Goal: Task Accomplishment & Management: Use online tool/utility

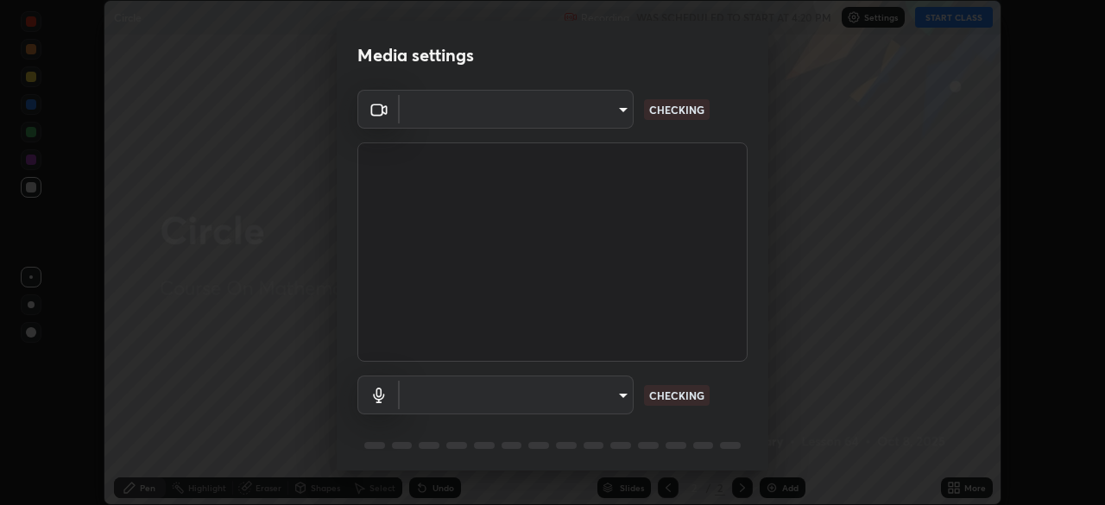
scroll to position [505, 1105]
type input "991f874612634fb740a7a2eac7f11ca4c5c922d1b60a0f6e912d77df464512fb"
click at [556, 400] on body "Erase all Circle Recording WAS SCHEDULED TO START AT 4:20 PM Settings START CLA…" at bounding box center [552, 252] width 1105 height 505
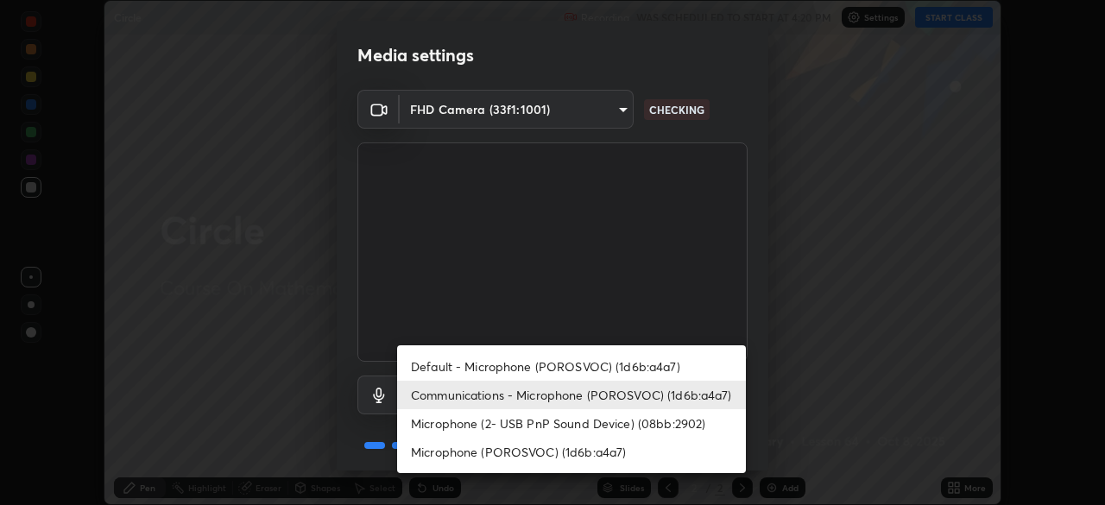
click at [519, 353] on li "Default - Microphone (POROSVOC) (1d6b:a4a7)" at bounding box center [571, 366] width 349 height 29
type input "default"
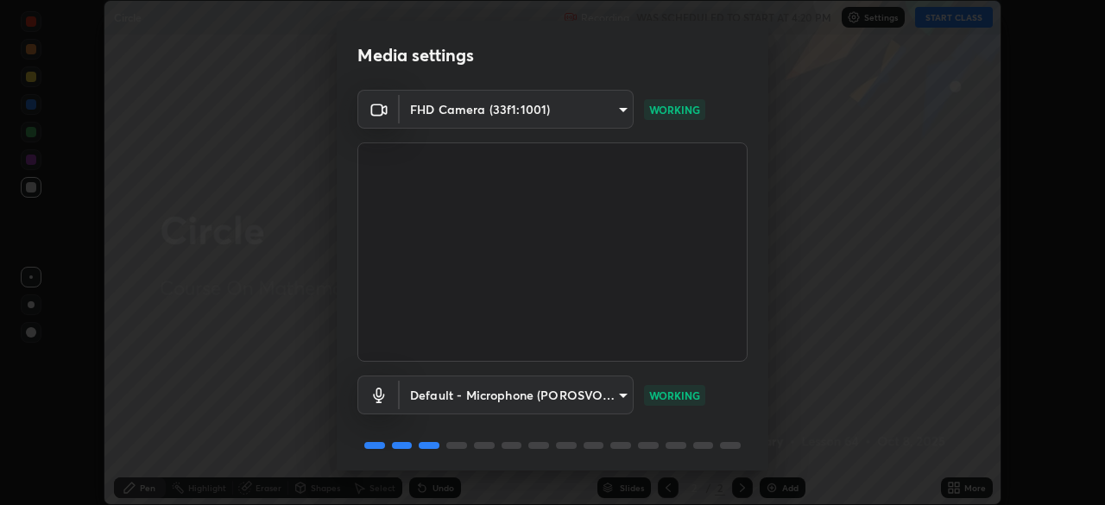
scroll to position [61, 0]
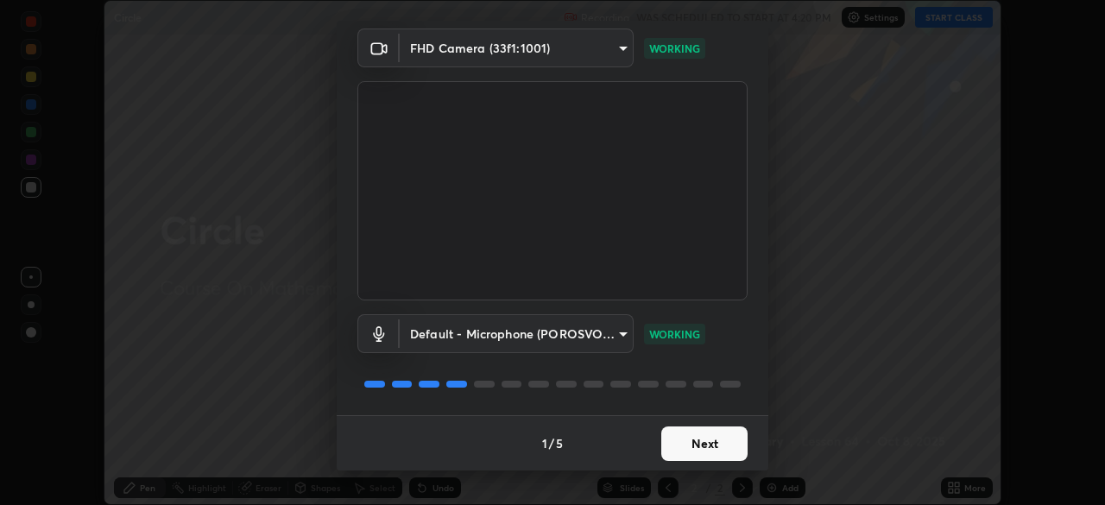
click at [694, 459] on button "Next" at bounding box center [705, 444] width 86 height 35
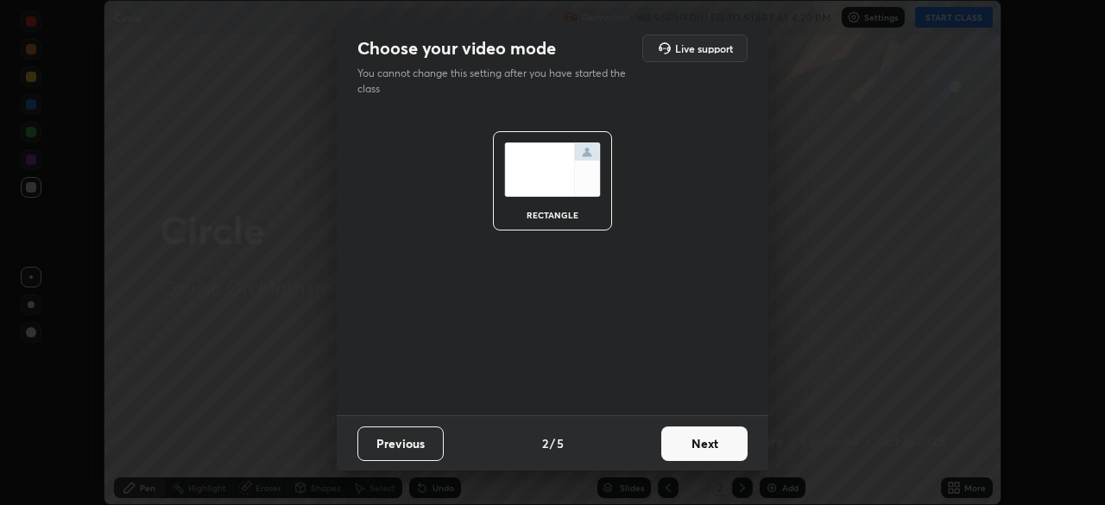
click at [708, 439] on button "Next" at bounding box center [705, 444] width 86 height 35
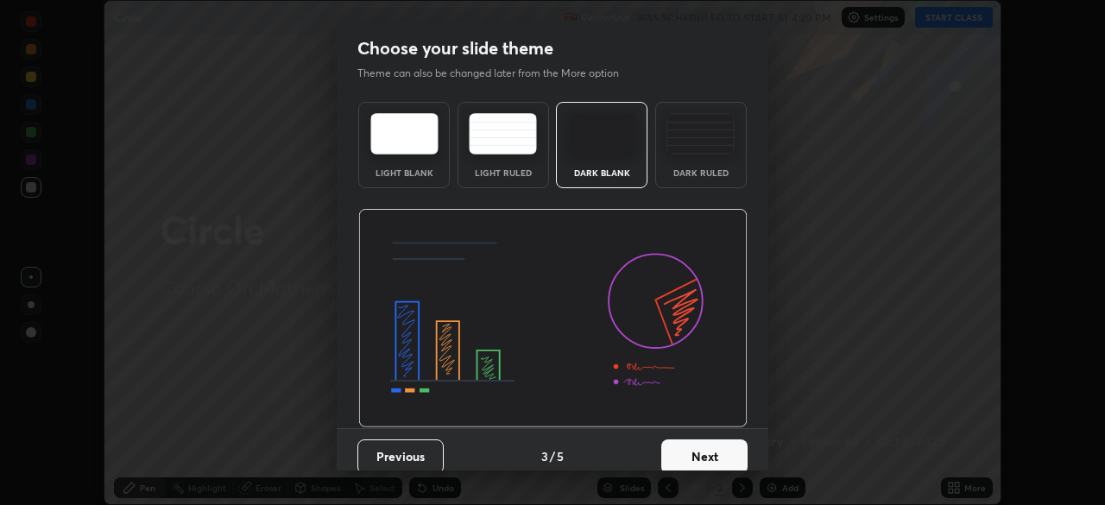
click at [722, 453] on button "Next" at bounding box center [705, 457] width 86 height 35
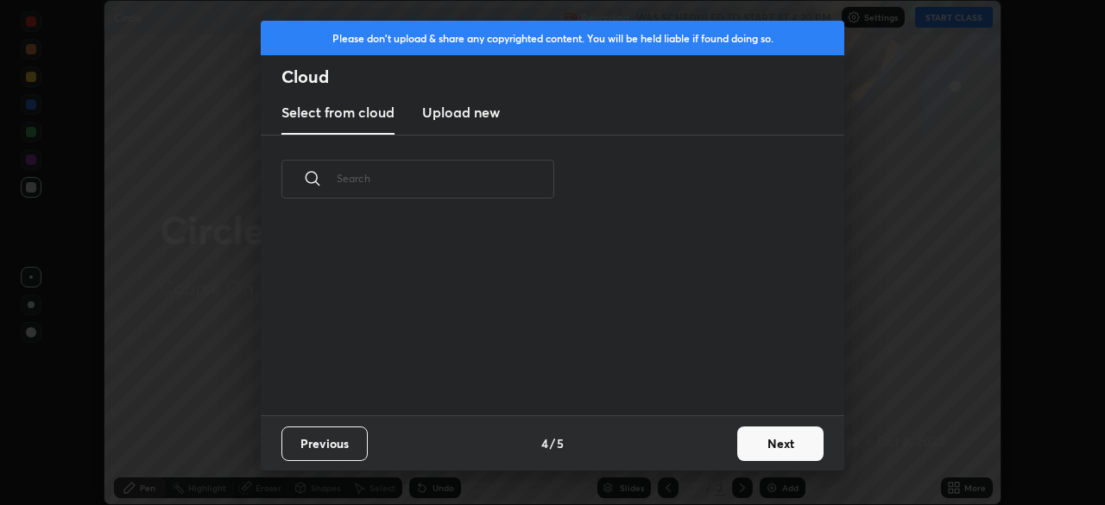
click at [773, 446] on button "Next" at bounding box center [781, 444] width 86 height 35
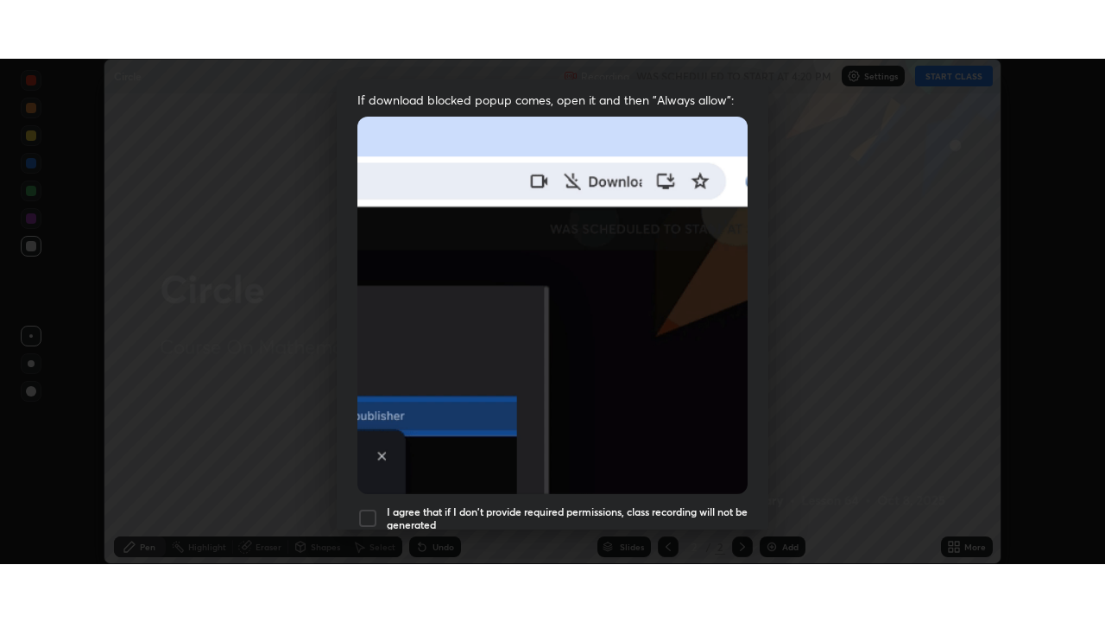
scroll to position [414, 0]
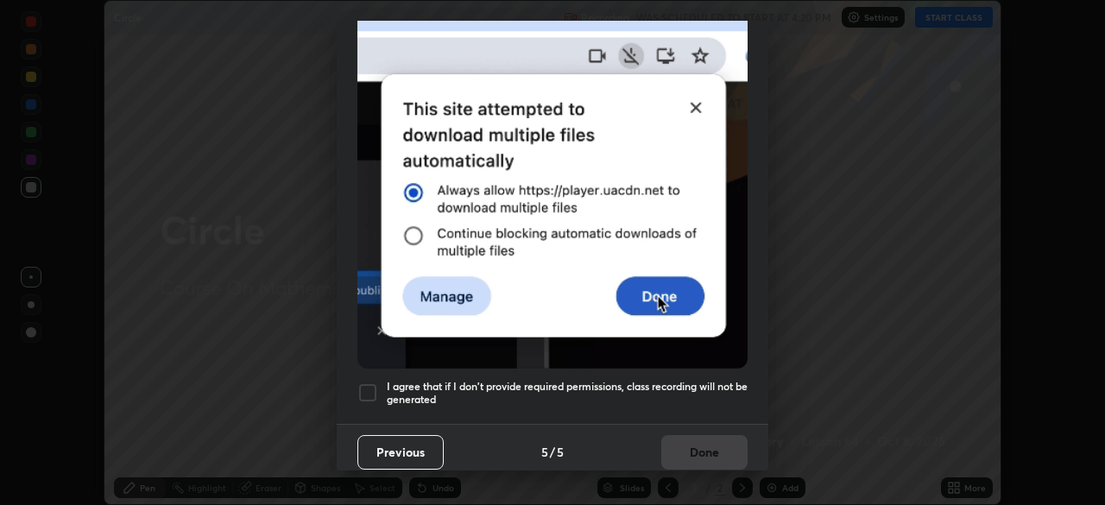
click at [368, 390] on div at bounding box center [368, 393] width 21 height 21
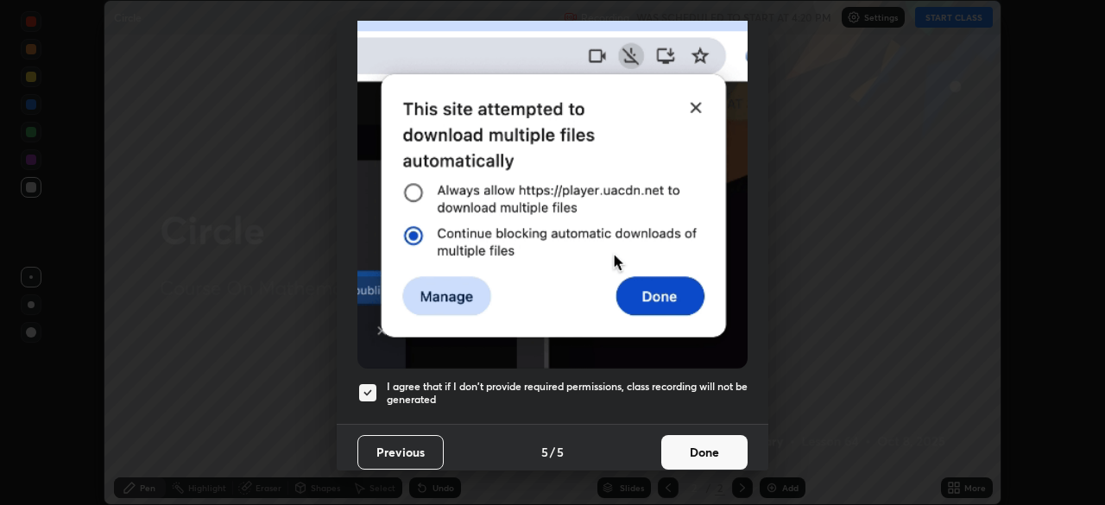
click at [700, 437] on button "Done" at bounding box center [705, 452] width 86 height 35
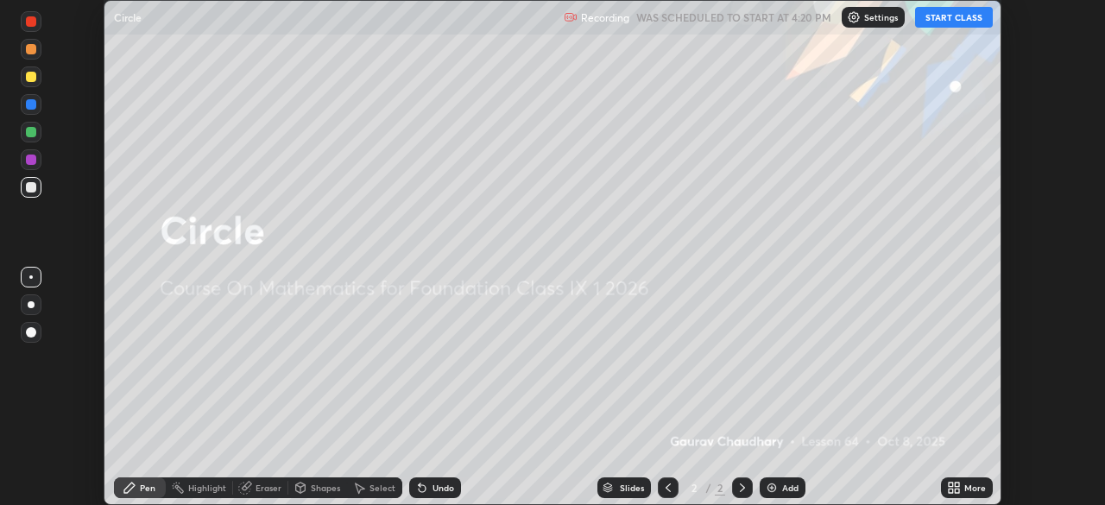
click at [940, 26] on button "START CLASS" at bounding box center [954, 17] width 78 height 21
click at [957, 490] on icon at bounding box center [957, 491] width 4 height 4
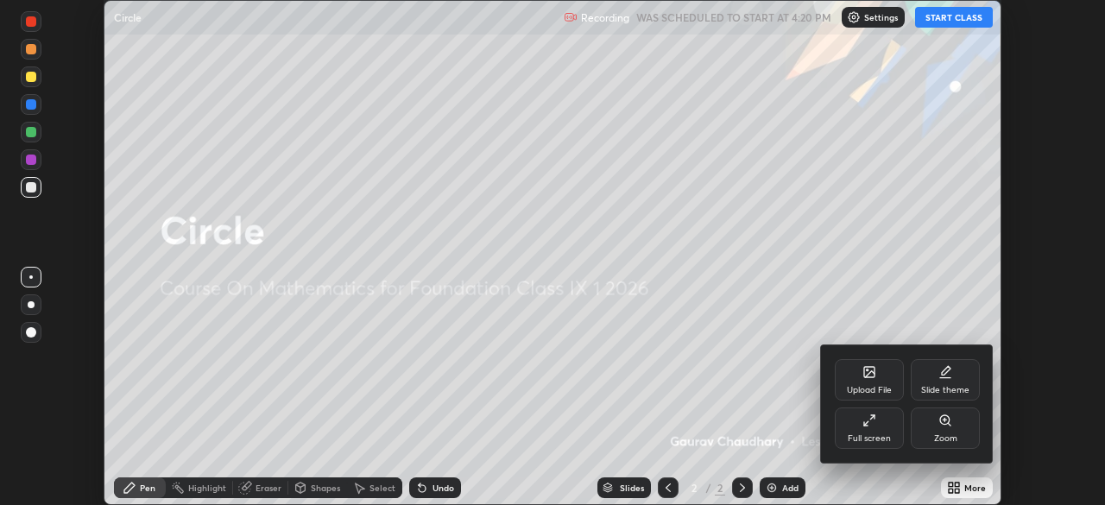
click at [883, 434] on div "Full screen" at bounding box center [869, 438] width 43 height 9
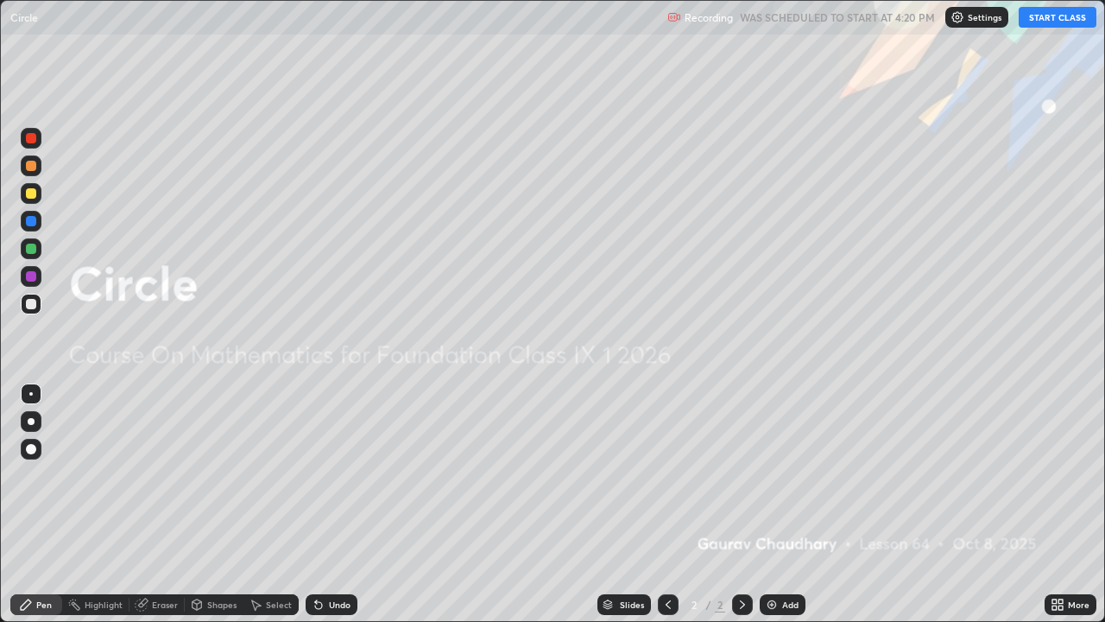
scroll to position [622, 1105]
click at [786, 504] on div "Add" at bounding box center [790, 604] width 16 height 9
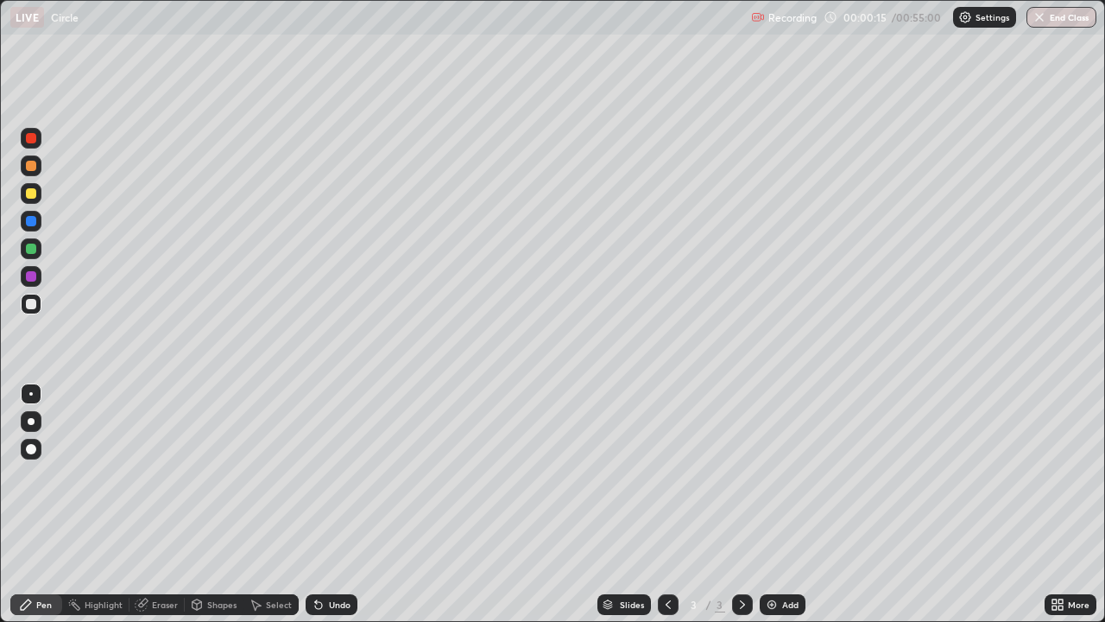
click at [30, 194] on div at bounding box center [31, 193] width 10 height 10
click at [773, 504] on img at bounding box center [772, 605] width 14 height 14
click at [1055, 504] on icon at bounding box center [1055, 607] width 4 height 4
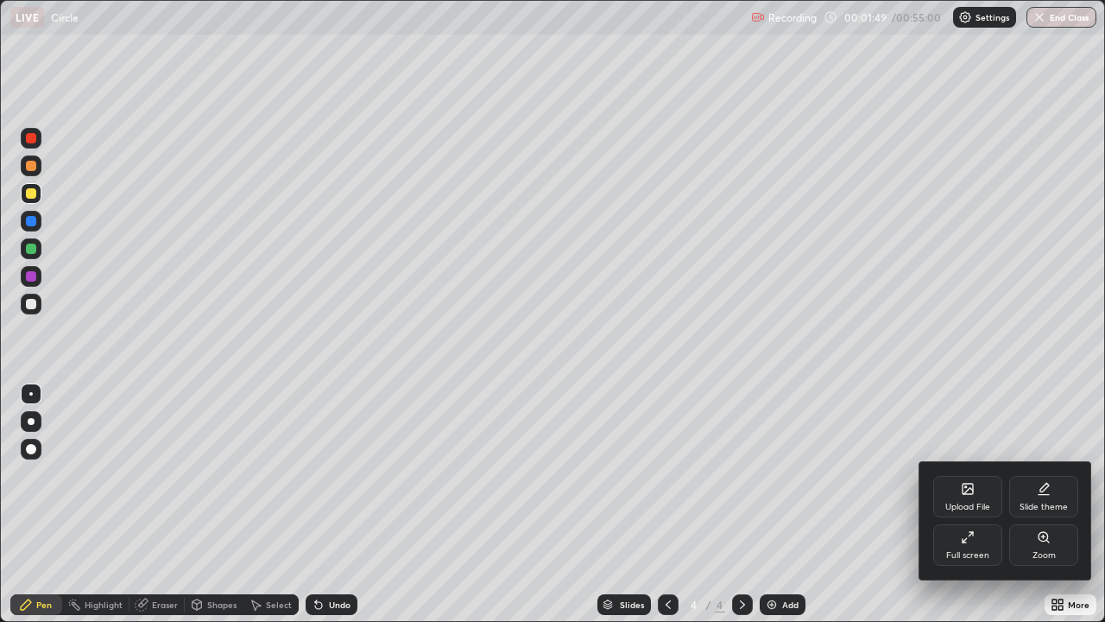
click at [966, 491] on icon at bounding box center [968, 489] width 10 height 10
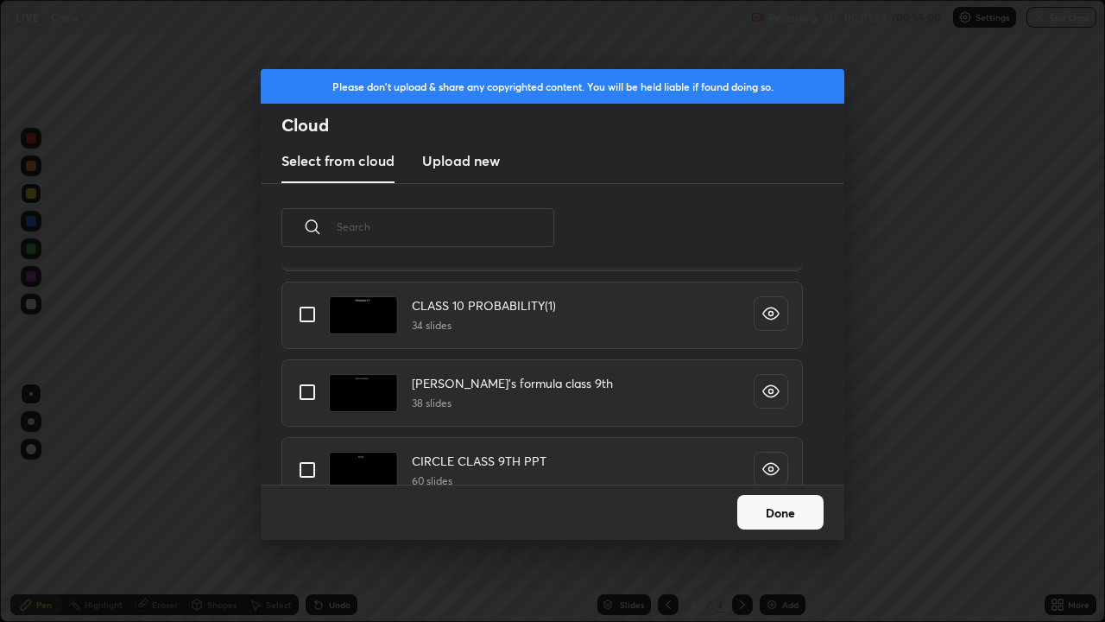
scroll to position [3836, 0]
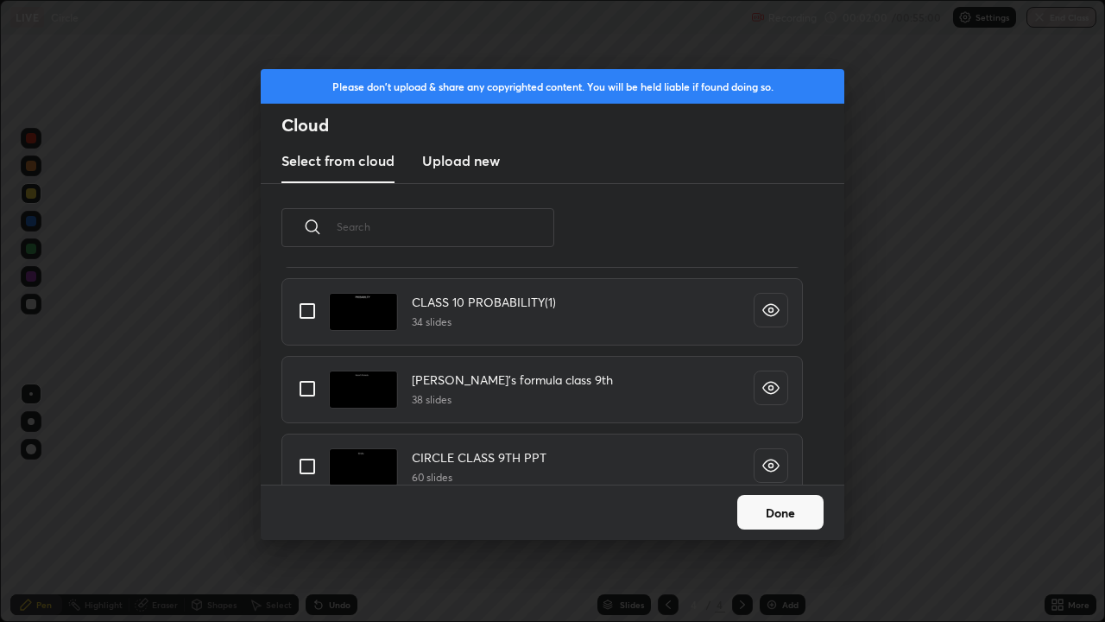
click at [309, 459] on input "grid" at bounding box center [307, 466] width 36 height 36
checkbox input "true"
click at [777, 504] on button "Done" at bounding box center [781, 512] width 86 height 35
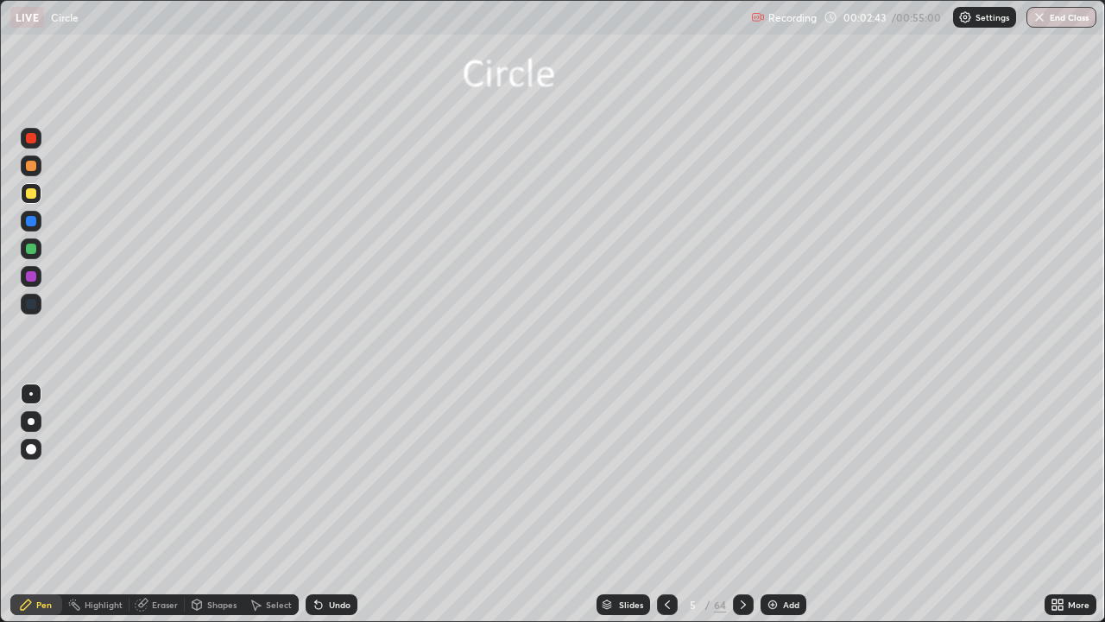
click at [733, 504] on div at bounding box center [743, 604] width 21 height 21
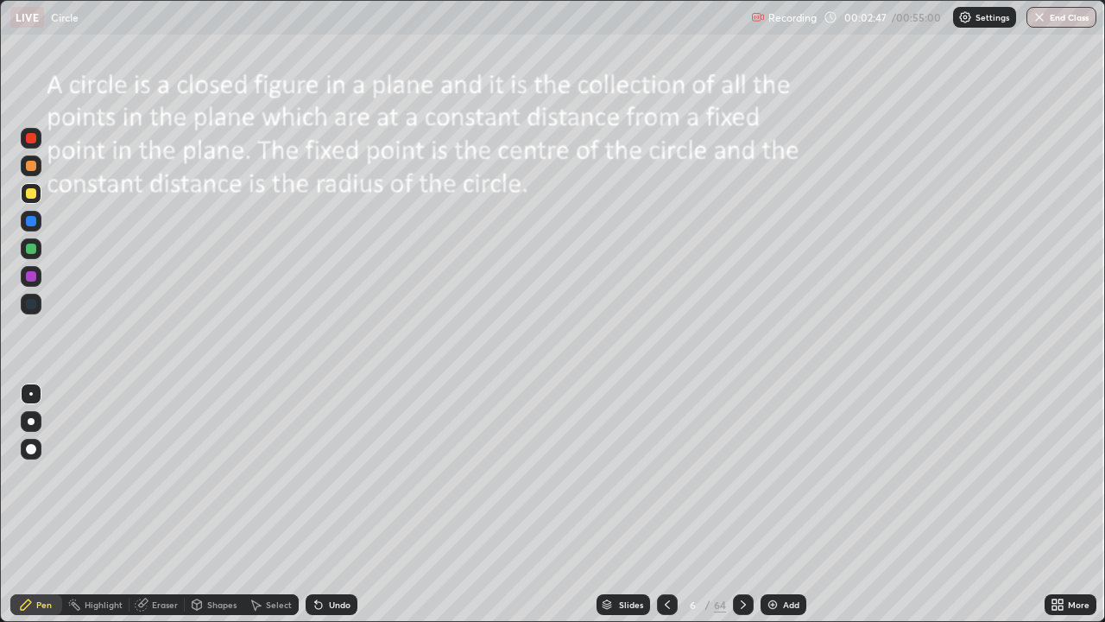
click at [744, 504] on icon at bounding box center [744, 605] width 14 height 14
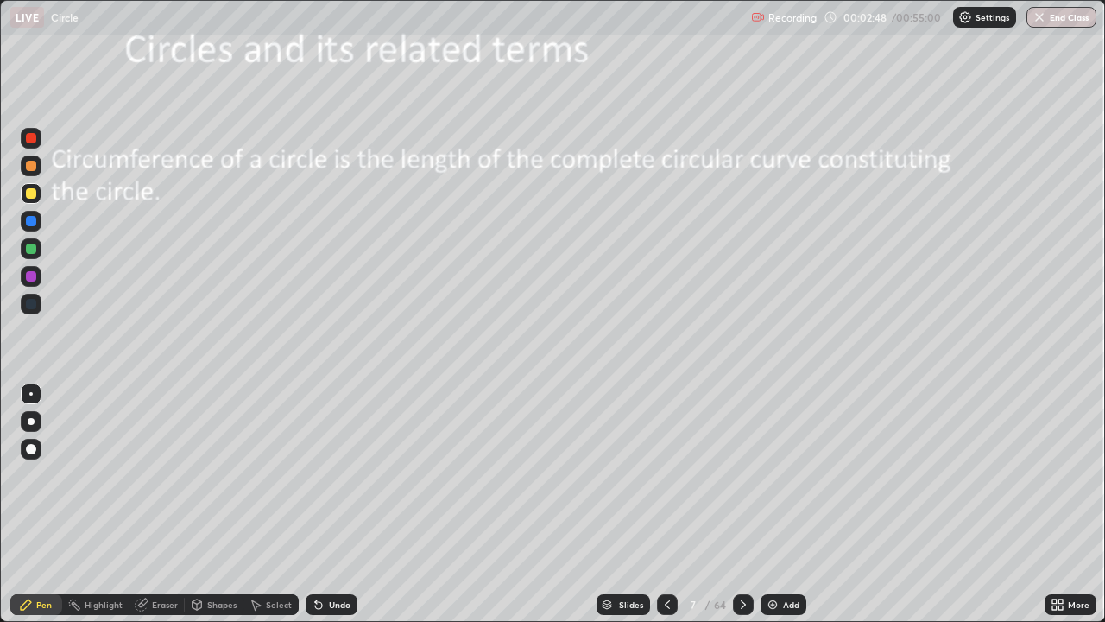
click at [629, 504] on div "Slides" at bounding box center [631, 604] width 24 height 9
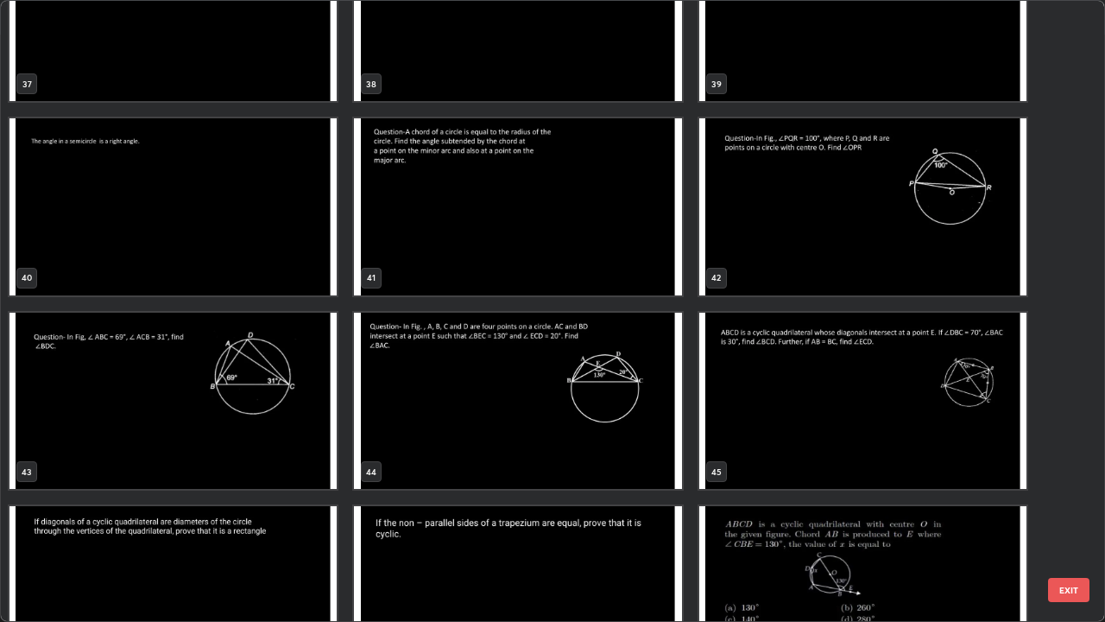
scroll to position [2485, 0]
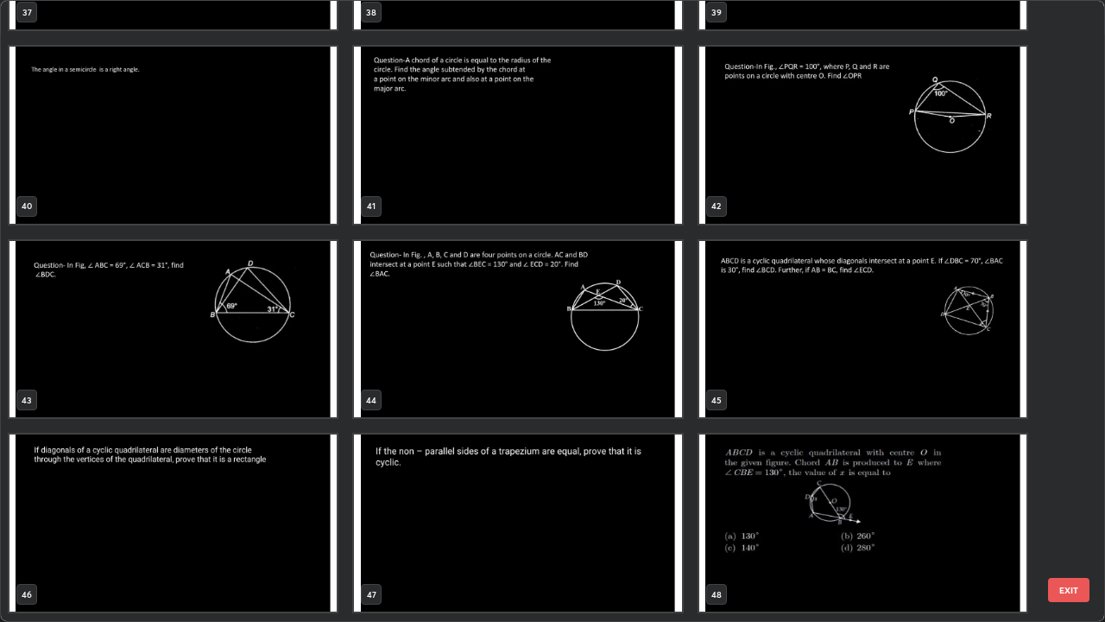
click at [516, 348] on img "grid" at bounding box center [517, 329] width 327 height 177
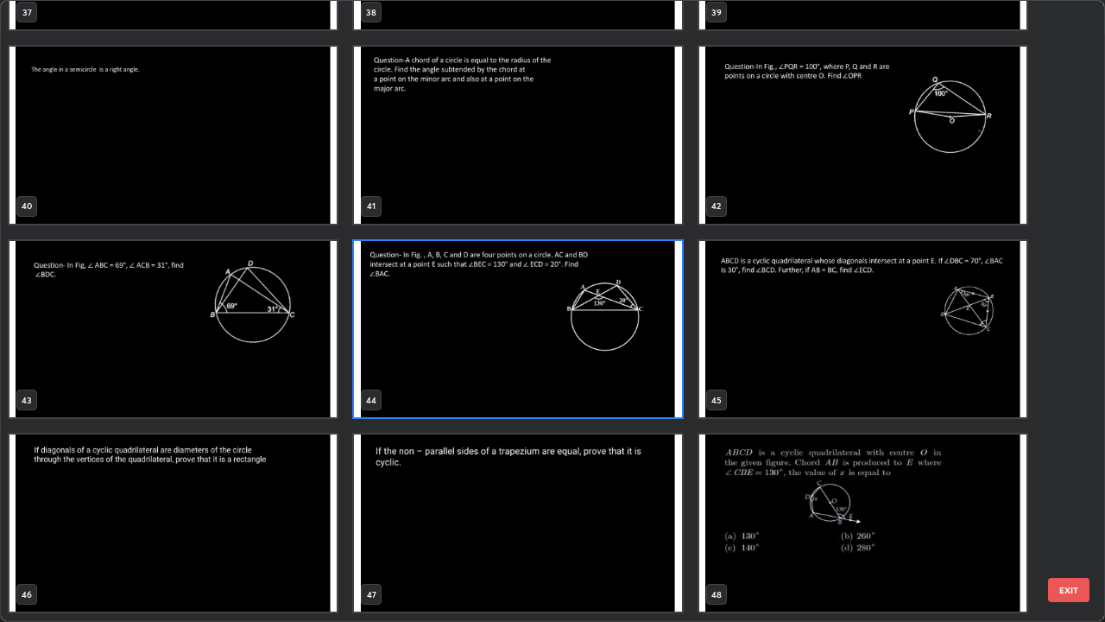
click at [516, 348] on img "grid" at bounding box center [517, 329] width 327 height 177
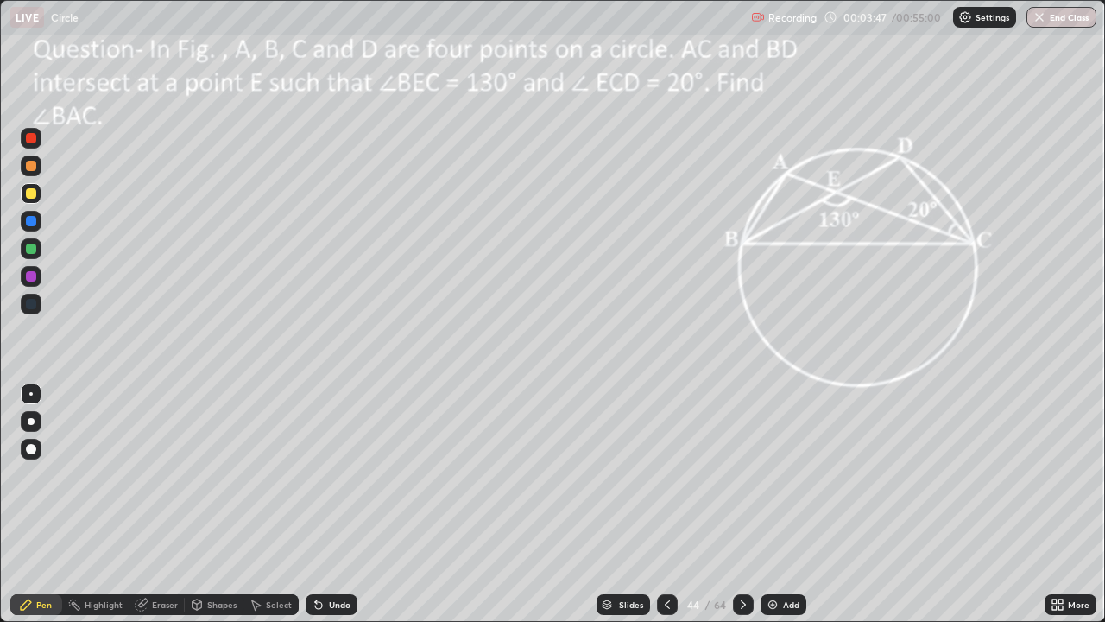
click at [328, 504] on div "Undo" at bounding box center [332, 604] width 52 height 21
click at [329, 504] on div "Undo" at bounding box center [340, 604] width 22 height 9
click at [324, 504] on div "Undo" at bounding box center [332, 604] width 52 height 21
click at [326, 504] on div "Undo" at bounding box center [332, 604] width 52 height 21
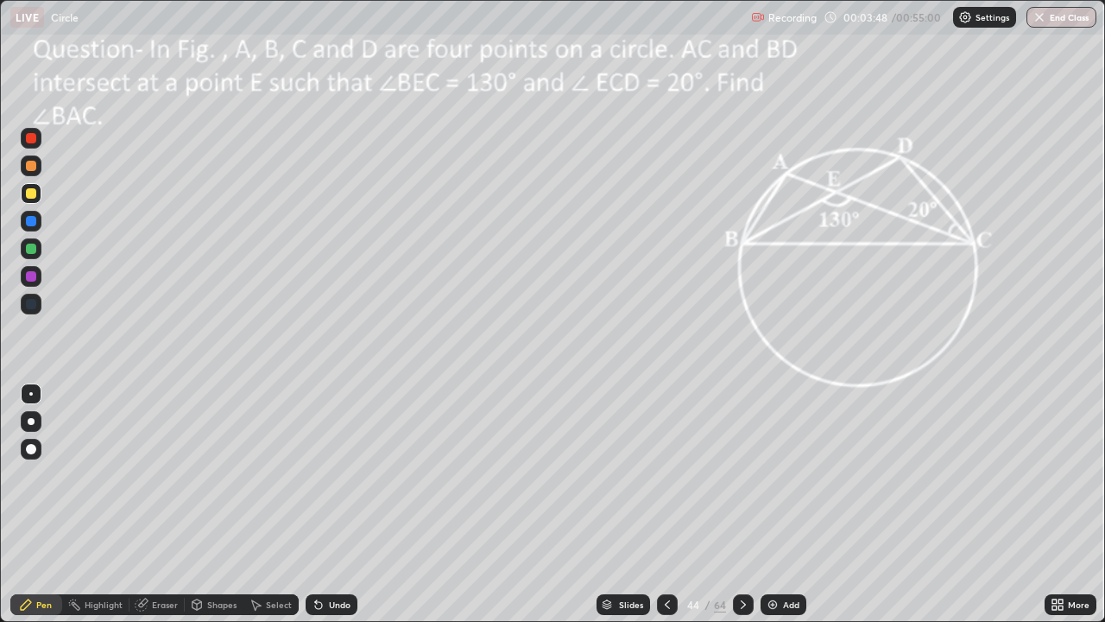
click at [331, 504] on div "Undo" at bounding box center [340, 604] width 22 height 9
click at [334, 504] on div "Undo" at bounding box center [340, 604] width 22 height 9
click at [336, 504] on div "Undo" at bounding box center [340, 604] width 22 height 9
click at [337, 504] on div "Undo" at bounding box center [340, 604] width 22 height 9
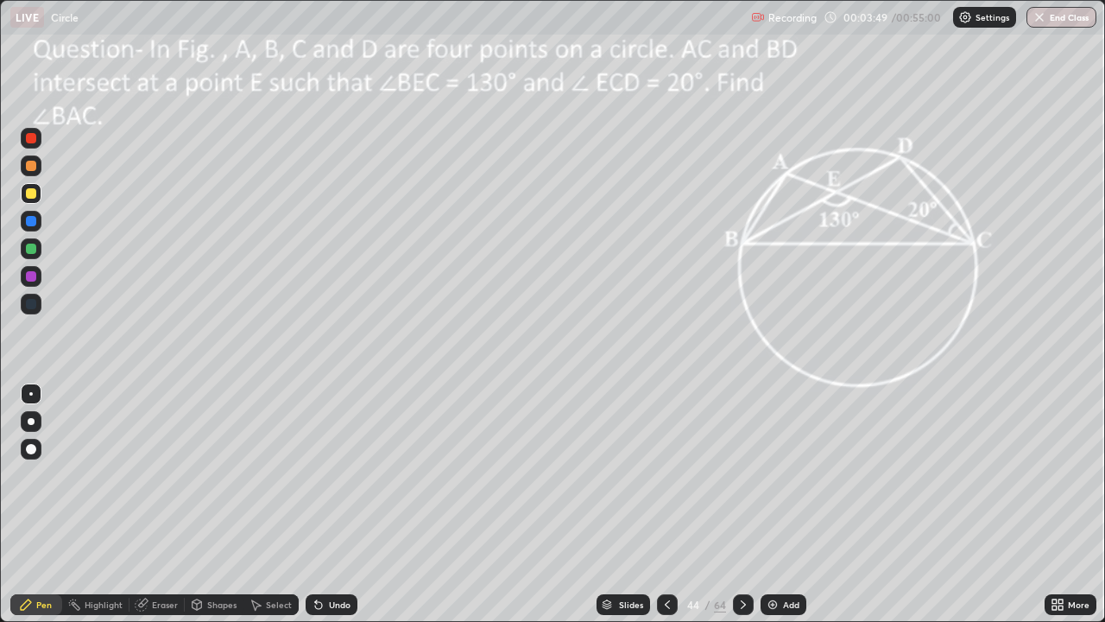
click at [348, 504] on div "Undo" at bounding box center [340, 604] width 22 height 9
click at [352, 504] on div "Undo" at bounding box center [332, 604] width 52 height 21
click at [740, 504] on icon at bounding box center [744, 605] width 14 height 14
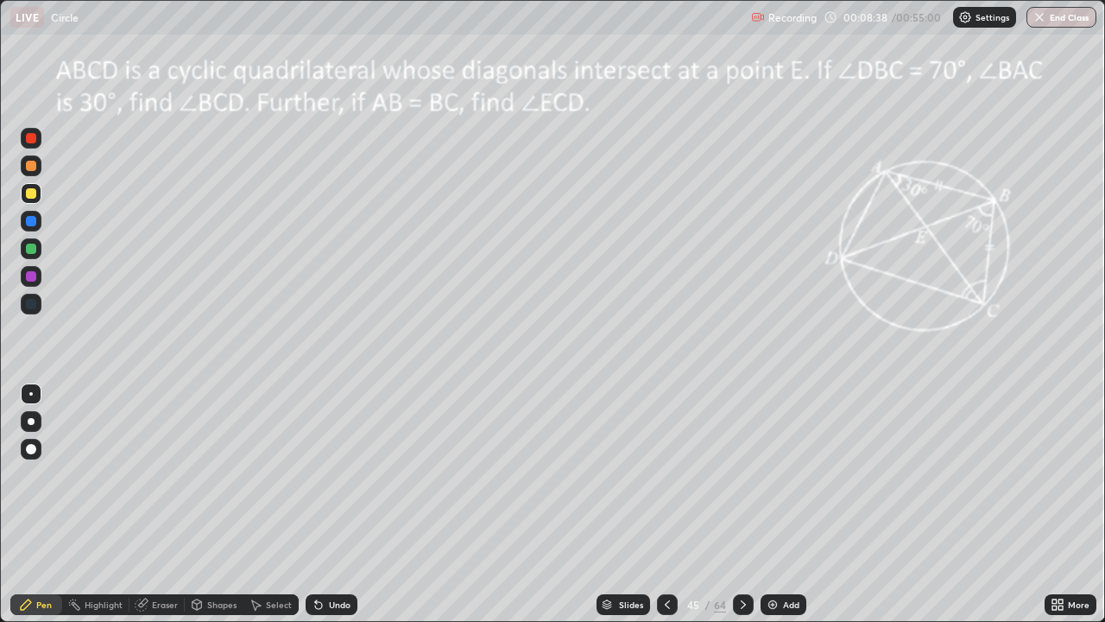
click at [330, 504] on div "Undo" at bounding box center [340, 604] width 22 height 9
click at [326, 504] on div "Undo" at bounding box center [332, 604] width 52 height 21
click at [329, 504] on div "Undo" at bounding box center [340, 604] width 22 height 9
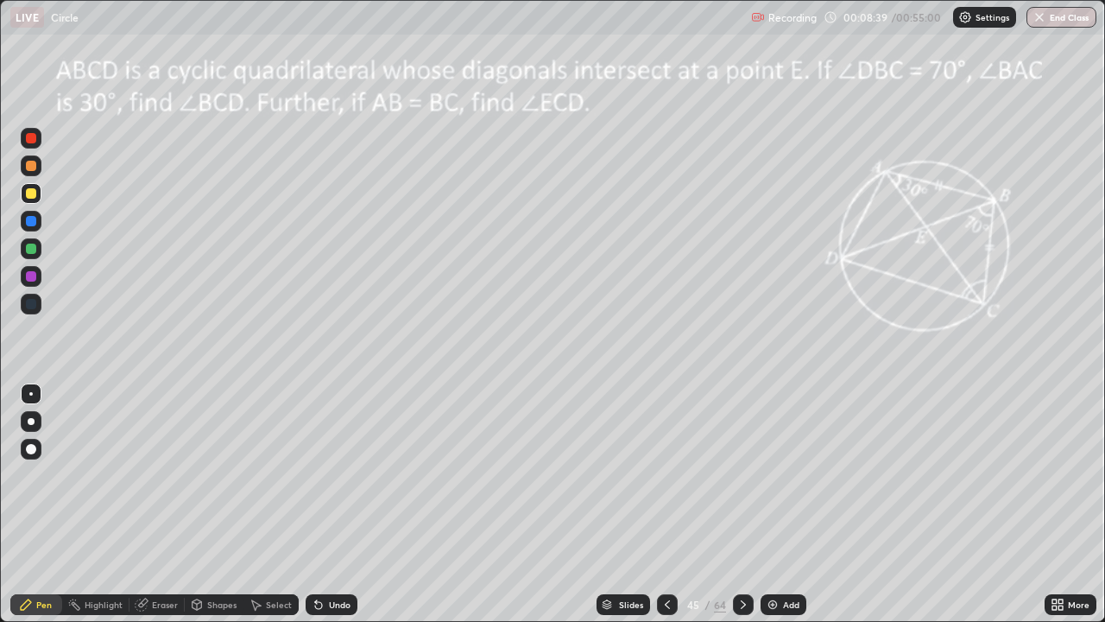
click at [329, 504] on div "Undo" at bounding box center [340, 604] width 22 height 9
click at [326, 504] on div "Undo" at bounding box center [332, 604] width 52 height 21
click at [744, 504] on icon at bounding box center [744, 605] width 14 height 14
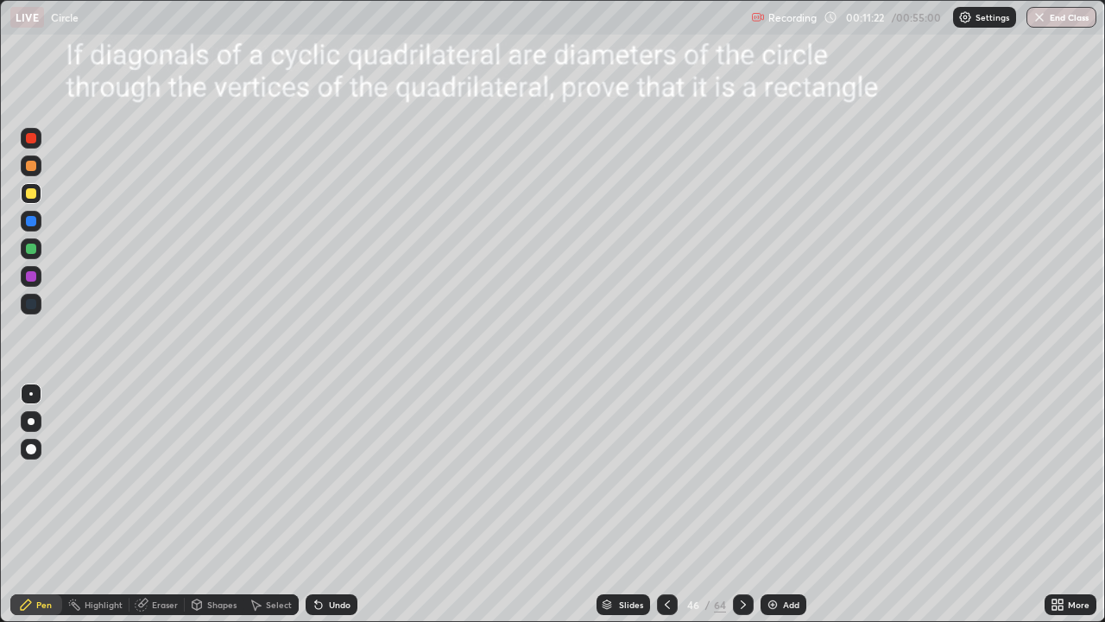
click at [661, 504] on icon at bounding box center [668, 605] width 14 height 14
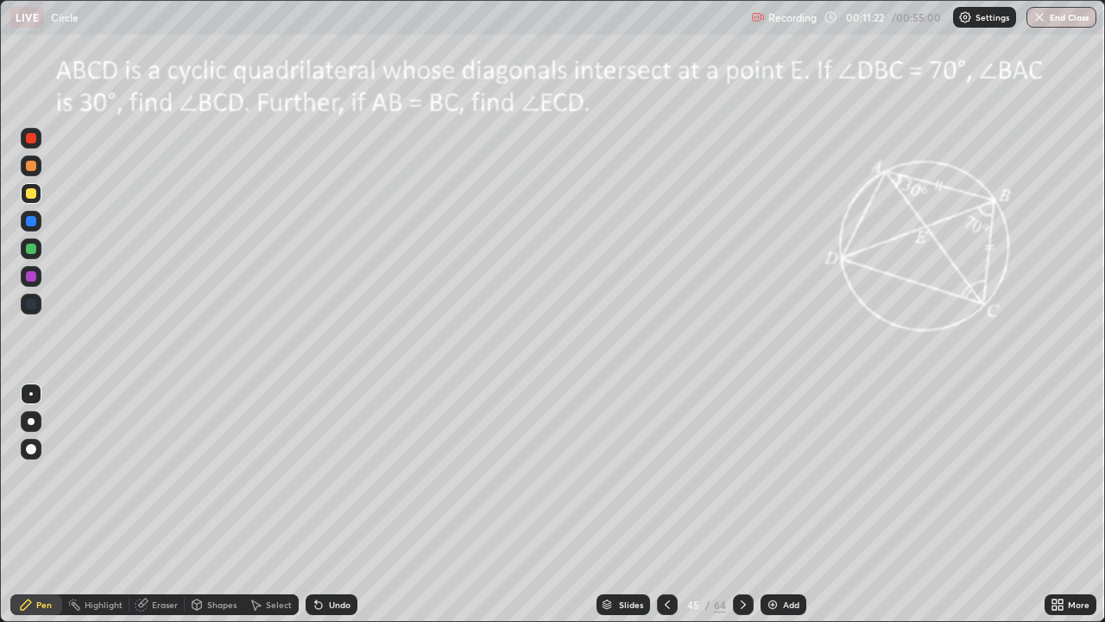
click at [771, 504] on div "Add" at bounding box center [784, 604] width 46 height 21
click at [167, 504] on div "Eraser" at bounding box center [157, 604] width 55 height 21
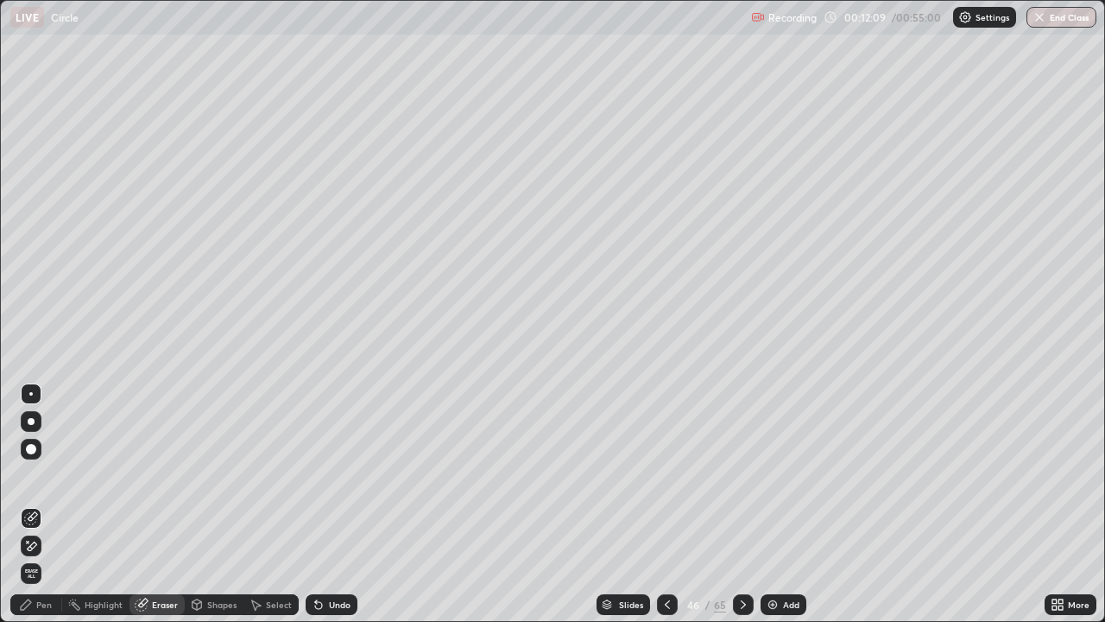
click at [219, 504] on div "Shapes" at bounding box center [221, 604] width 29 height 9
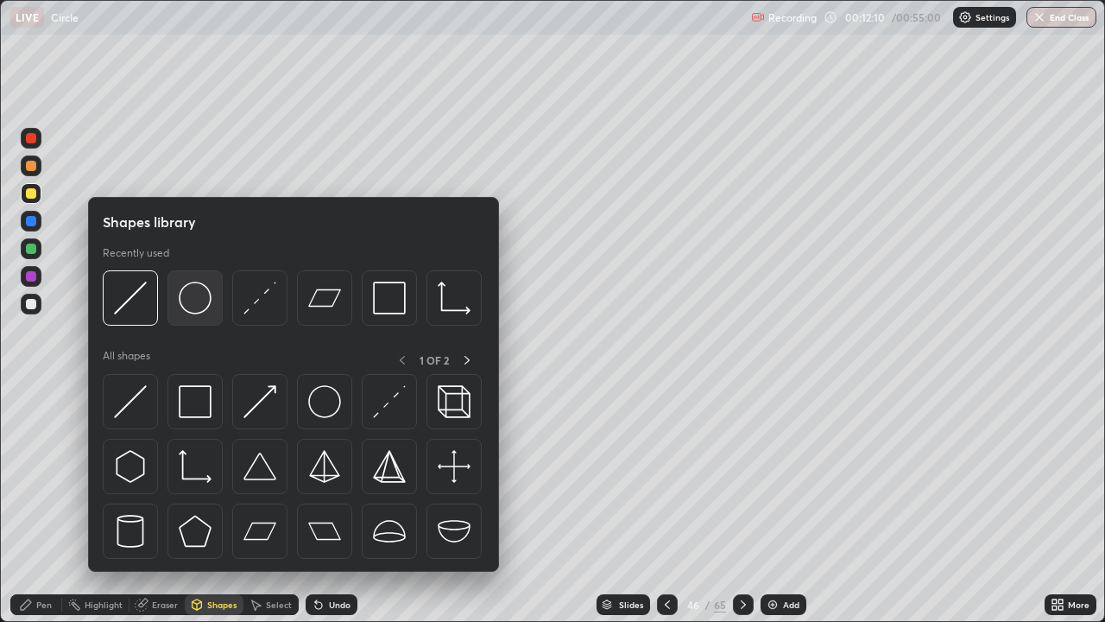
click at [194, 301] on img at bounding box center [195, 298] width 33 height 33
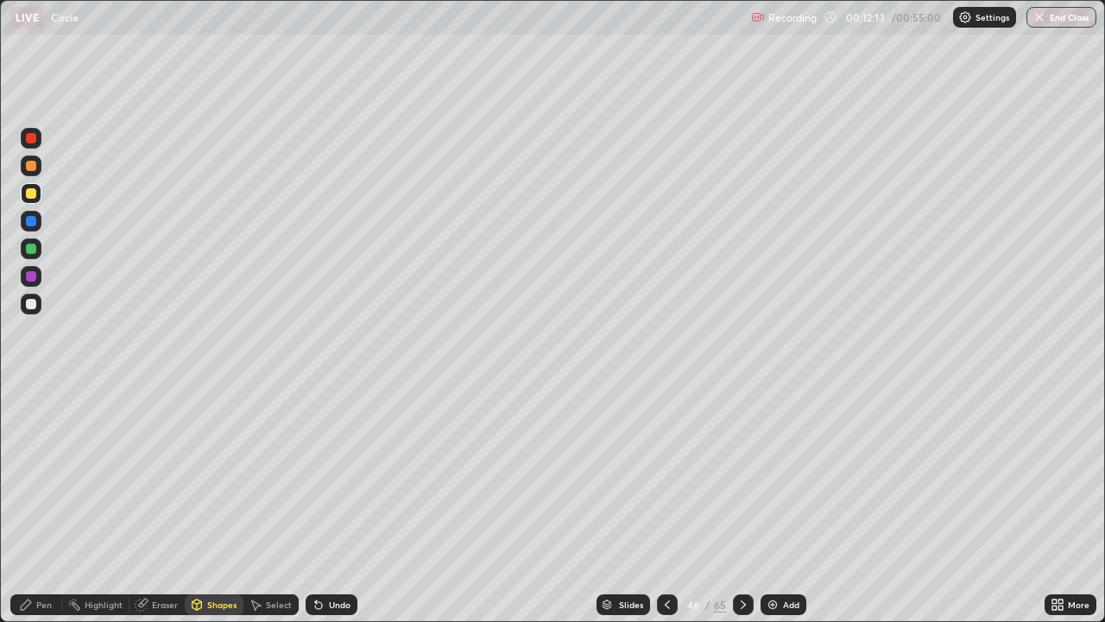
click at [229, 504] on div "Shapes" at bounding box center [214, 604] width 59 height 21
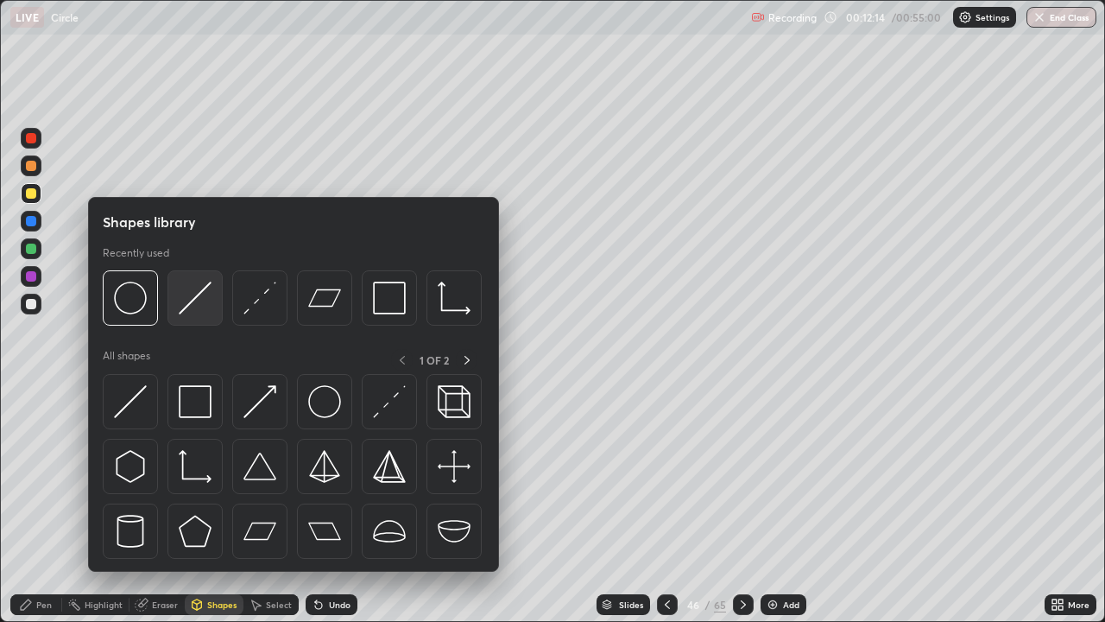
click at [200, 301] on img at bounding box center [195, 298] width 33 height 33
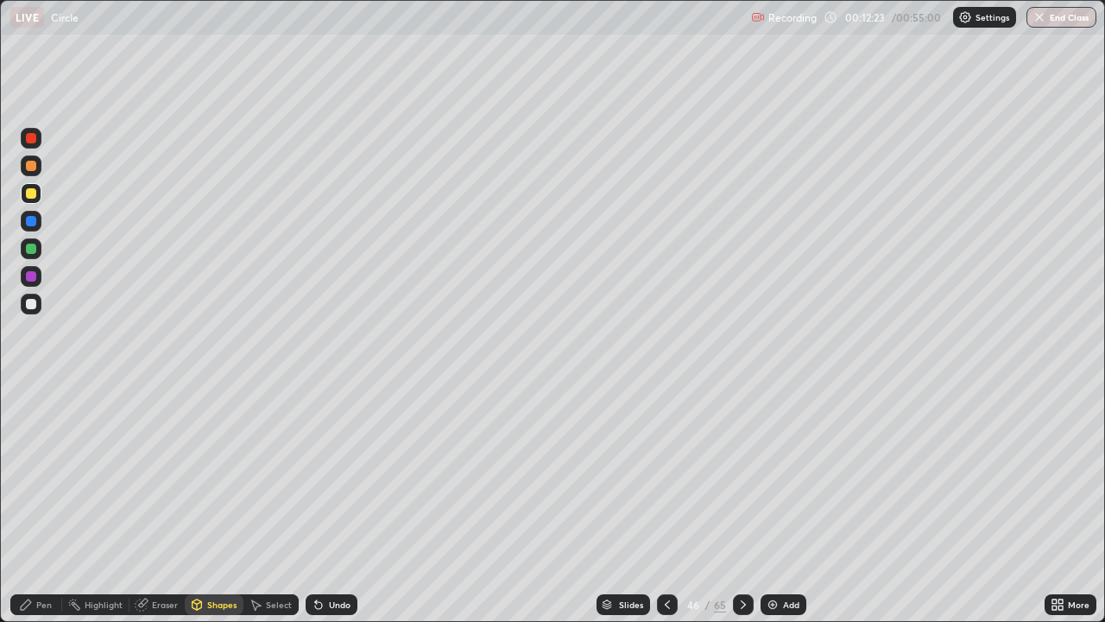
click at [40, 504] on div "Pen" at bounding box center [36, 604] width 52 height 21
click at [31, 247] on div at bounding box center [31, 249] width 10 height 10
click at [214, 504] on div "Shapes" at bounding box center [221, 604] width 29 height 9
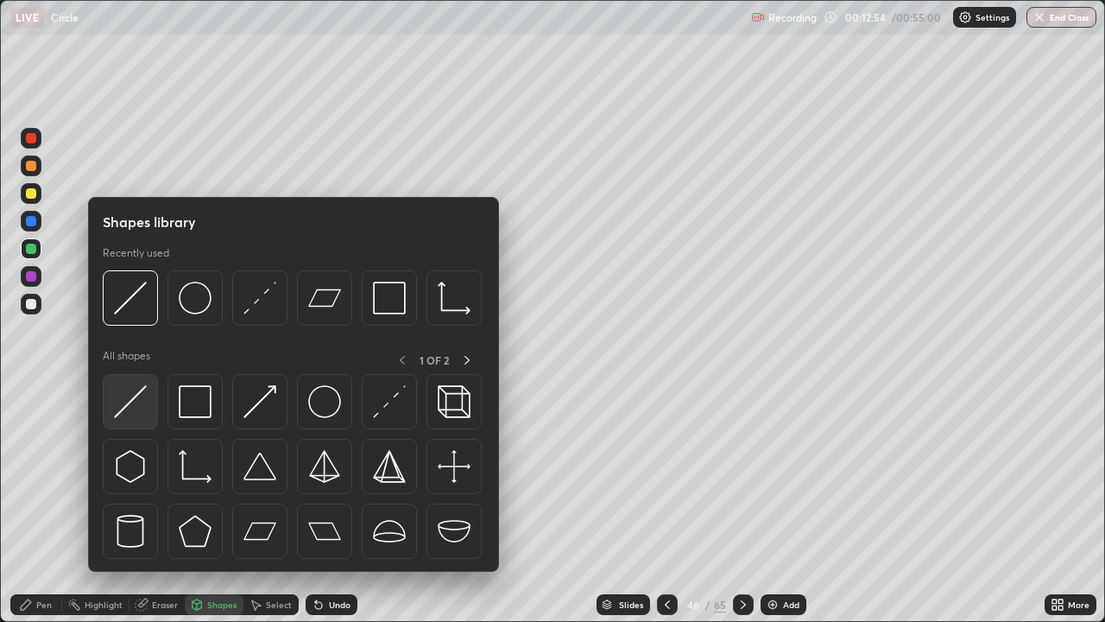
click at [126, 404] on img at bounding box center [130, 401] width 33 height 33
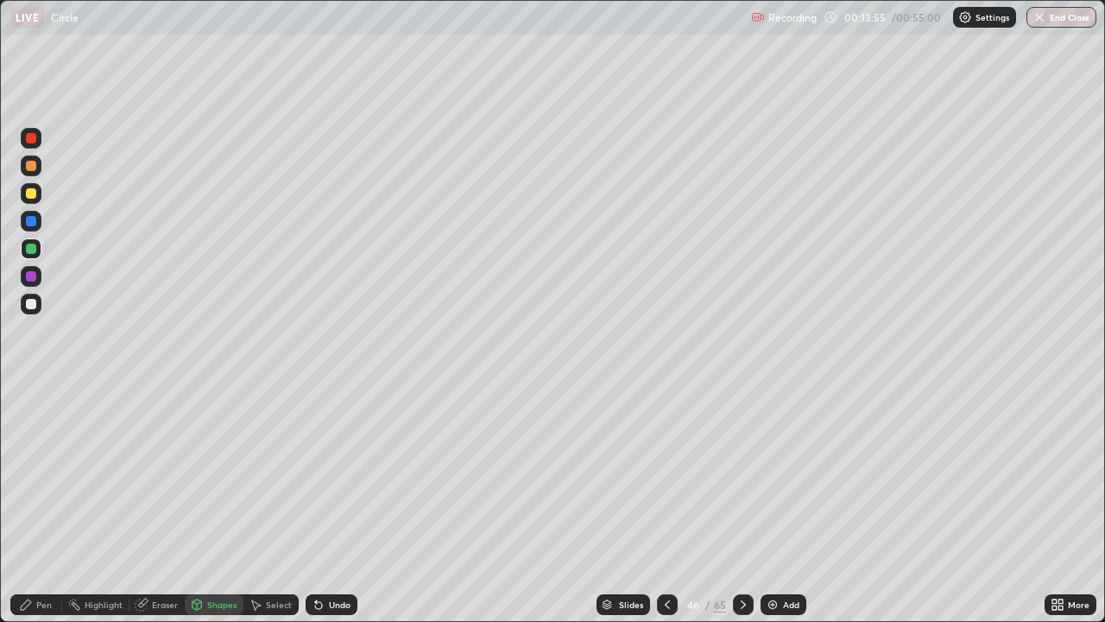
click at [34, 504] on div "Pen" at bounding box center [36, 604] width 52 height 21
click at [30, 302] on div at bounding box center [31, 304] width 10 height 10
click at [31, 250] on div at bounding box center [31, 249] width 10 height 10
click at [274, 504] on div "Select" at bounding box center [279, 604] width 26 height 9
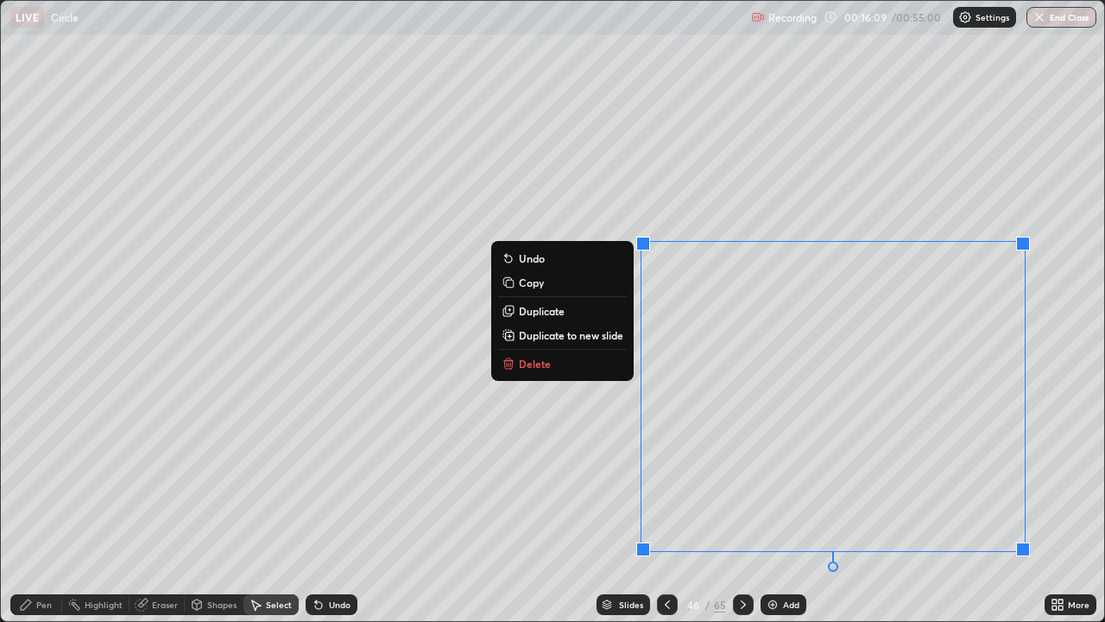
click at [578, 336] on p "Duplicate to new slide" at bounding box center [571, 335] width 105 height 14
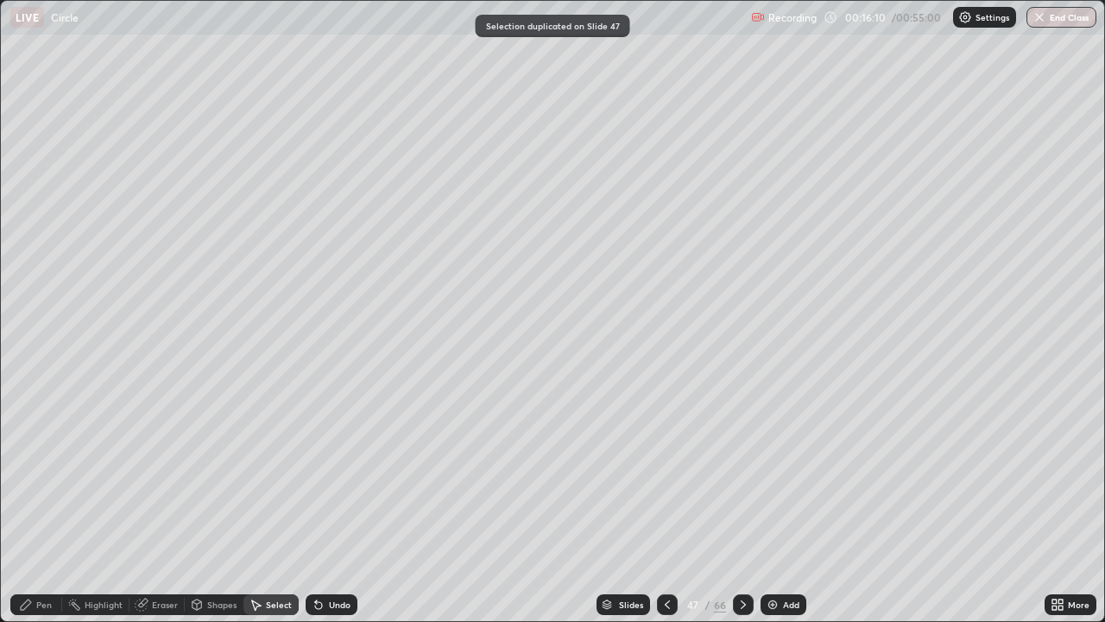
click at [47, 504] on div "Pen" at bounding box center [44, 604] width 16 height 9
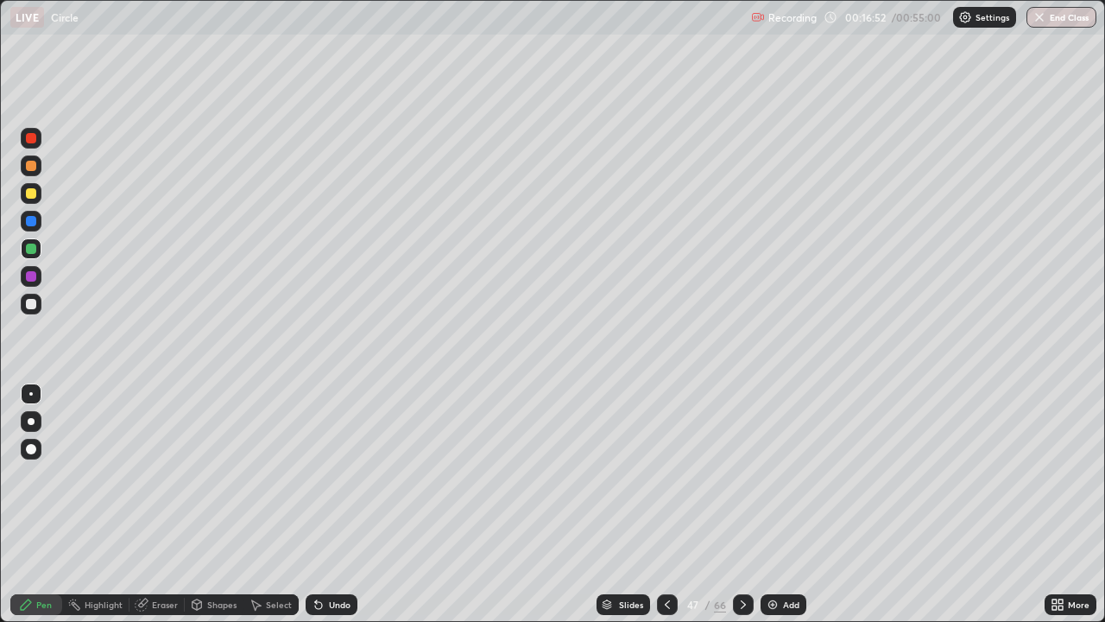
click at [29, 250] on div at bounding box center [31, 249] width 10 height 10
click at [32, 193] on div at bounding box center [31, 193] width 10 height 10
click at [35, 168] on div at bounding box center [31, 166] width 10 height 10
click at [30, 221] on div at bounding box center [31, 221] width 10 height 10
click at [668, 504] on icon at bounding box center [668, 605] width 14 height 14
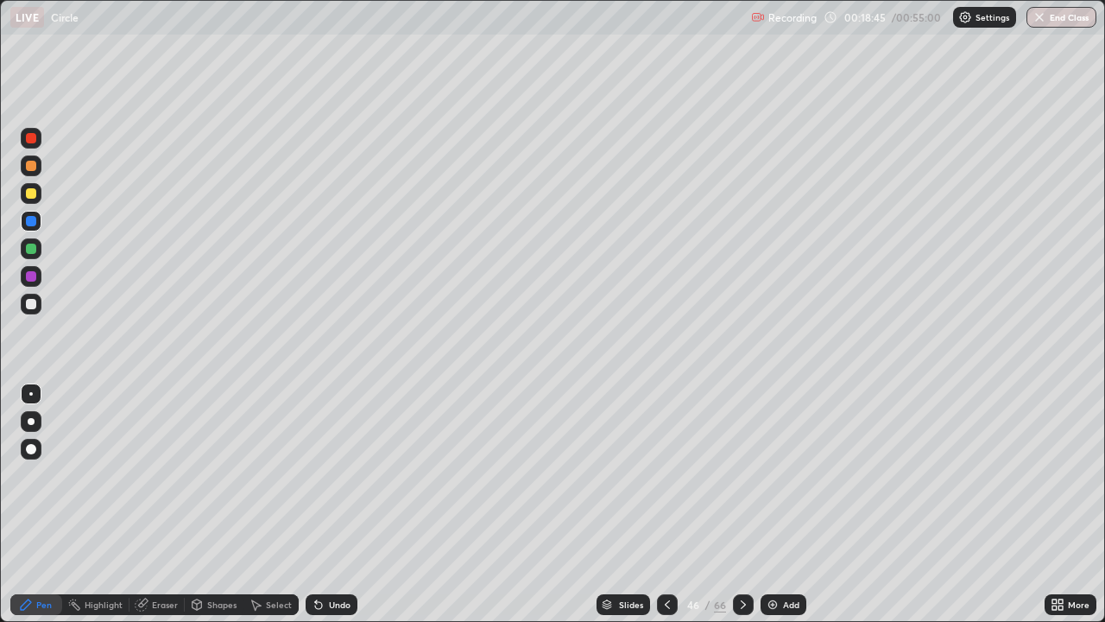
click at [742, 504] on icon at bounding box center [744, 605] width 14 height 14
click at [661, 504] on icon at bounding box center [668, 605] width 14 height 14
click at [744, 504] on icon at bounding box center [744, 605] width 14 height 14
click at [752, 504] on div at bounding box center [743, 604] width 21 height 35
click at [665, 504] on icon at bounding box center [668, 605] width 14 height 14
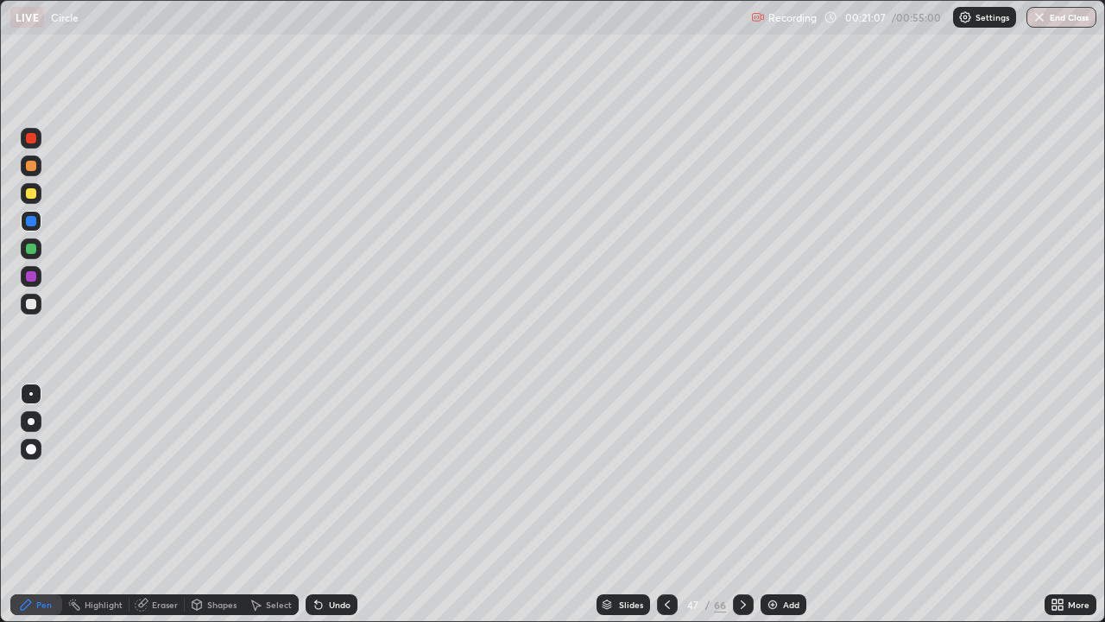
click at [665, 504] on icon at bounding box center [668, 605] width 14 height 14
click at [743, 504] on icon at bounding box center [744, 605] width 14 height 14
click at [742, 504] on icon at bounding box center [743, 604] width 5 height 9
click at [742, 504] on icon at bounding box center [744, 605] width 14 height 14
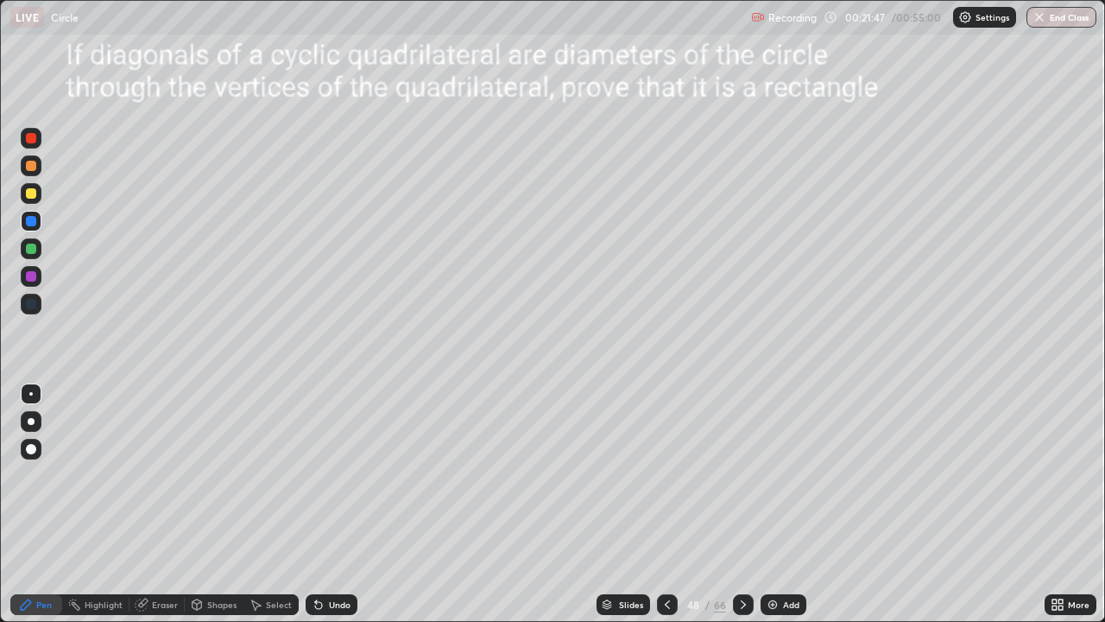
click at [658, 504] on div at bounding box center [667, 604] width 21 height 21
click at [742, 504] on icon at bounding box center [743, 604] width 5 height 9
click at [784, 504] on div "Add" at bounding box center [791, 604] width 16 height 9
click at [610, 504] on icon at bounding box center [607, 602] width 9 height 4
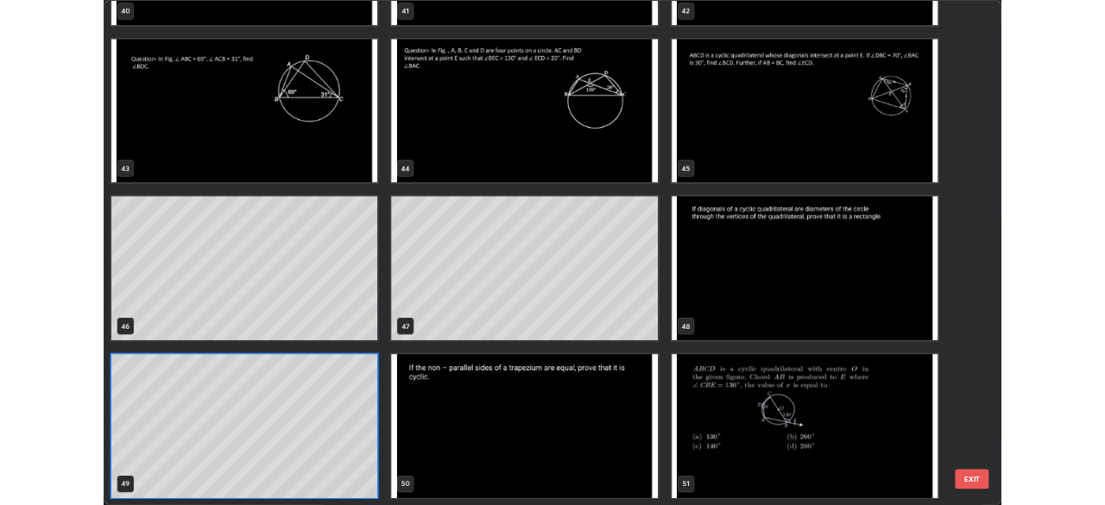
scroll to position [615, 1095]
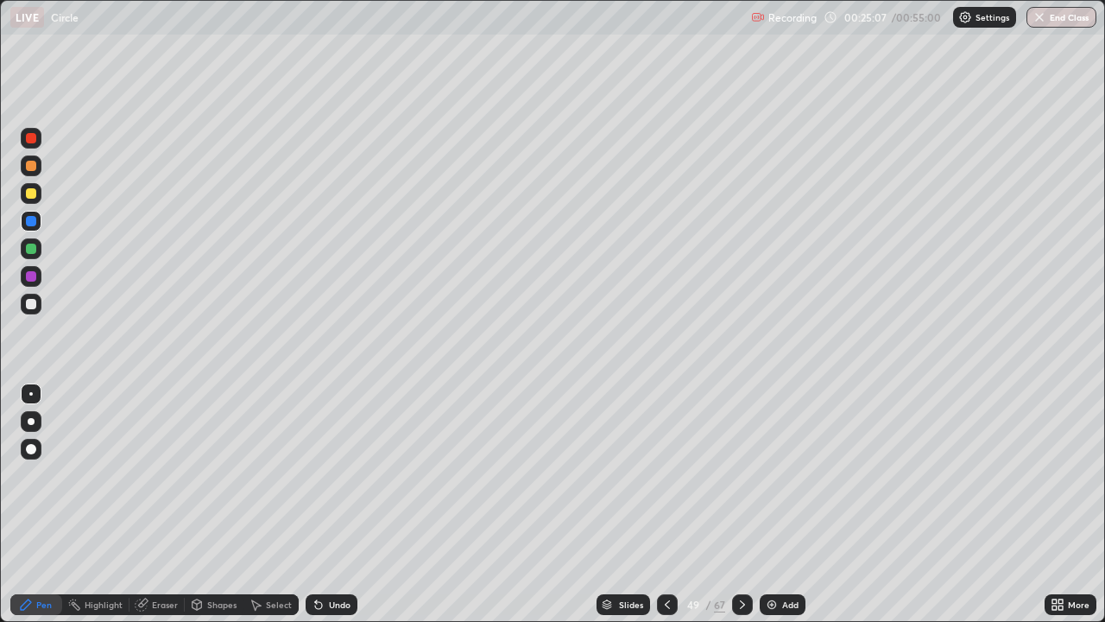
click at [741, 504] on icon at bounding box center [743, 605] width 14 height 14
click at [333, 504] on div "Undo" at bounding box center [340, 604] width 22 height 9
click at [326, 504] on div "Undo" at bounding box center [332, 604] width 52 height 21
click at [343, 504] on div "Undo" at bounding box center [332, 604] width 52 height 21
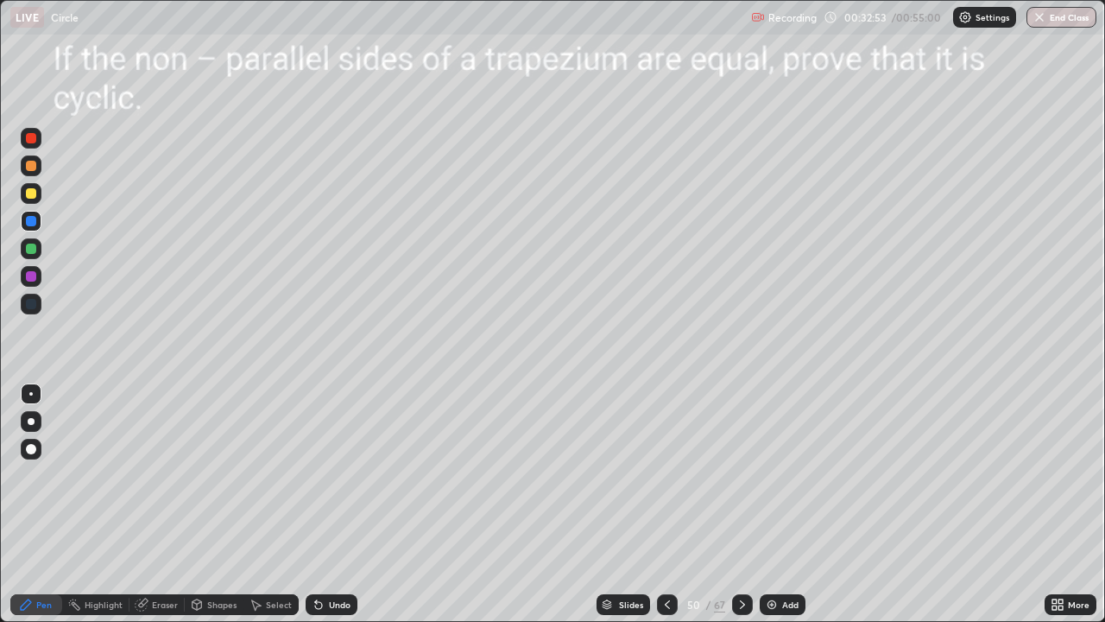
click at [670, 504] on div at bounding box center [667, 604] width 21 height 21
click at [666, 504] on icon at bounding box center [668, 605] width 14 height 14
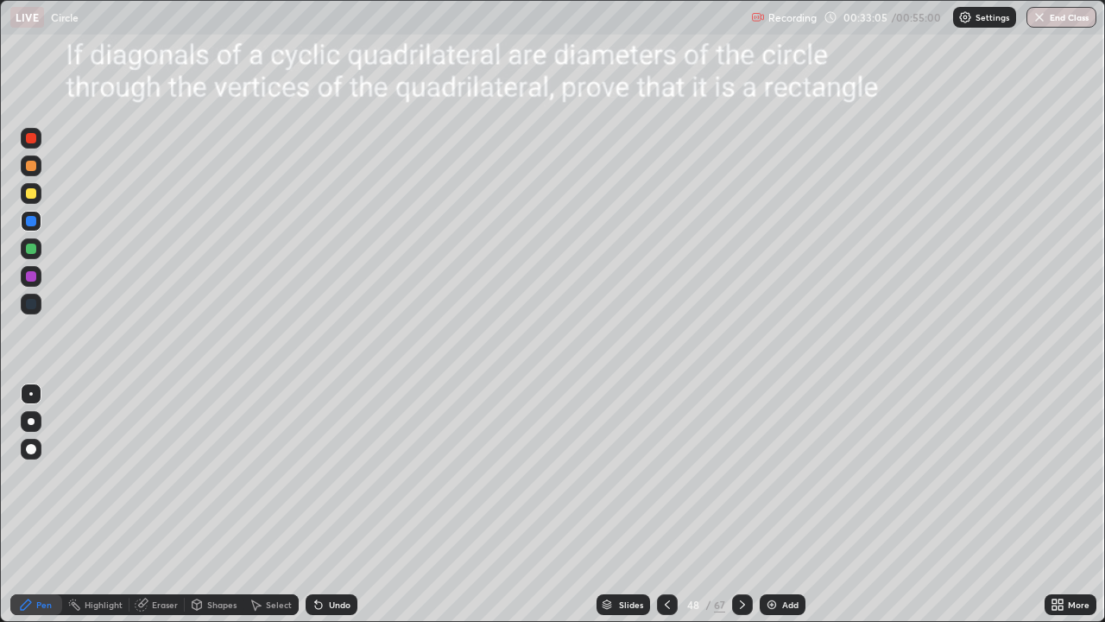
click at [739, 504] on icon at bounding box center [743, 605] width 14 height 14
click at [741, 504] on icon at bounding box center [743, 605] width 14 height 14
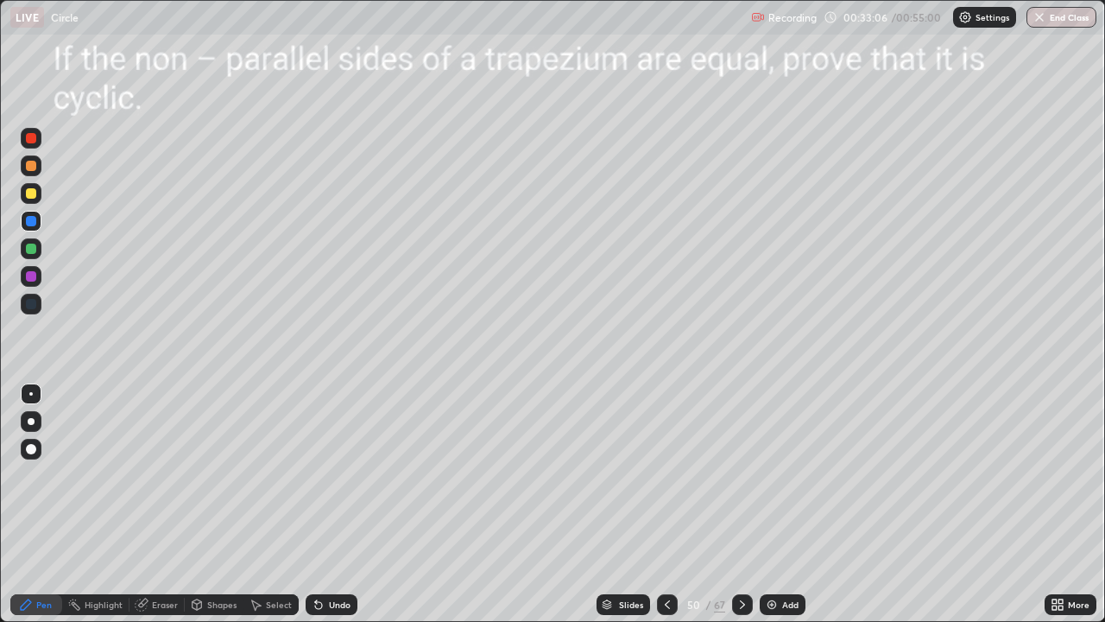
click at [738, 504] on icon at bounding box center [743, 605] width 14 height 14
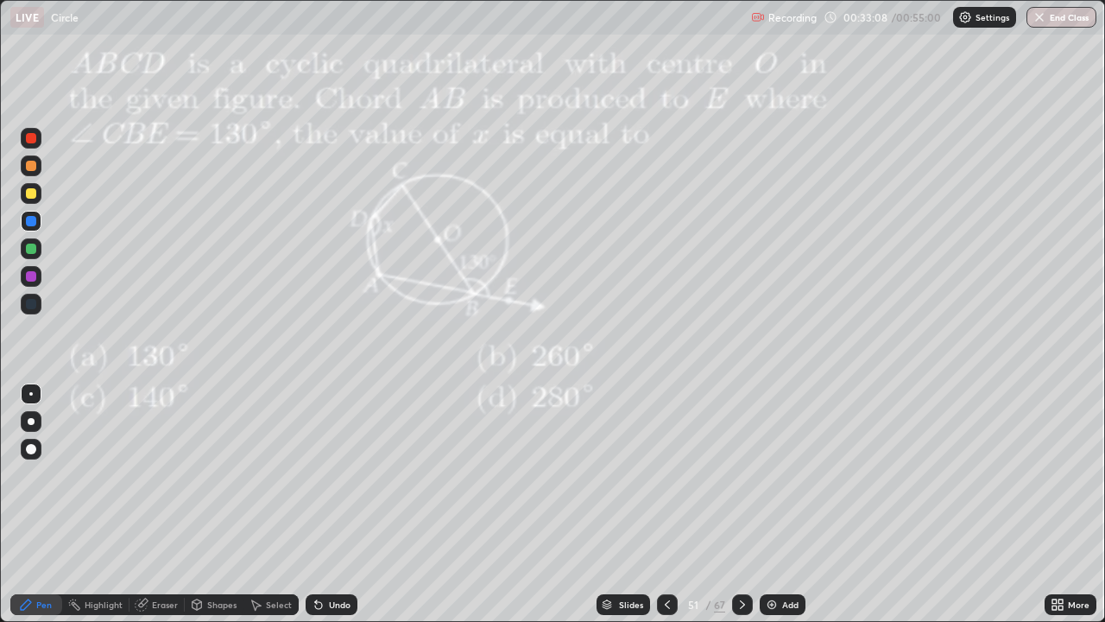
click at [779, 504] on div "Add" at bounding box center [783, 604] width 46 height 21
click at [1061, 504] on icon at bounding box center [1061, 601] width 4 height 4
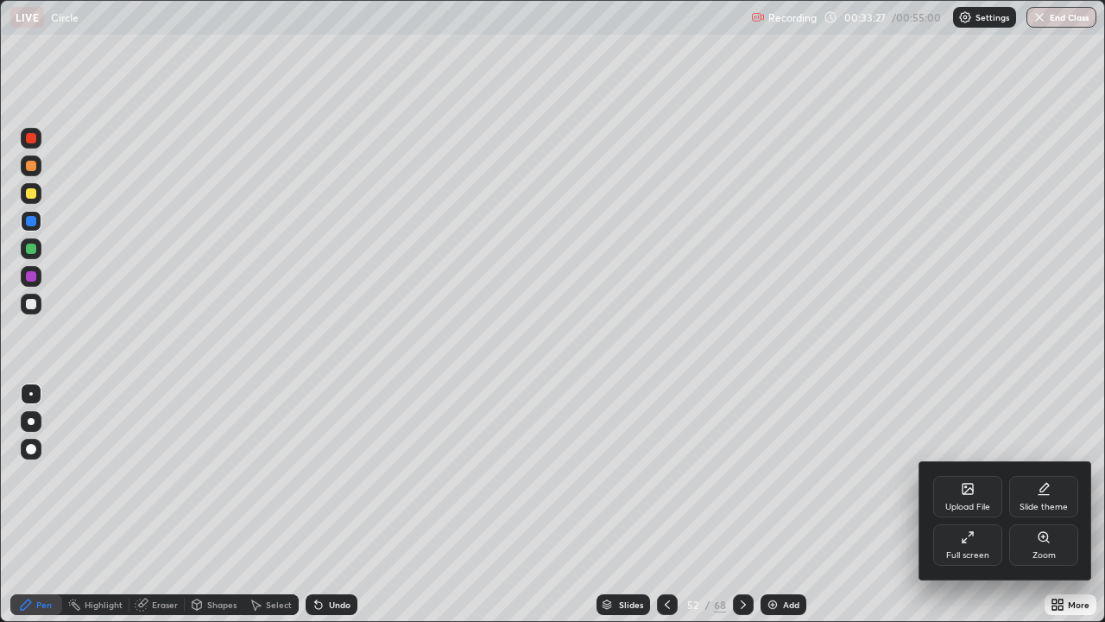
click at [981, 504] on div "Full screen" at bounding box center [968, 544] width 69 height 41
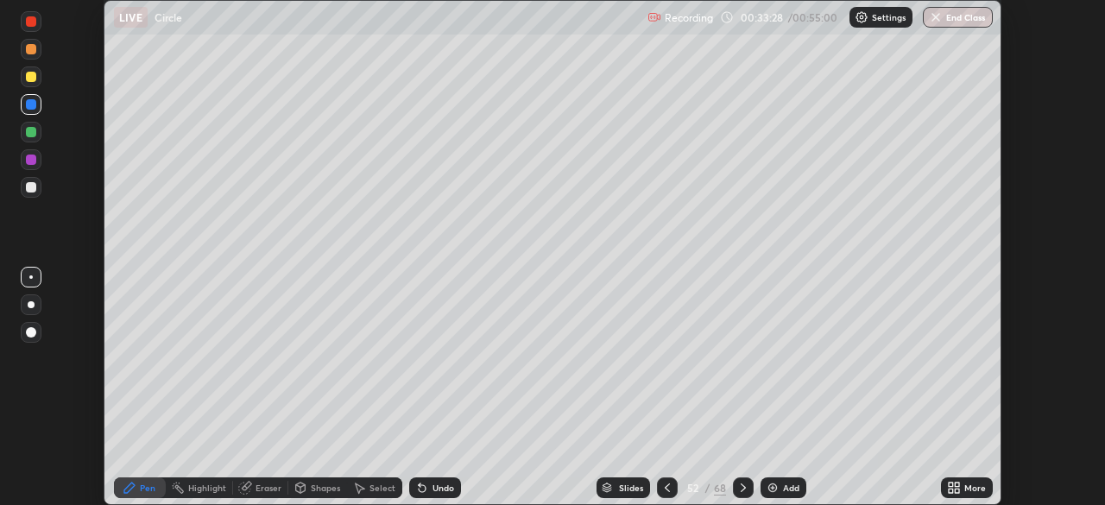
scroll to position [85861, 85260]
click at [951, 484] on icon at bounding box center [951, 485] width 4 height 4
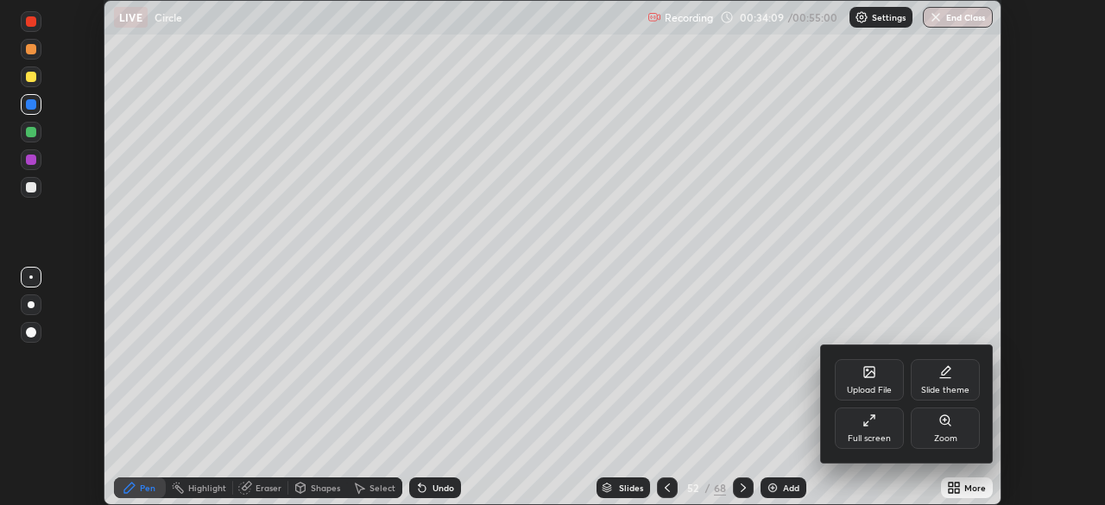
click at [858, 386] on div "Upload File" at bounding box center [869, 390] width 45 height 9
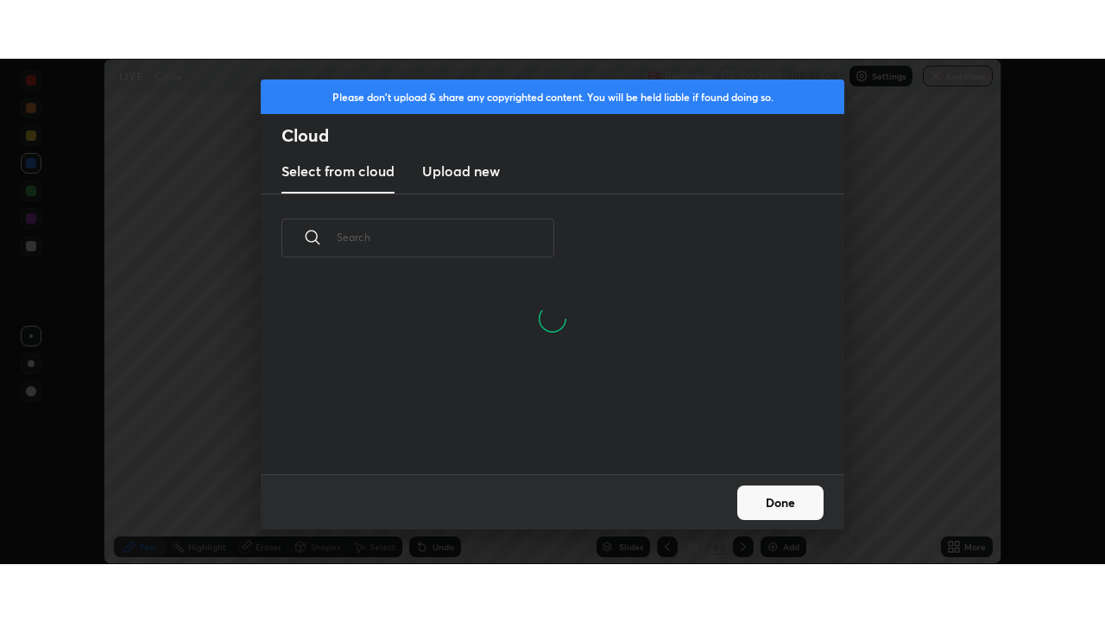
scroll to position [192, 554]
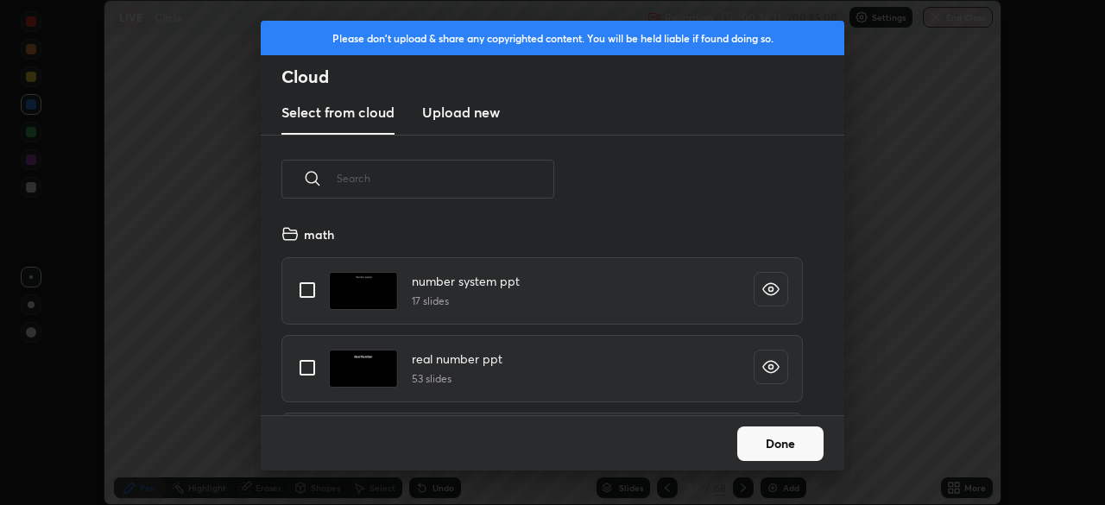
click at [463, 117] on h3 "Upload new" at bounding box center [461, 112] width 78 height 21
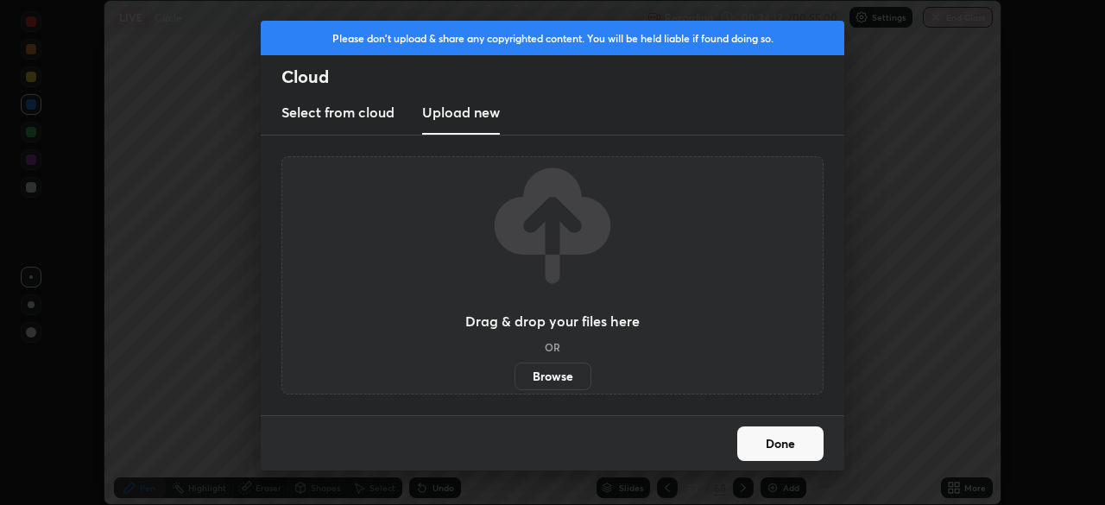
click at [544, 376] on label "Browse" at bounding box center [553, 377] width 77 height 28
click at [515, 376] on input "Browse" at bounding box center [515, 377] width 0 height 28
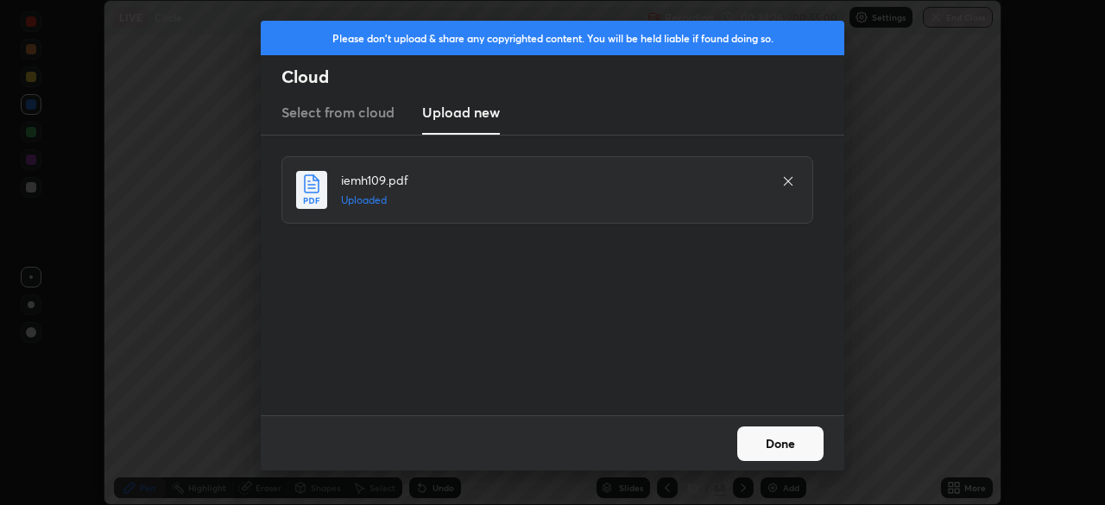
click at [799, 445] on button "Done" at bounding box center [781, 444] width 86 height 35
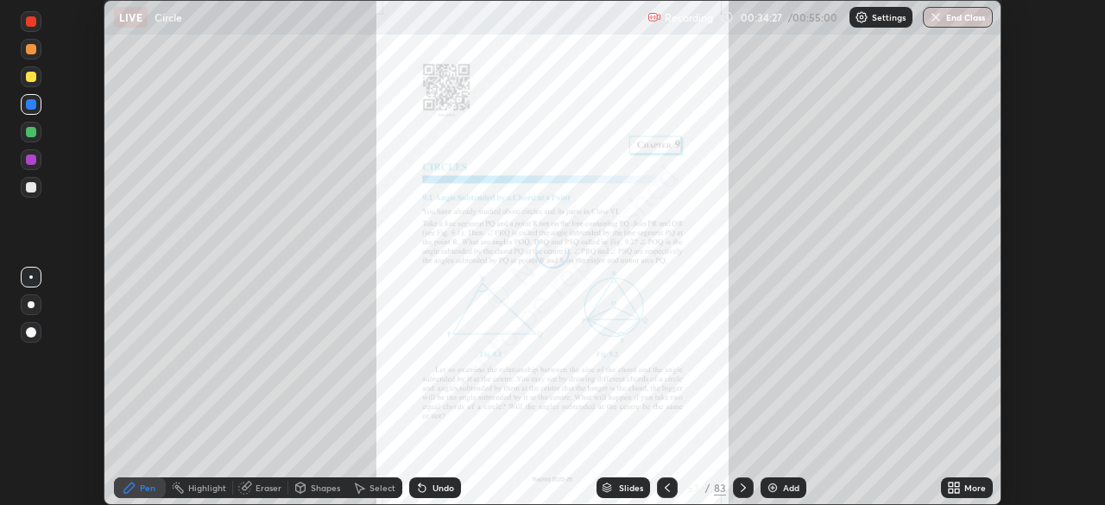
click at [958, 484] on icon at bounding box center [957, 485] width 4 height 4
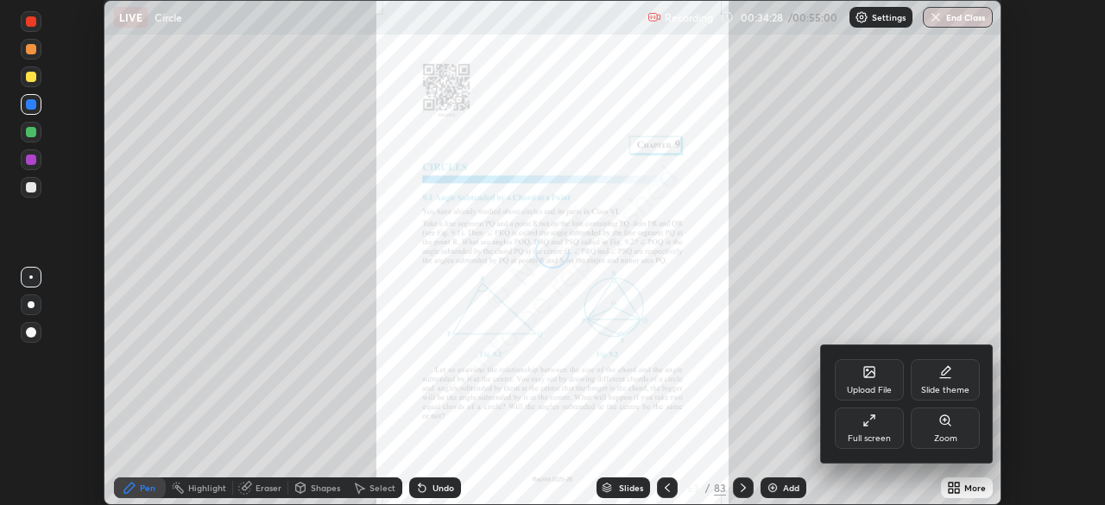
click at [889, 428] on div "Full screen" at bounding box center [869, 428] width 69 height 41
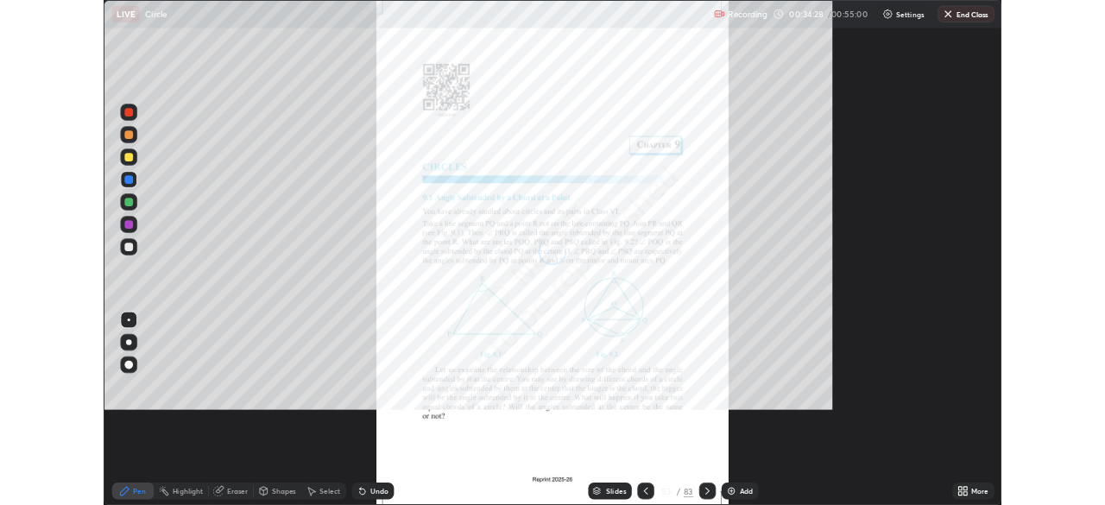
scroll to position [622, 1105]
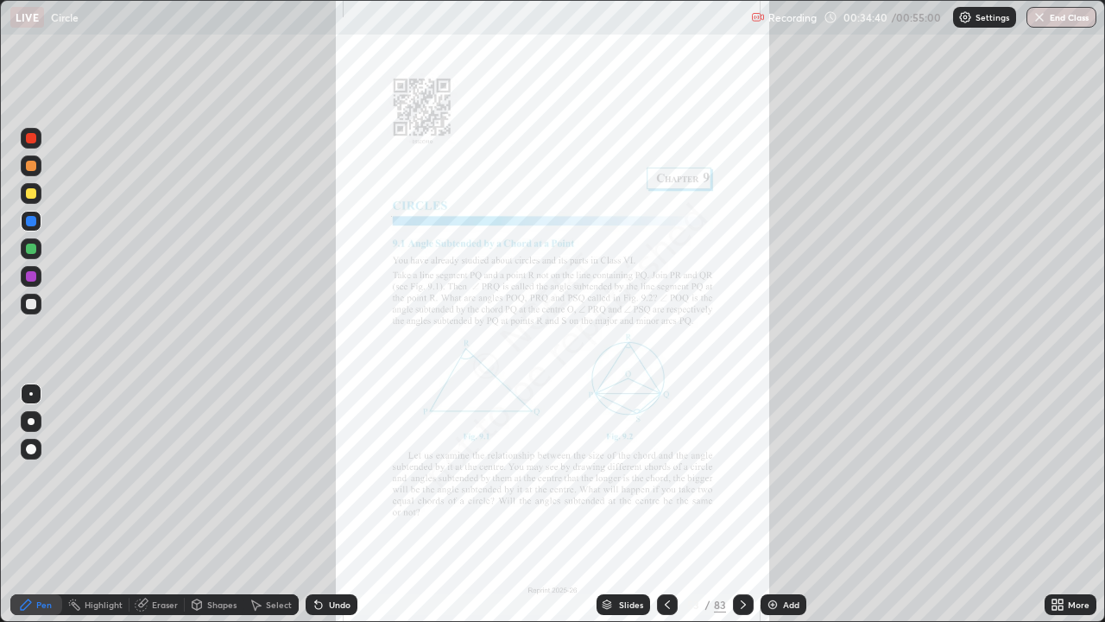
click at [1056, 504] on icon at bounding box center [1055, 601] width 4 height 4
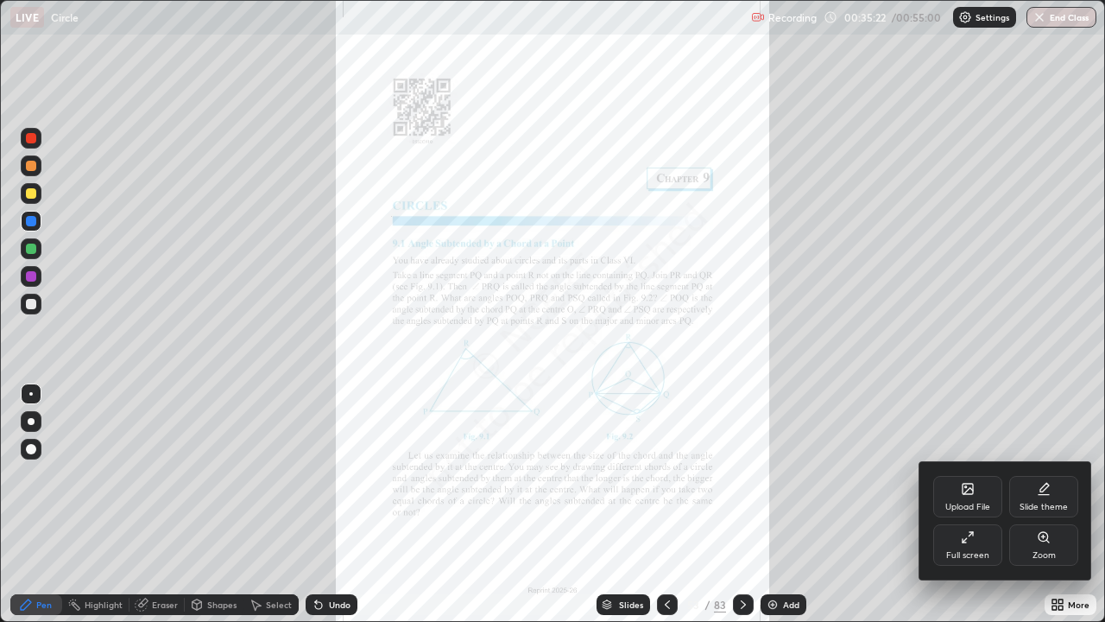
click at [969, 504] on div "Full screen" at bounding box center [968, 544] width 69 height 41
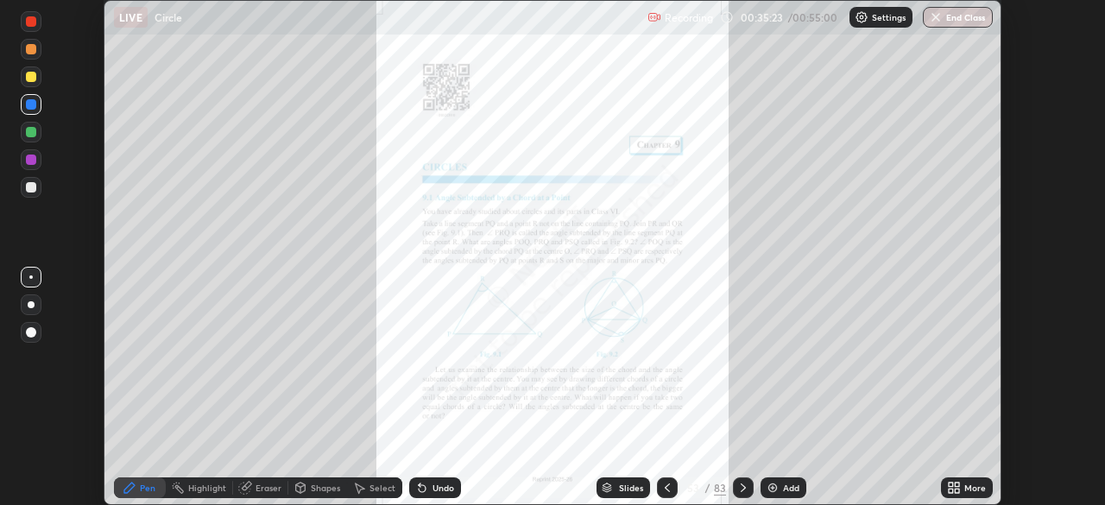
scroll to position [85861, 85260]
click at [951, 485] on icon at bounding box center [951, 485] width 4 height 4
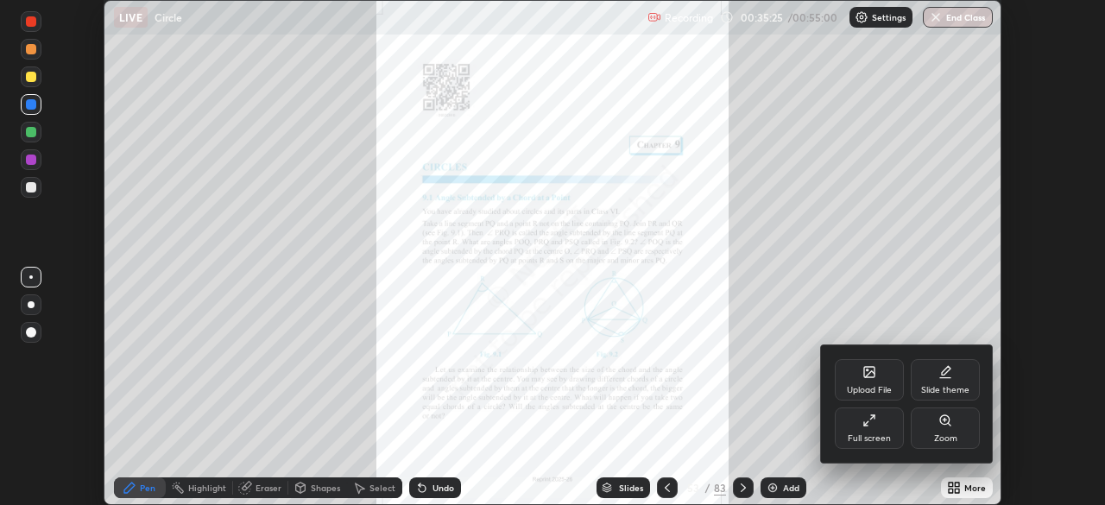
click at [891, 375] on div "Upload File" at bounding box center [869, 379] width 69 height 41
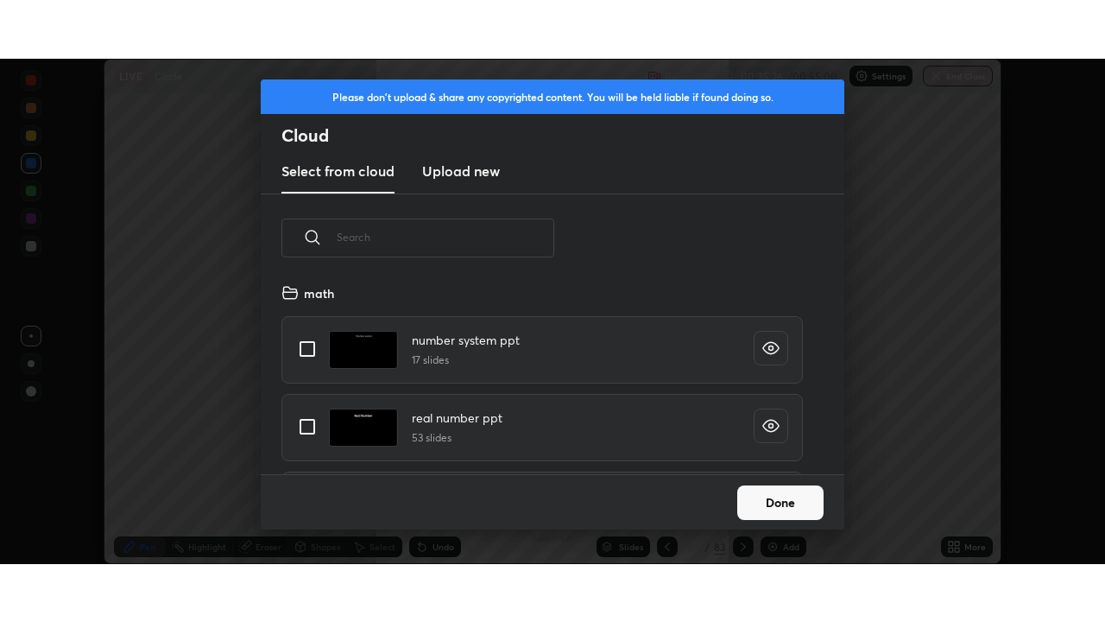
scroll to position [192, 554]
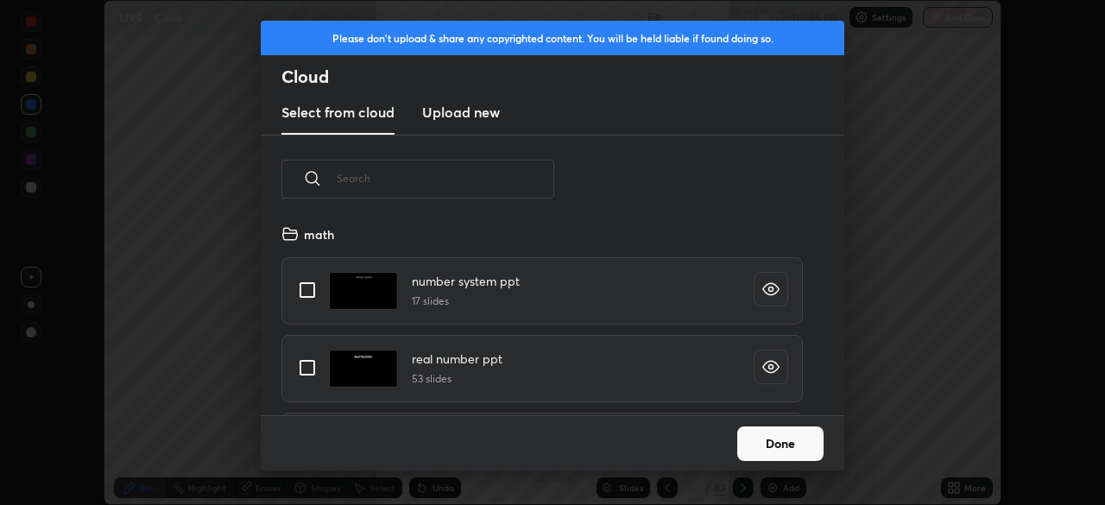
click at [470, 111] on h3 "Upload new" at bounding box center [461, 112] width 78 height 21
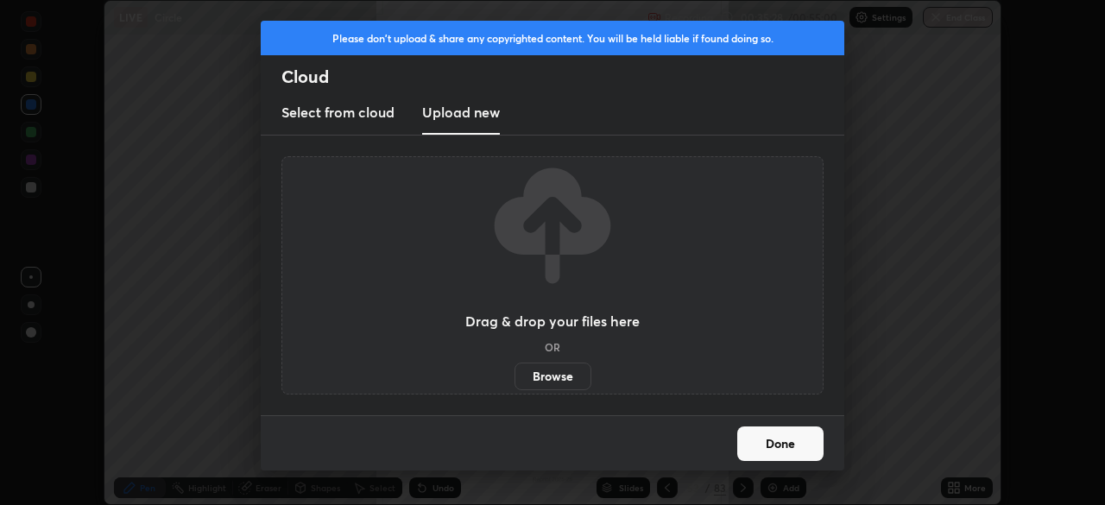
click at [566, 379] on label "Browse" at bounding box center [553, 377] width 77 height 28
click at [515, 379] on input "Browse" at bounding box center [515, 377] width 0 height 28
click at [554, 370] on label "Browse" at bounding box center [553, 377] width 77 height 28
click at [515, 370] on input "Browse" at bounding box center [515, 377] width 0 height 28
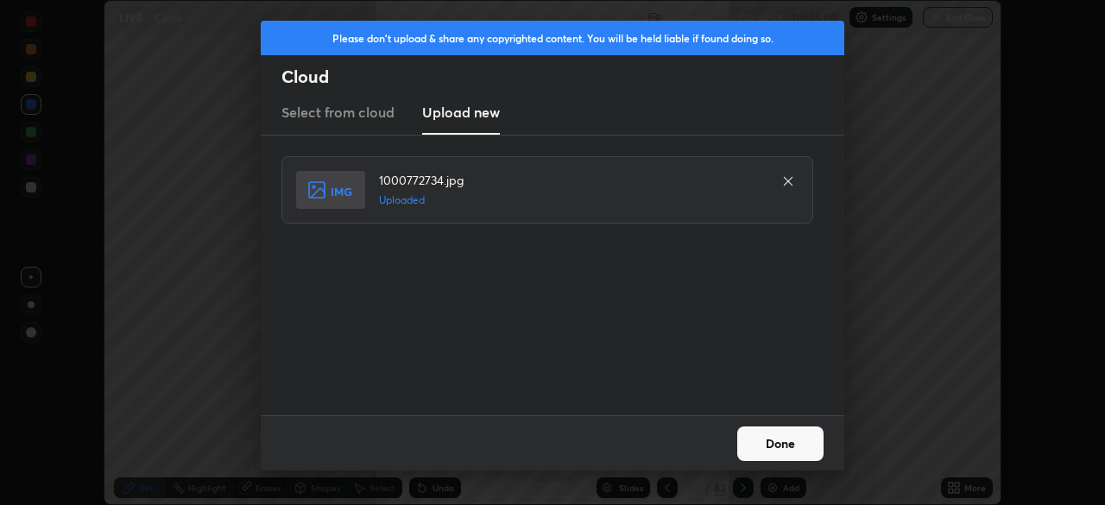
click at [789, 434] on button "Done" at bounding box center [781, 444] width 86 height 35
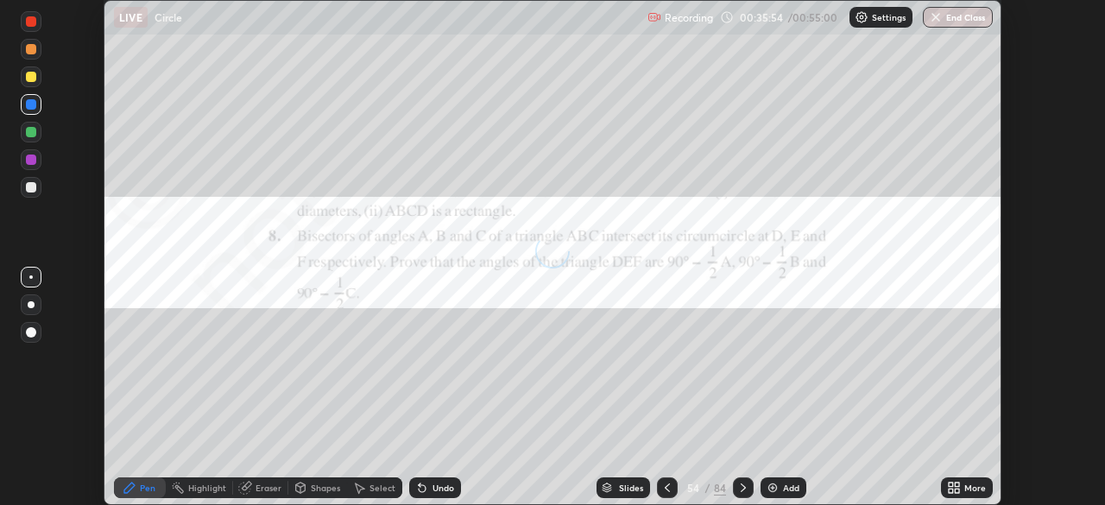
click at [958, 489] on icon at bounding box center [957, 491] width 4 height 4
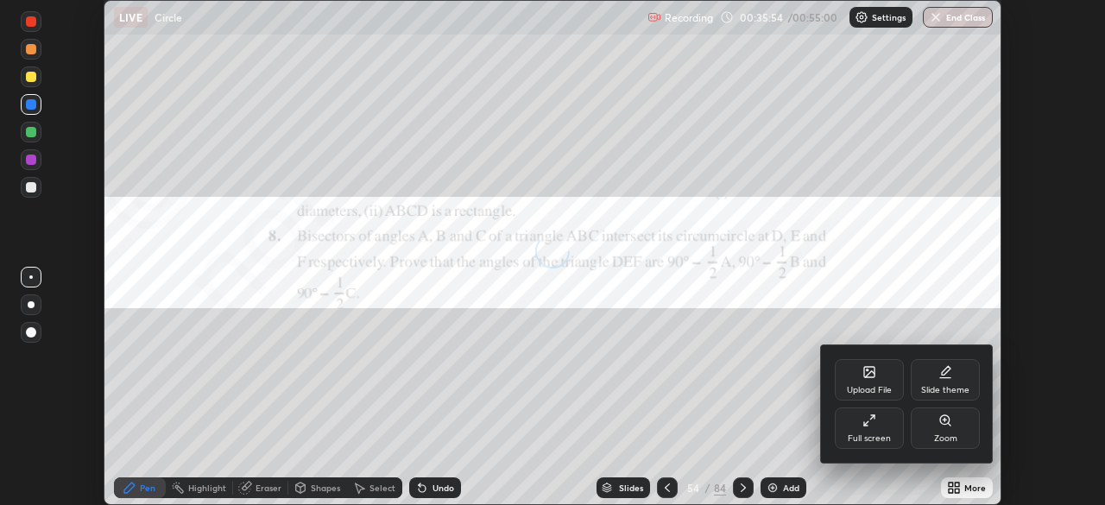
click at [888, 435] on div "Full screen" at bounding box center [869, 438] width 43 height 9
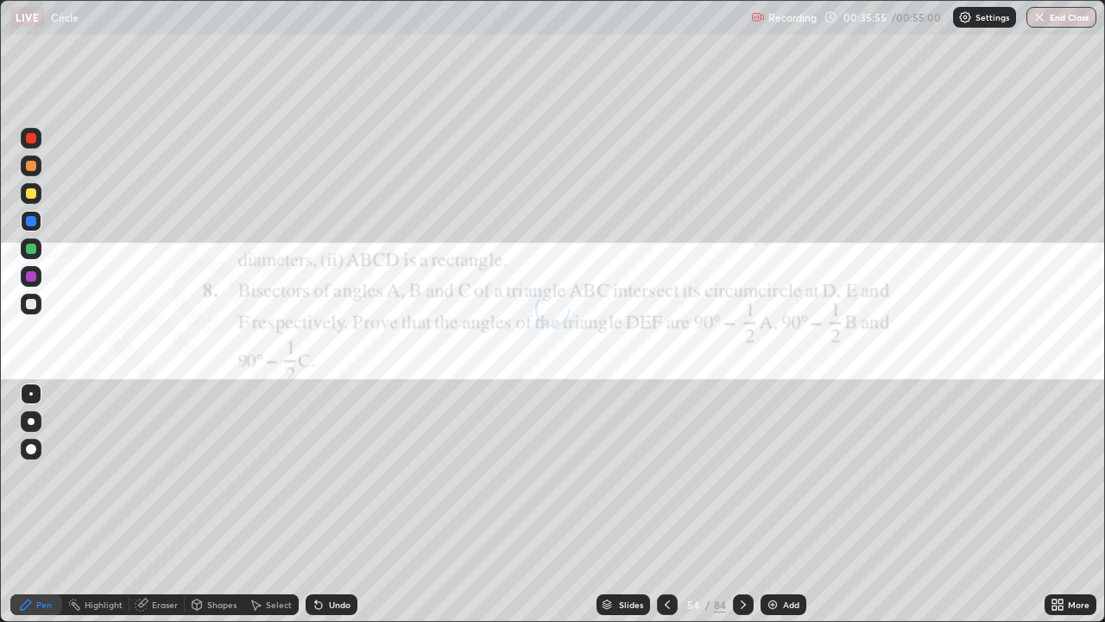
scroll to position [622, 1105]
click at [1061, 504] on icon at bounding box center [1061, 607] width 4 height 4
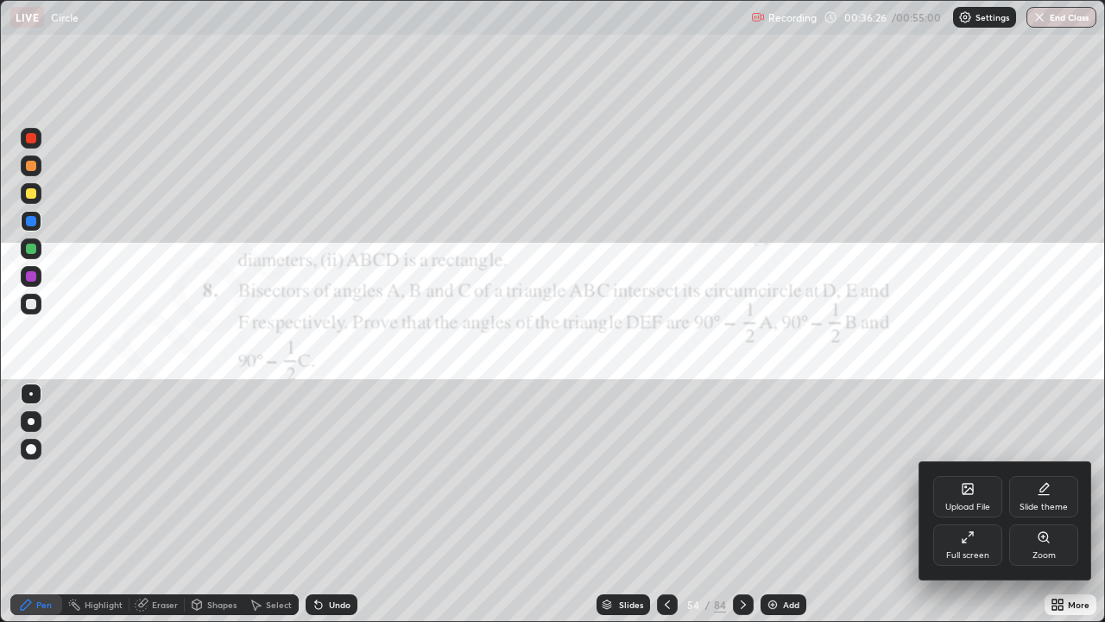
click at [1055, 504] on div "Zoom" at bounding box center [1044, 544] width 69 height 41
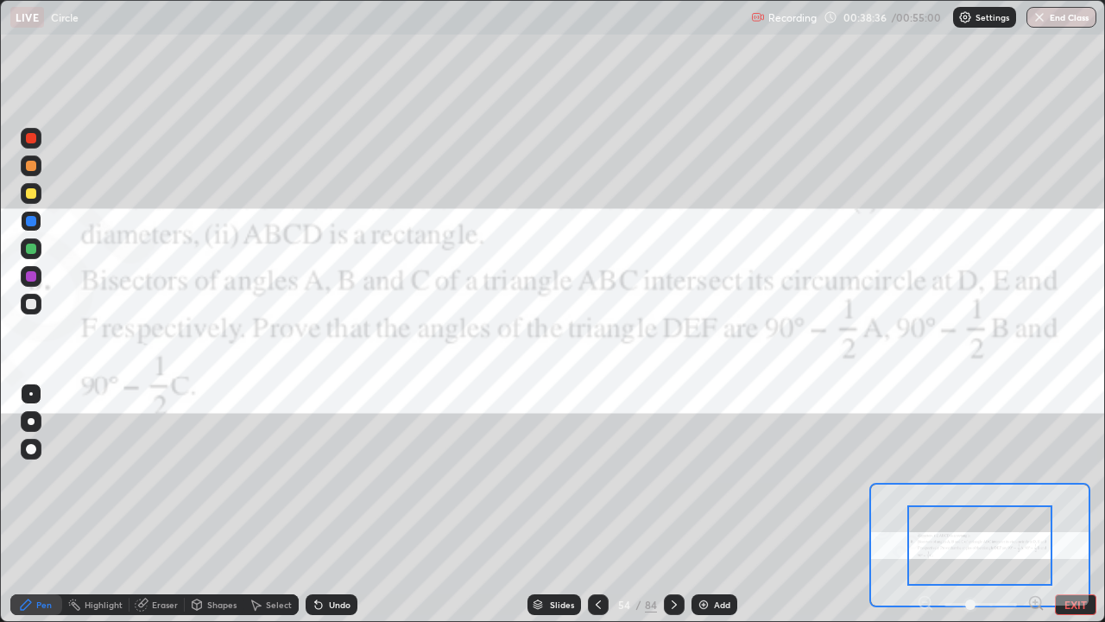
click at [717, 504] on div "Add" at bounding box center [722, 604] width 16 height 9
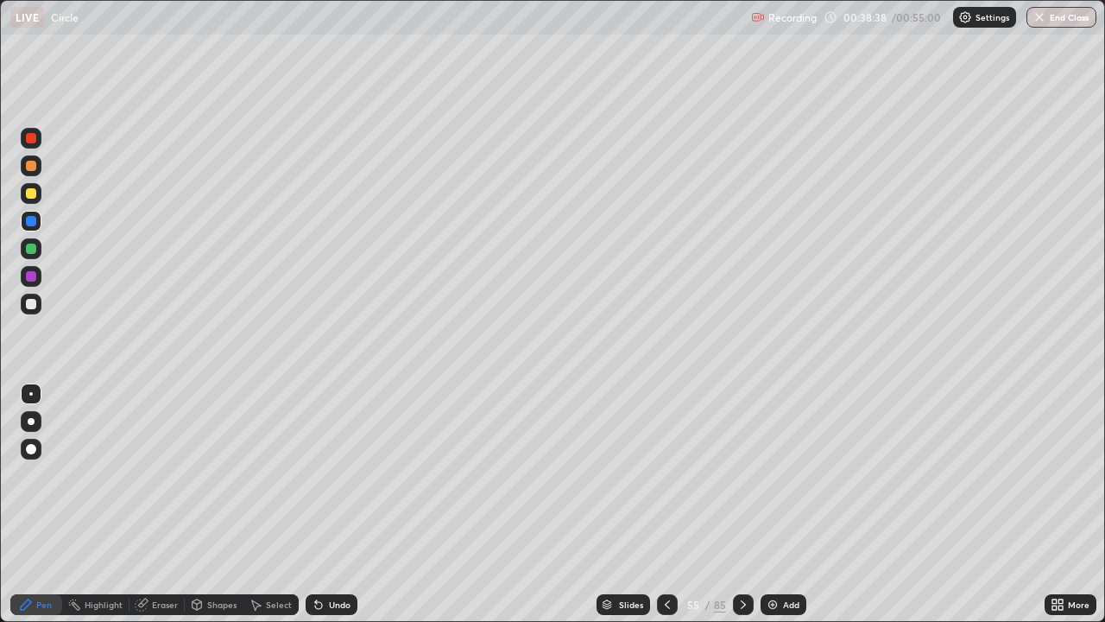
click at [219, 504] on div "Shapes" at bounding box center [221, 604] width 29 height 9
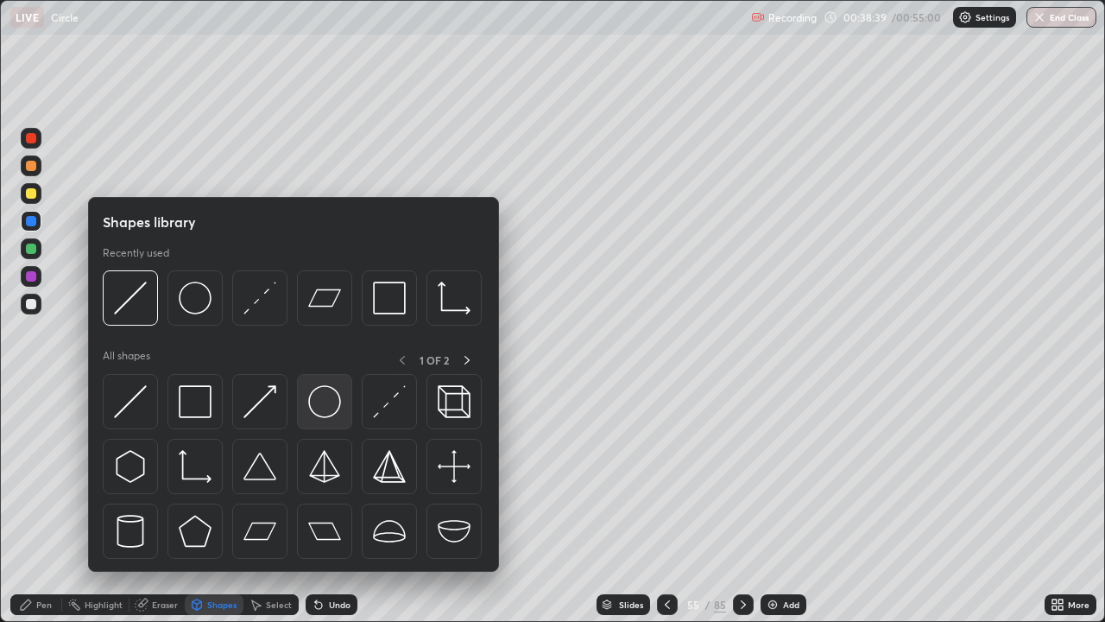
click at [329, 395] on img at bounding box center [324, 401] width 33 height 33
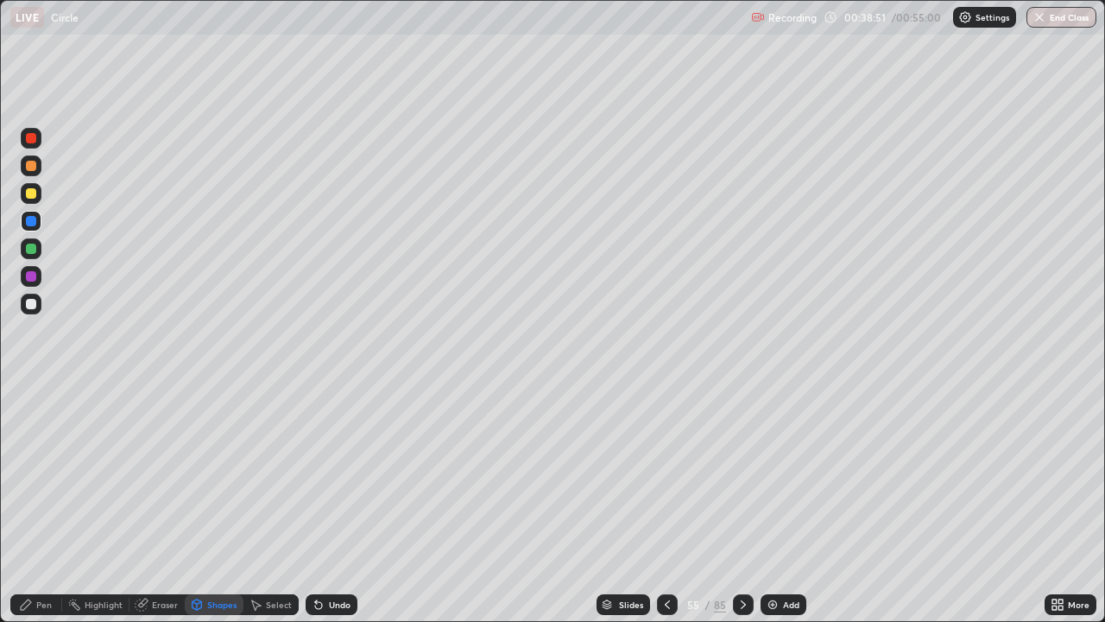
click at [196, 504] on icon at bounding box center [198, 603] width 10 height 3
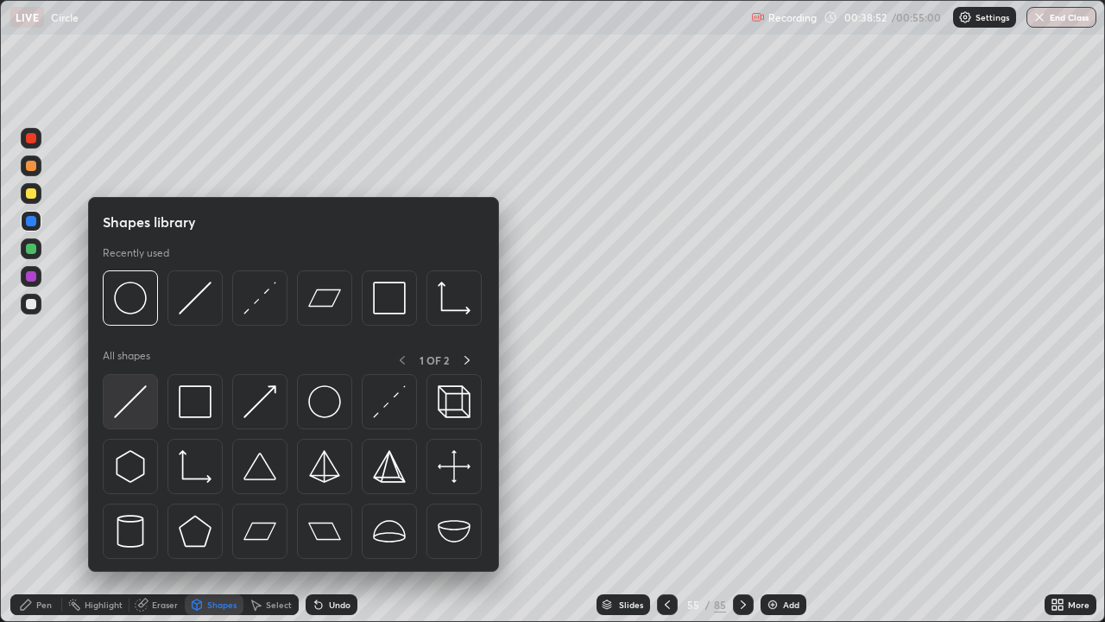
click at [138, 413] on img at bounding box center [130, 401] width 33 height 33
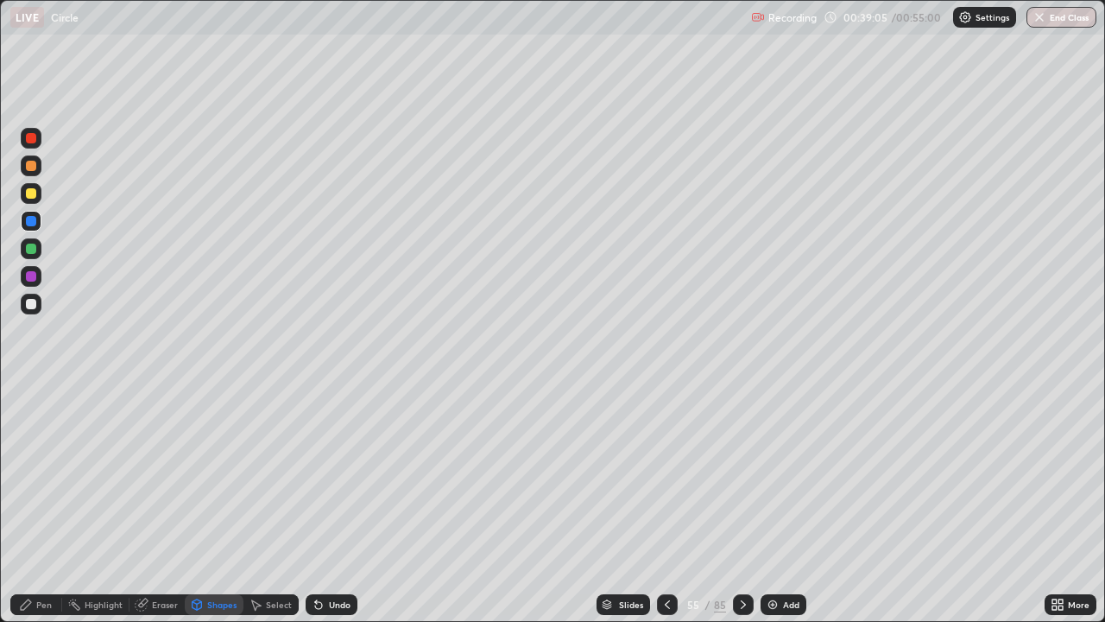
click at [29, 231] on div at bounding box center [31, 221] width 21 height 21
click at [28, 250] on div at bounding box center [31, 249] width 10 height 10
click at [203, 504] on div "Shapes" at bounding box center [214, 604] width 59 height 21
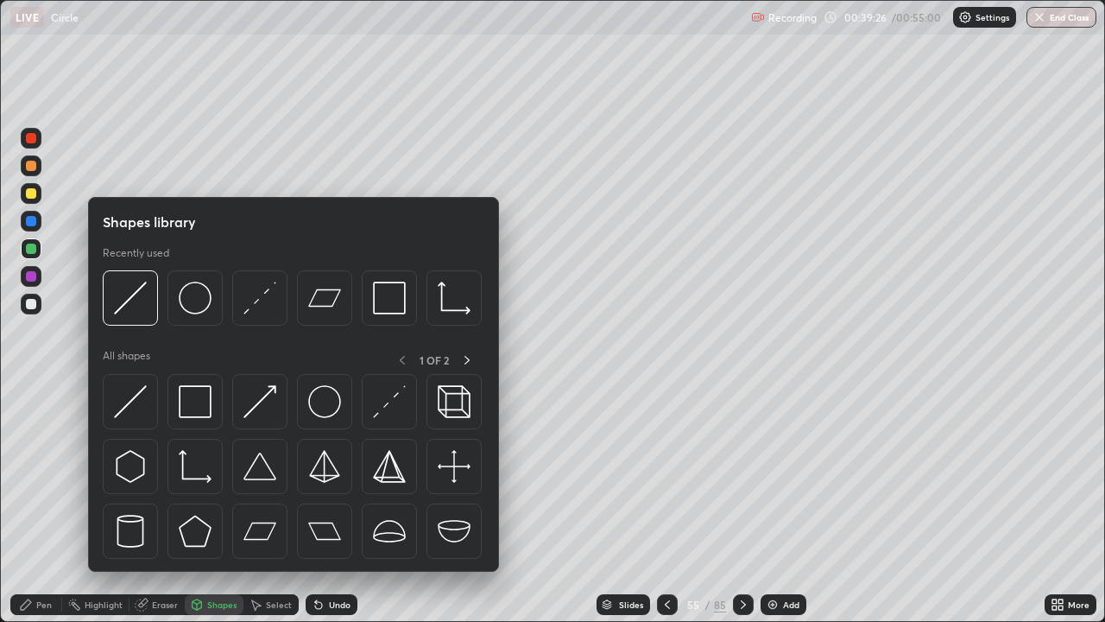
click at [30, 305] on div at bounding box center [31, 304] width 10 height 10
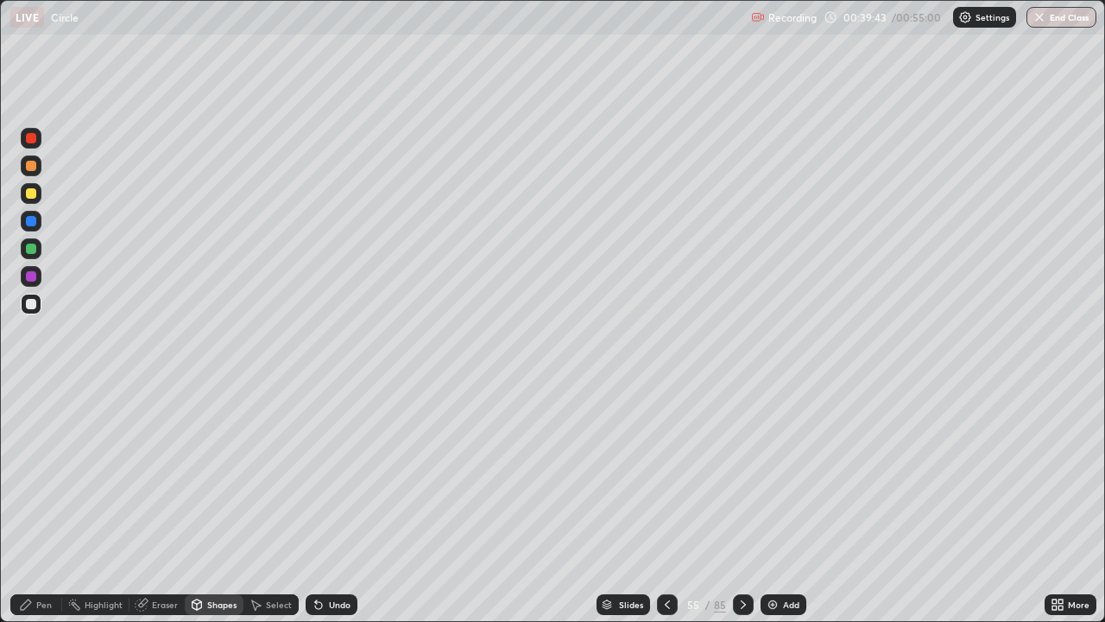
click at [54, 504] on div "Pen" at bounding box center [36, 604] width 52 height 21
click at [663, 504] on icon at bounding box center [668, 605] width 14 height 14
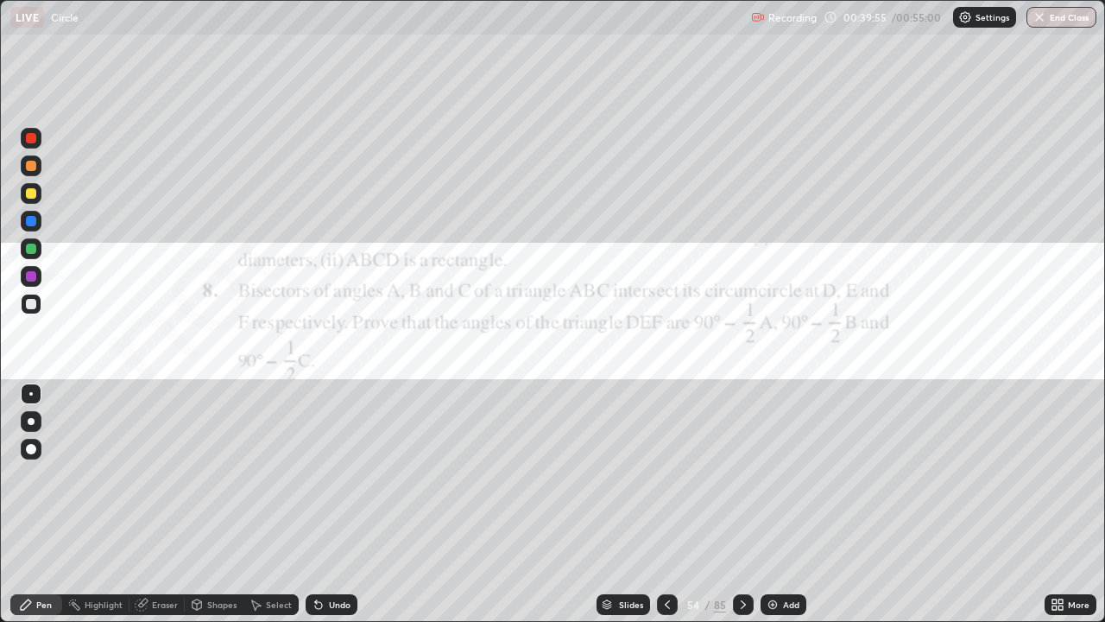
click at [741, 504] on icon at bounding box center [744, 605] width 14 height 14
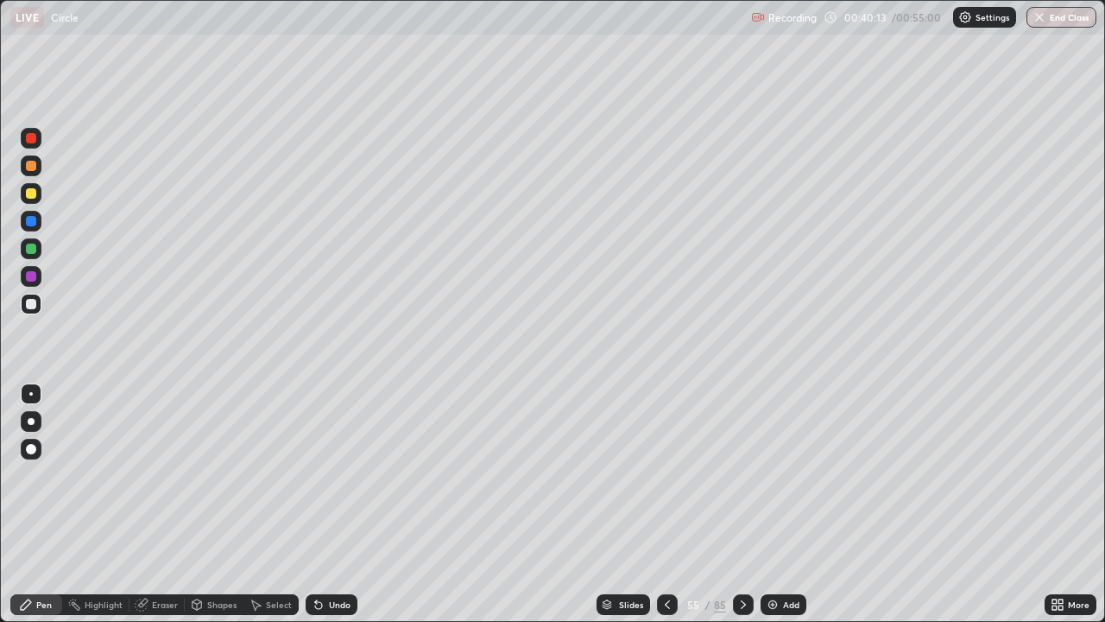
click at [196, 504] on icon at bounding box center [198, 603] width 10 height 3
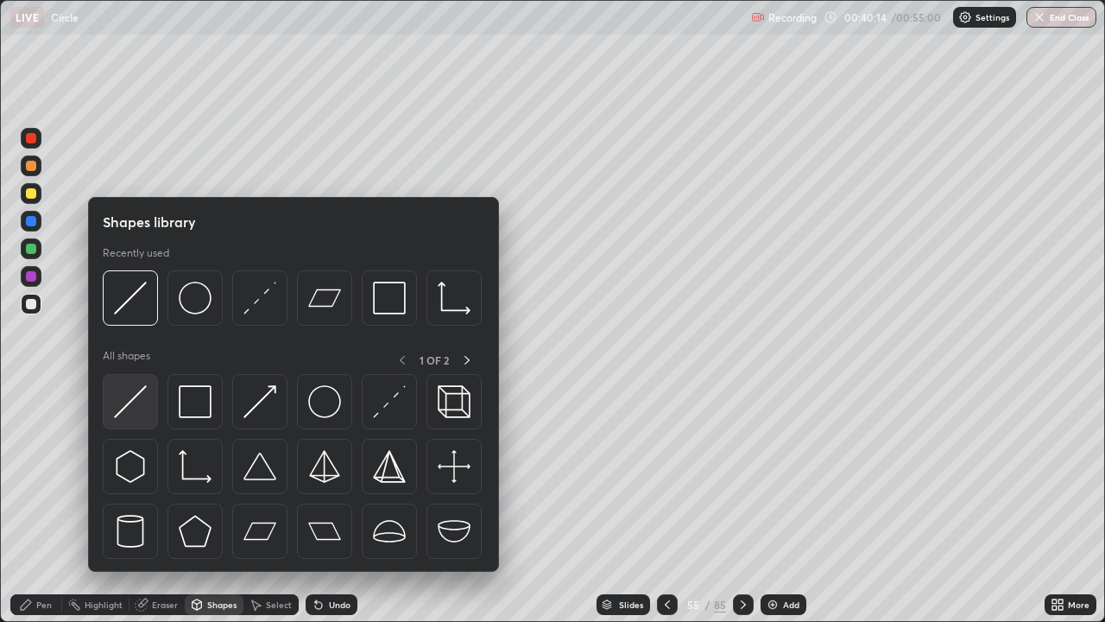
click at [136, 408] on img at bounding box center [130, 401] width 33 height 33
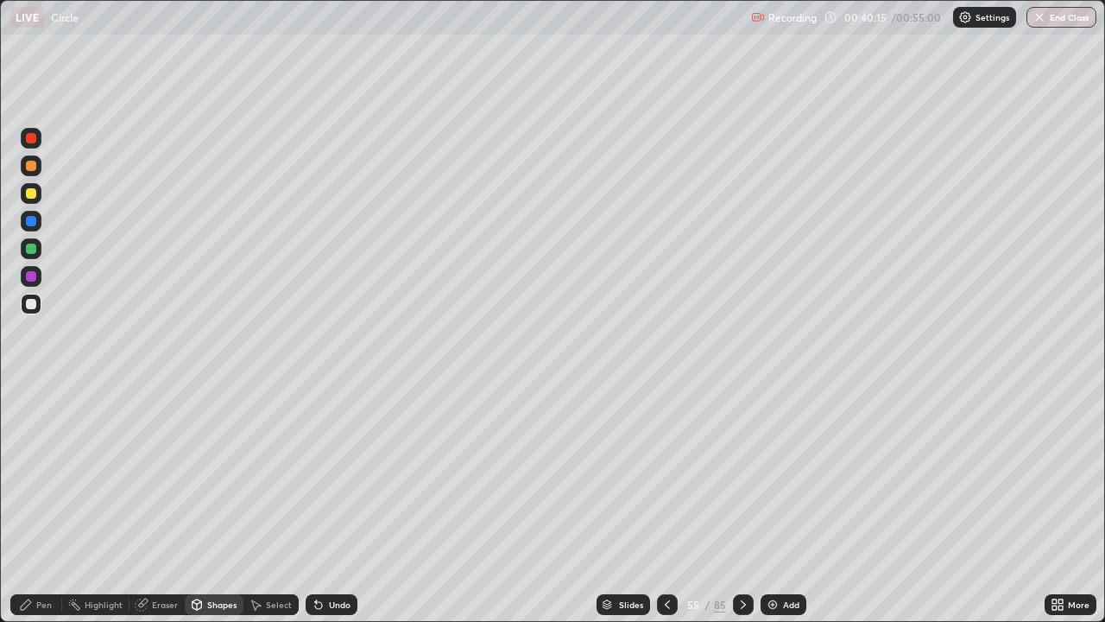
click at [201, 504] on div "Shapes" at bounding box center [214, 604] width 59 height 21
click at [34, 283] on div at bounding box center [31, 276] width 21 height 21
click at [662, 504] on icon at bounding box center [668, 605] width 14 height 14
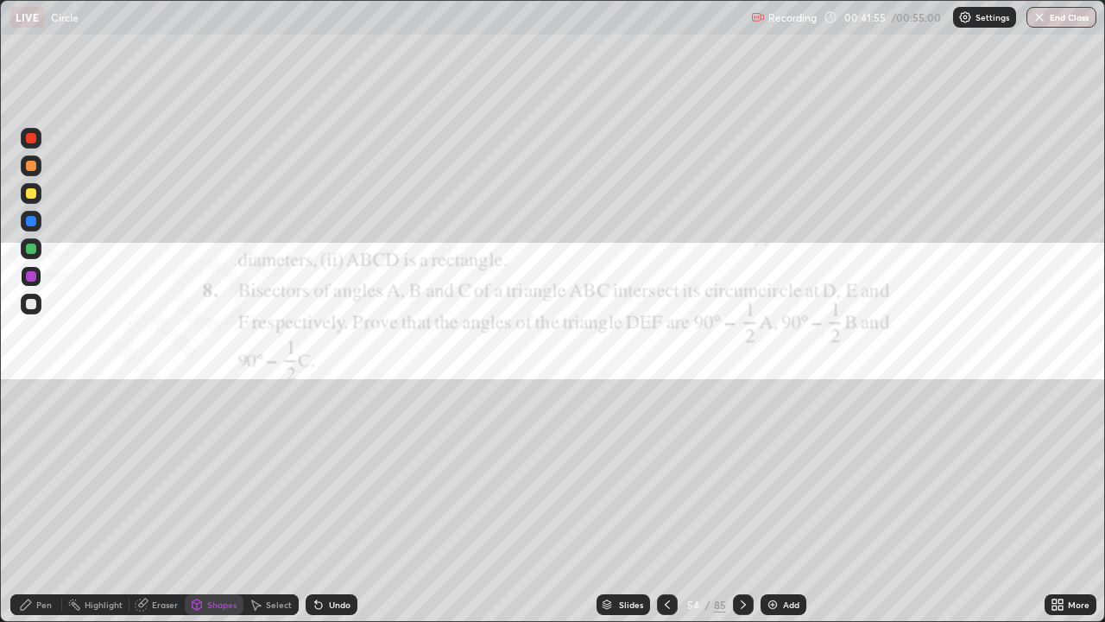
click at [739, 504] on icon at bounding box center [744, 605] width 14 height 14
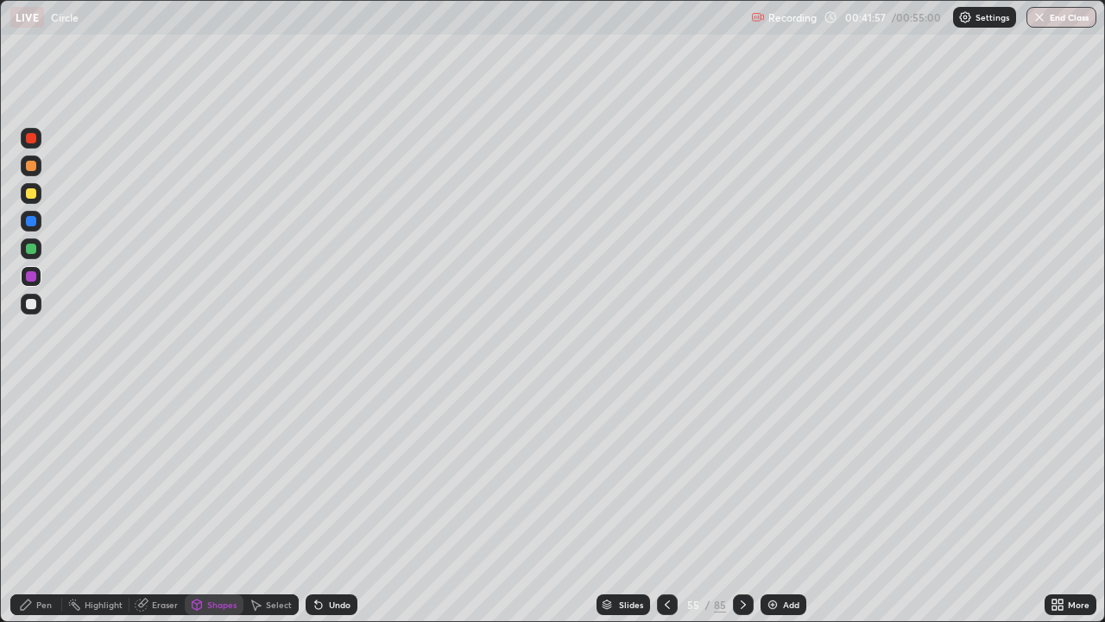
click at [35, 307] on div at bounding box center [31, 304] width 10 height 10
click at [37, 504] on div "Pen" at bounding box center [36, 604] width 52 height 21
click at [434, 504] on div "Slides 55 / 85 Add" at bounding box center [701, 604] width 687 height 35
click at [435, 504] on div "Slides 55 / 85 Add" at bounding box center [701, 604] width 687 height 35
click at [329, 504] on div "Undo" at bounding box center [340, 604] width 22 height 9
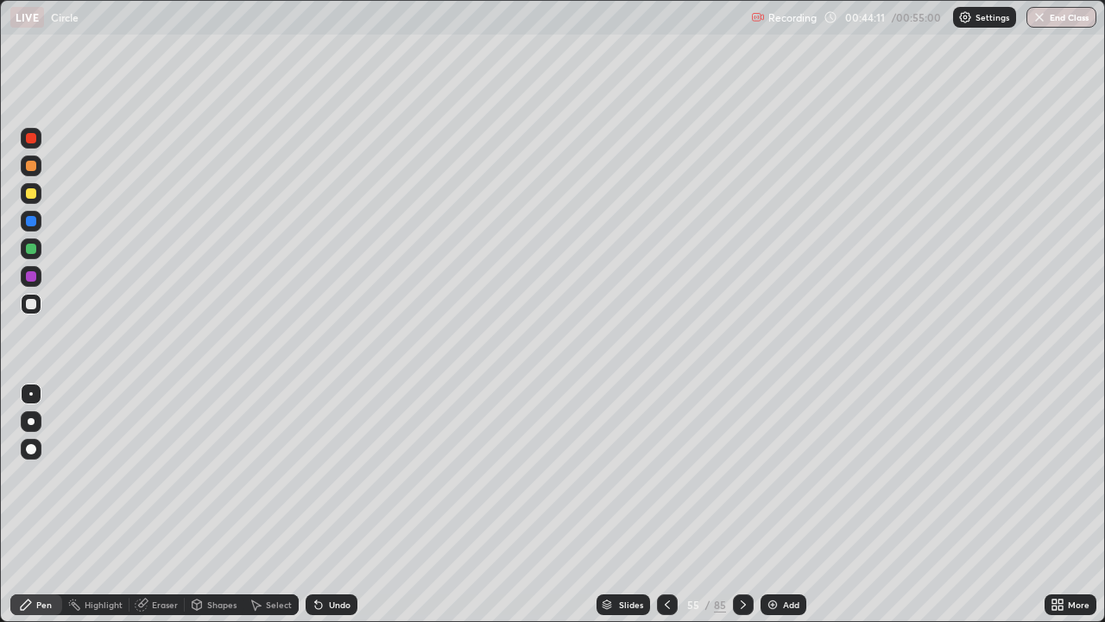
click at [331, 504] on div "Undo" at bounding box center [340, 604] width 22 height 9
click at [329, 504] on div "Undo" at bounding box center [340, 604] width 22 height 9
click at [331, 504] on div "Undo" at bounding box center [332, 604] width 52 height 21
click at [332, 504] on div "Undo" at bounding box center [332, 604] width 52 height 21
click at [333, 504] on div "Undo" at bounding box center [332, 604] width 52 height 21
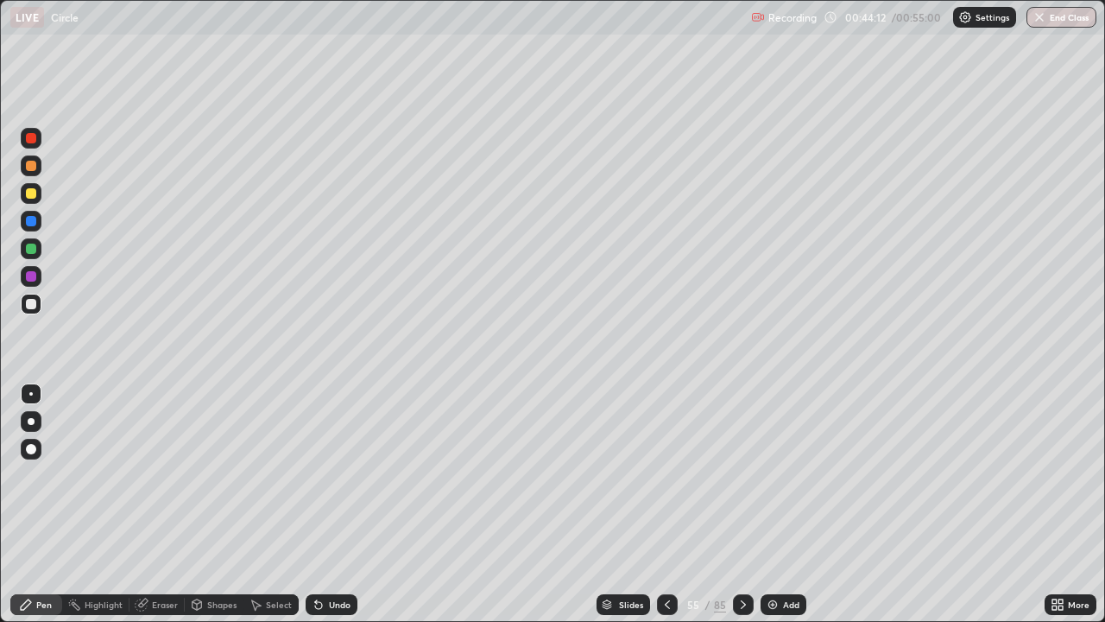
click at [333, 504] on div "Undo" at bounding box center [332, 604] width 52 height 21
click at [336, 504] on div "Undo" at bounding box center [340, 604] width 22 height 9
click at [610, 504] on icon at bounding box center [607, 606] width 9 height 3
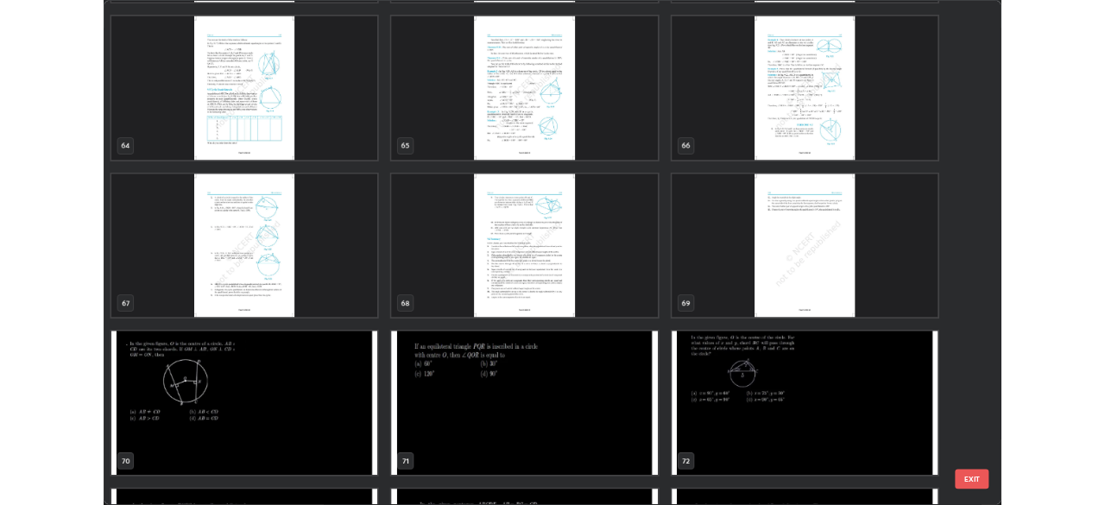
scroll to position [4070, 0]
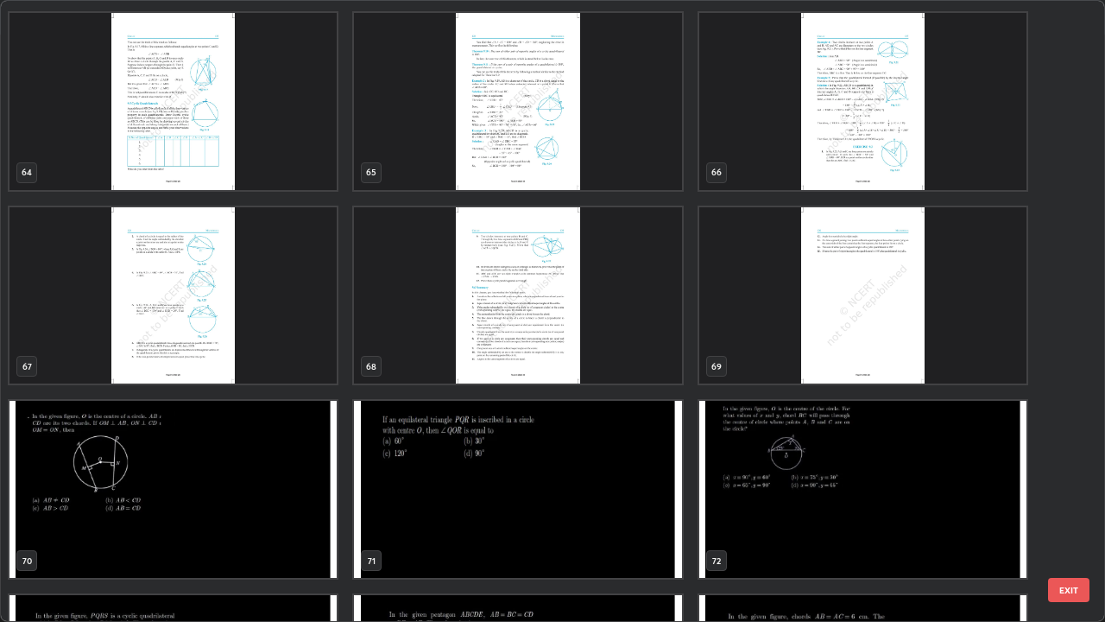
click at [606, 316] on img "grid" at bounding box center [517, 295] width 327 height 177
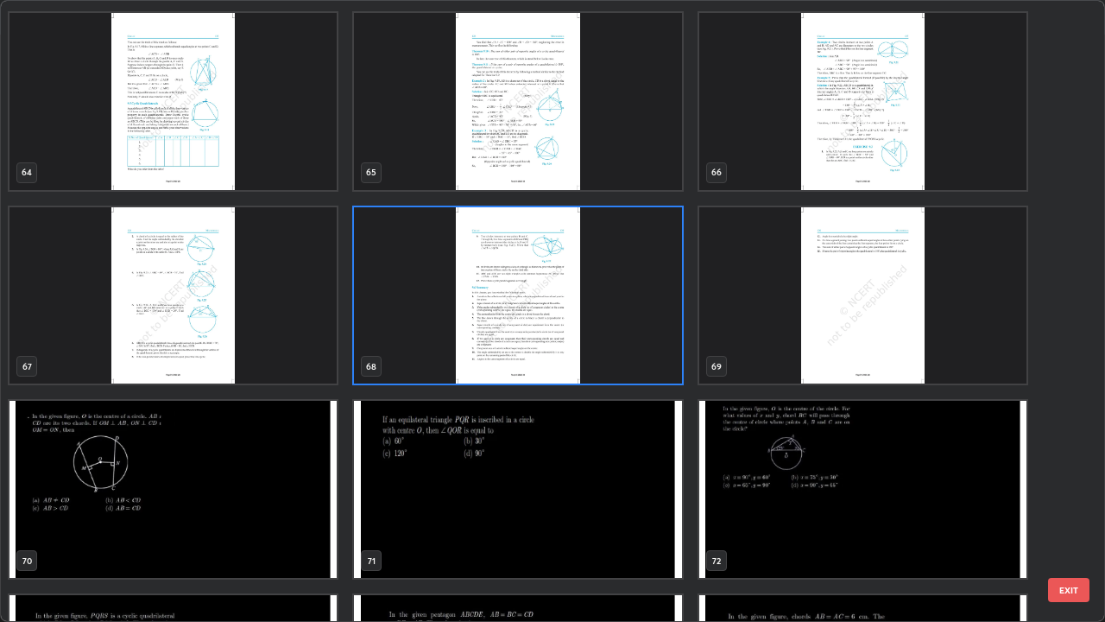
click at [288, 342] on img "grid" at bounding box center [173, 295] width 327 height 177
click at [289, 336] on img "grid" at bounding box center [173, 295] width 327 height 177
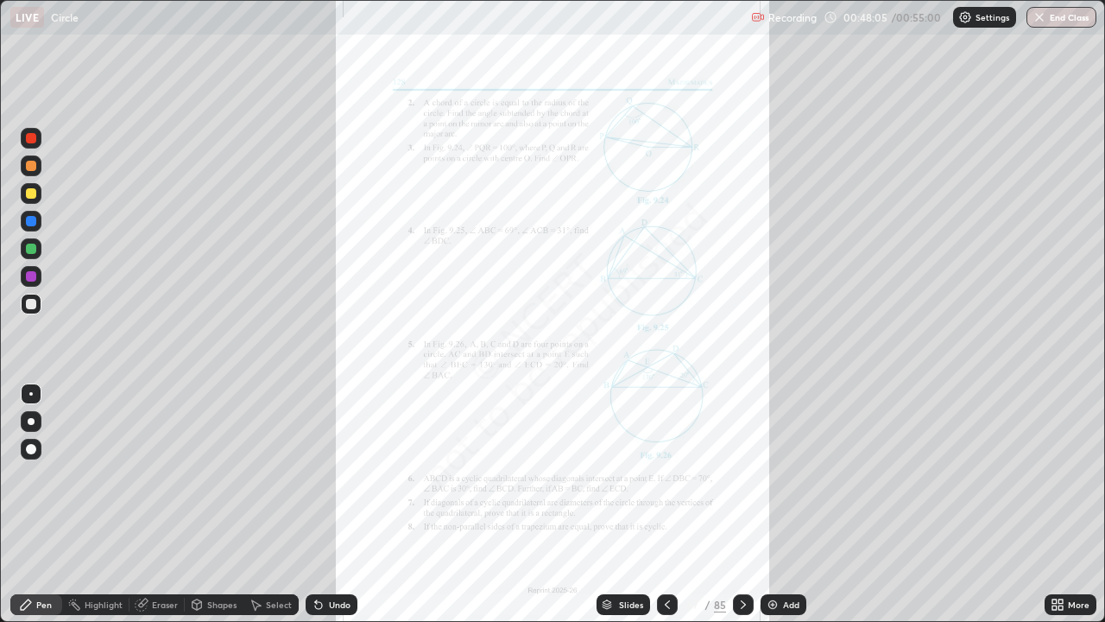
click at [1068, 504] on div "More" at bounding box center [1079, 604] width 22 height 9
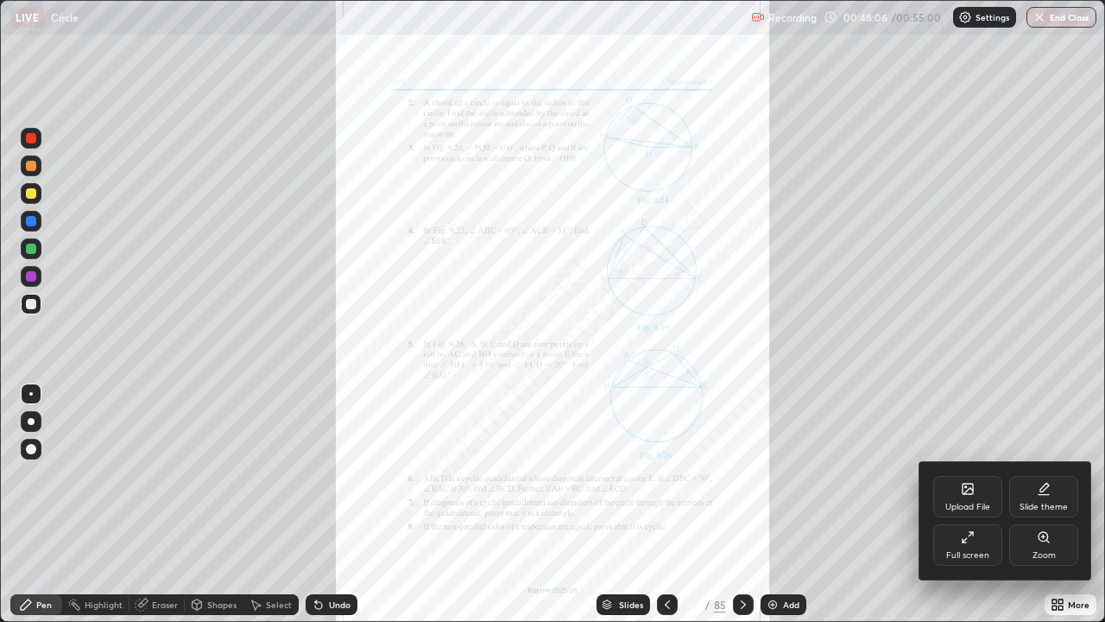
click at [1036, 504] on div "Zoom" at bounding box center [1044, 555] width 23 height 9
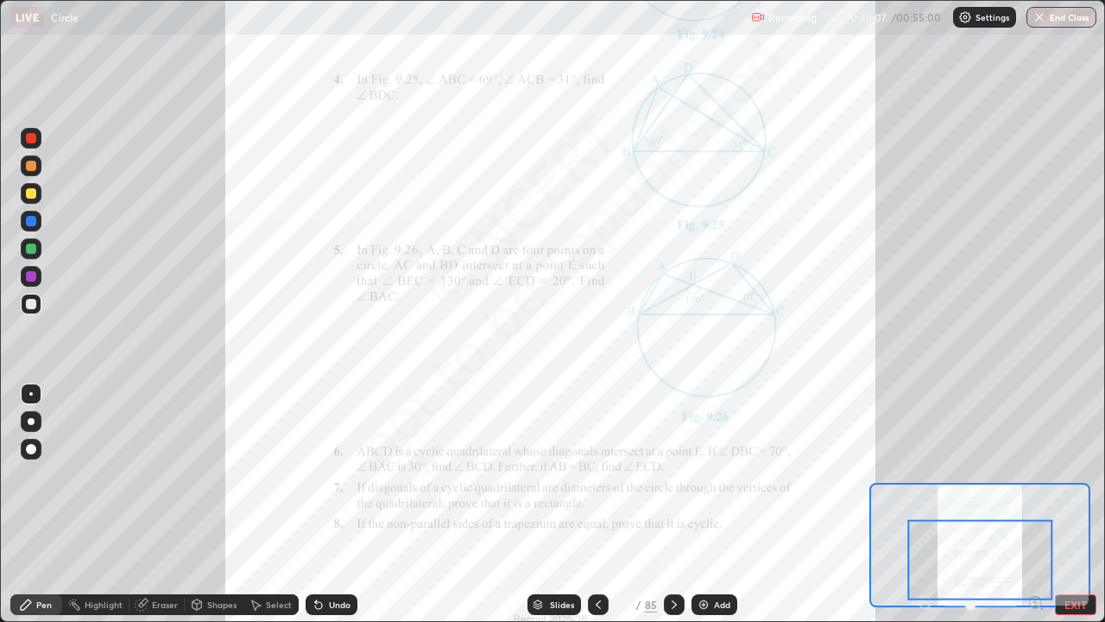
click at [1039, 504] on icon at bounding box center [1035, 602] width 11 height 11
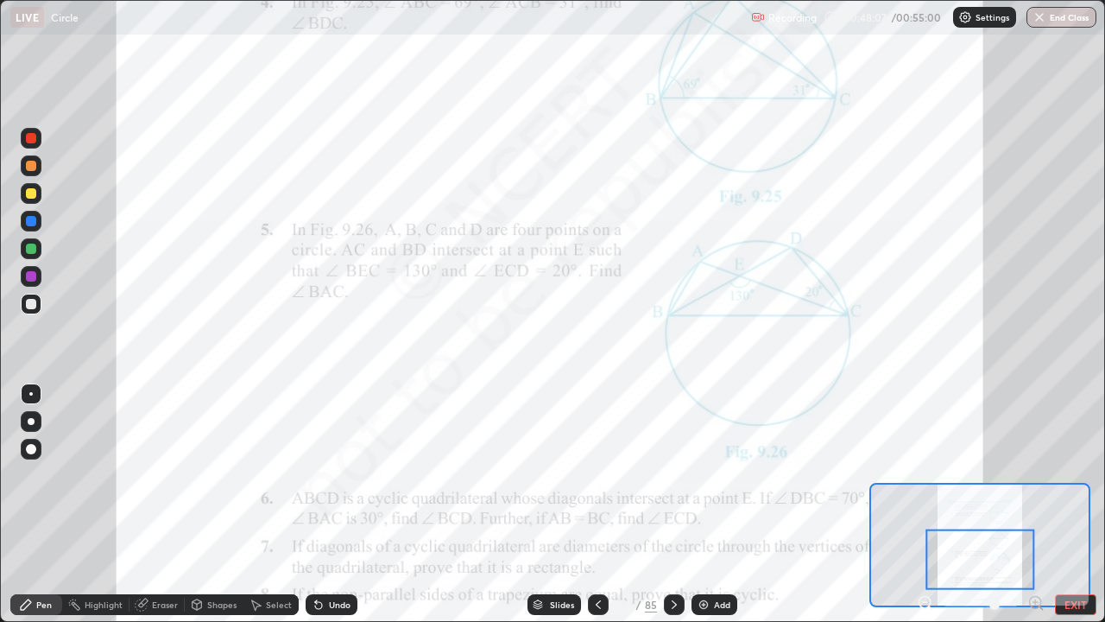
click at [1036, 504] on icon at bounding box center [1036, 602] width 4 height 0
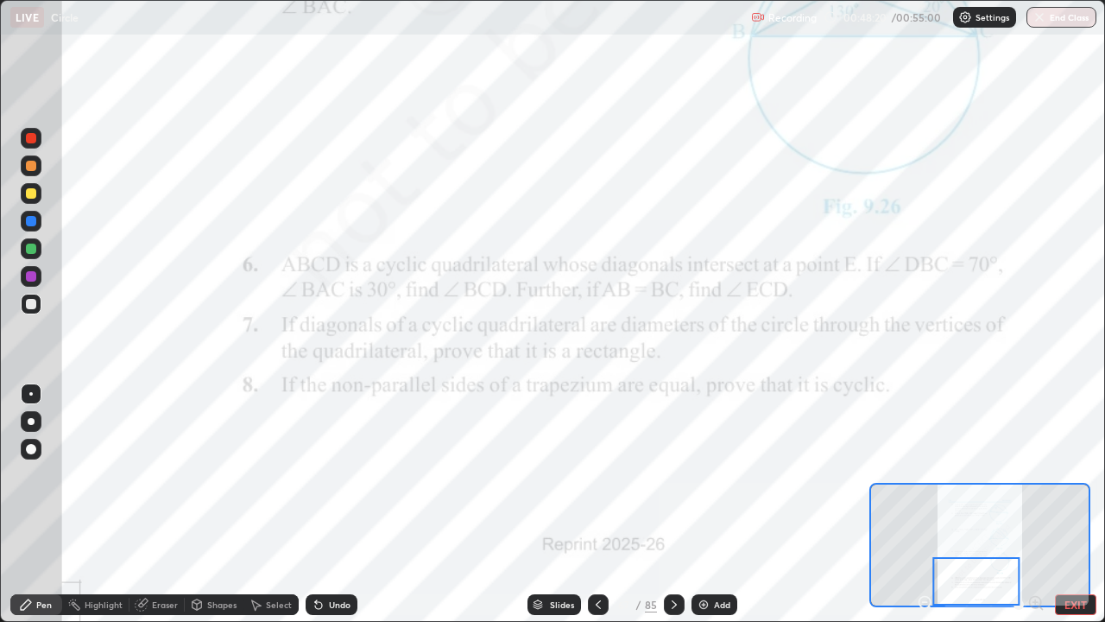
click at [597, 504] on icon at bounding box center [599, 605] width 14 height 14
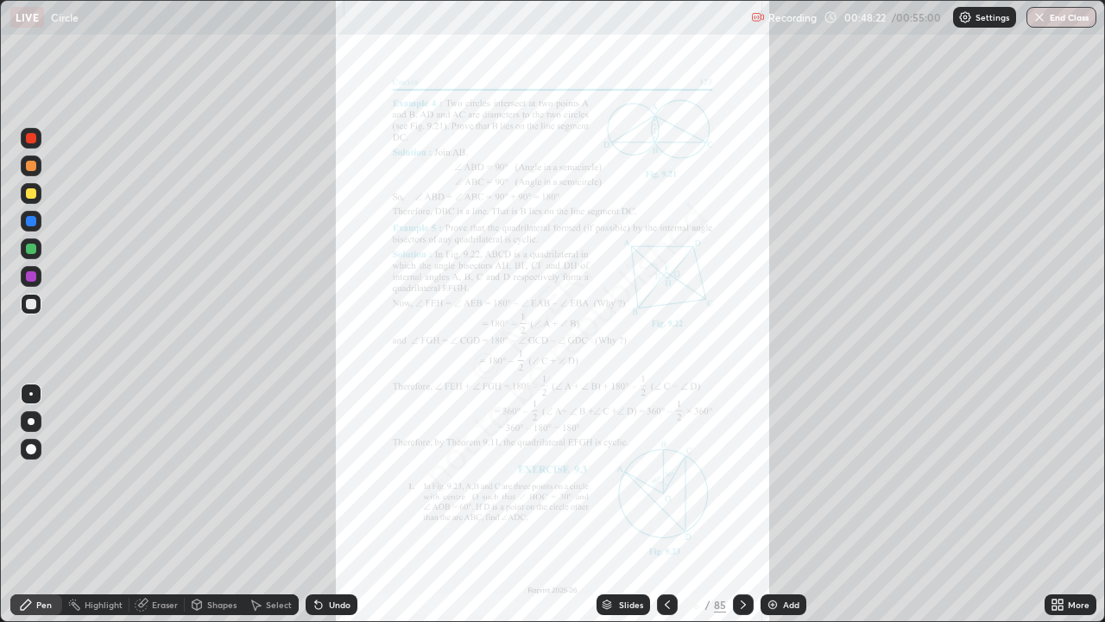
click at [741, 504] on icon at bounding box center [744, 605] width 14 height 14
click at [742, 504] on icon at bounding box center [744, 605] width 14 height 14
click at [1059, 504] on icon at bounding box center [1061, 607] width 4 height 4
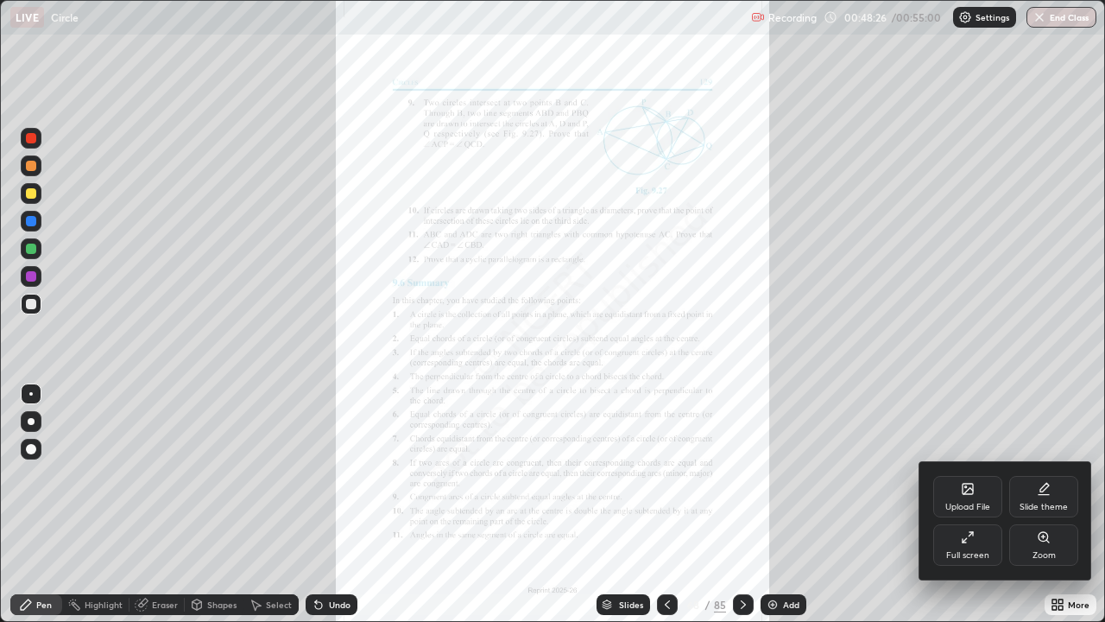
click at [1050, 504] on div "Zoom" at bounding box center [1044, 555] width 23 height 9
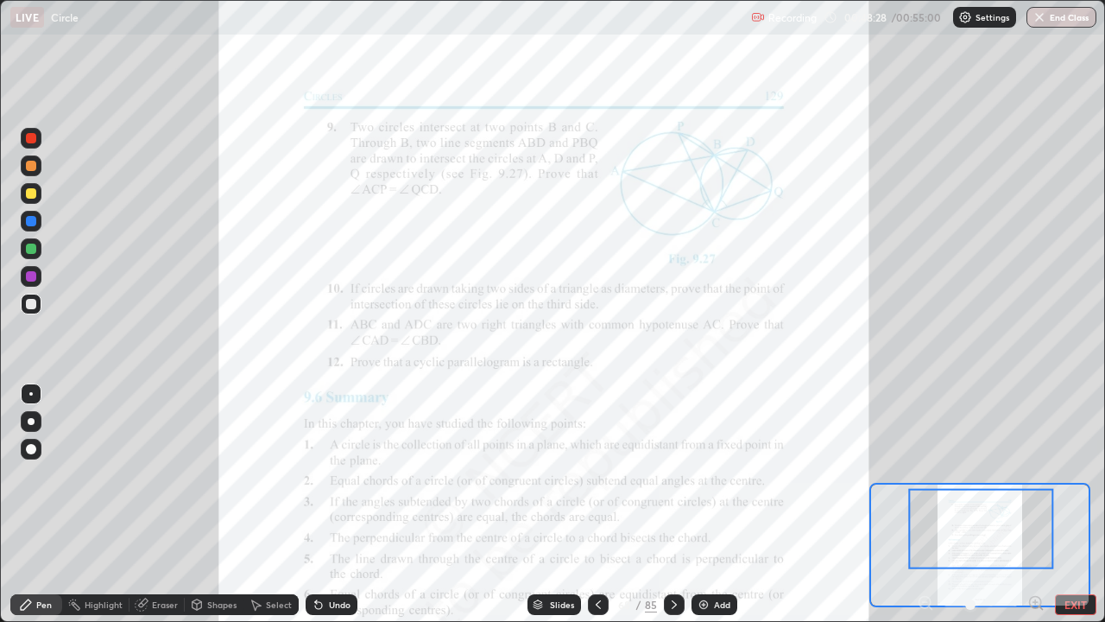
click at [1041, 504] on icon at bounding box center [1041, 607] width 3 height 3
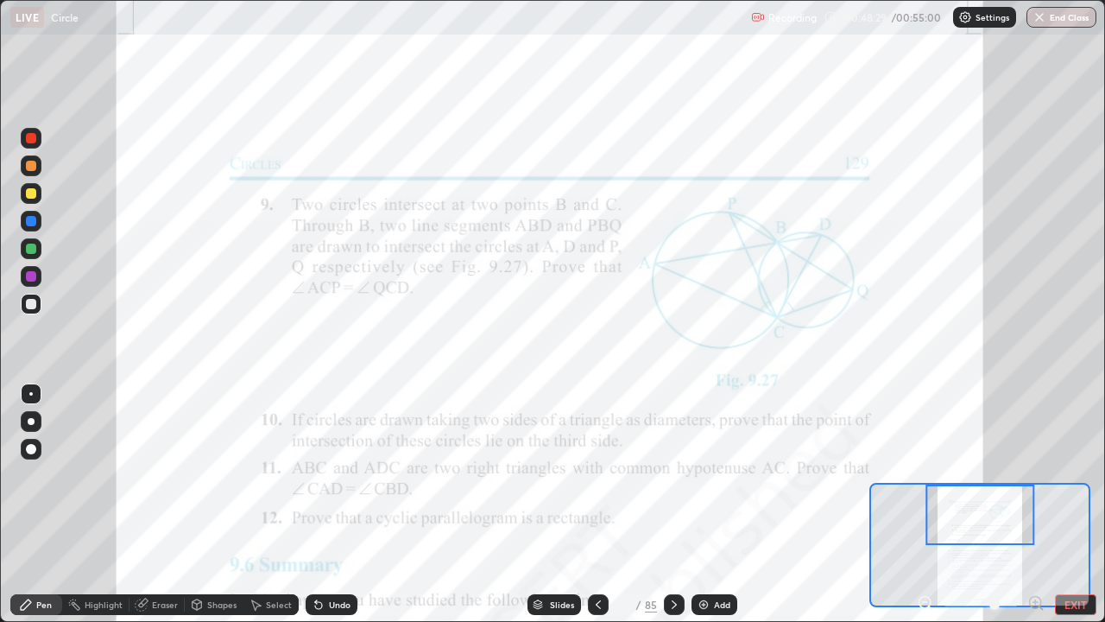
click at [1036, 504] on icon at bounding box center [1036, 602] width 17 height 17
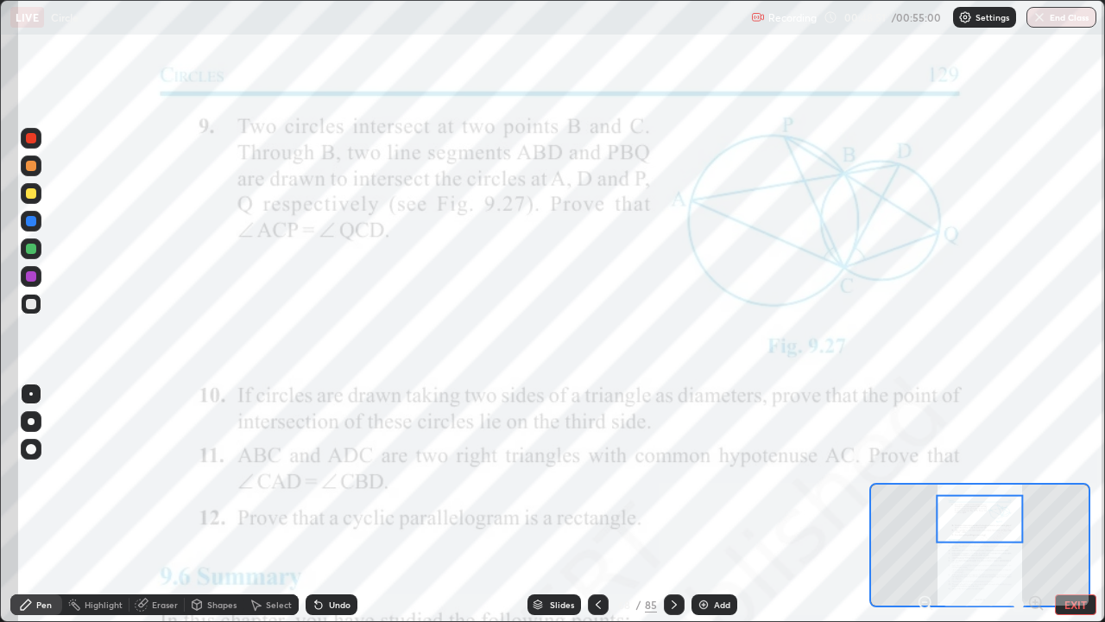
click at [34, 224] on div at bounding box center [31, 221] width 10 height 10
click at [1049, 17] on button "End Class" at bounding box center [1063, 17] width 68 height 21
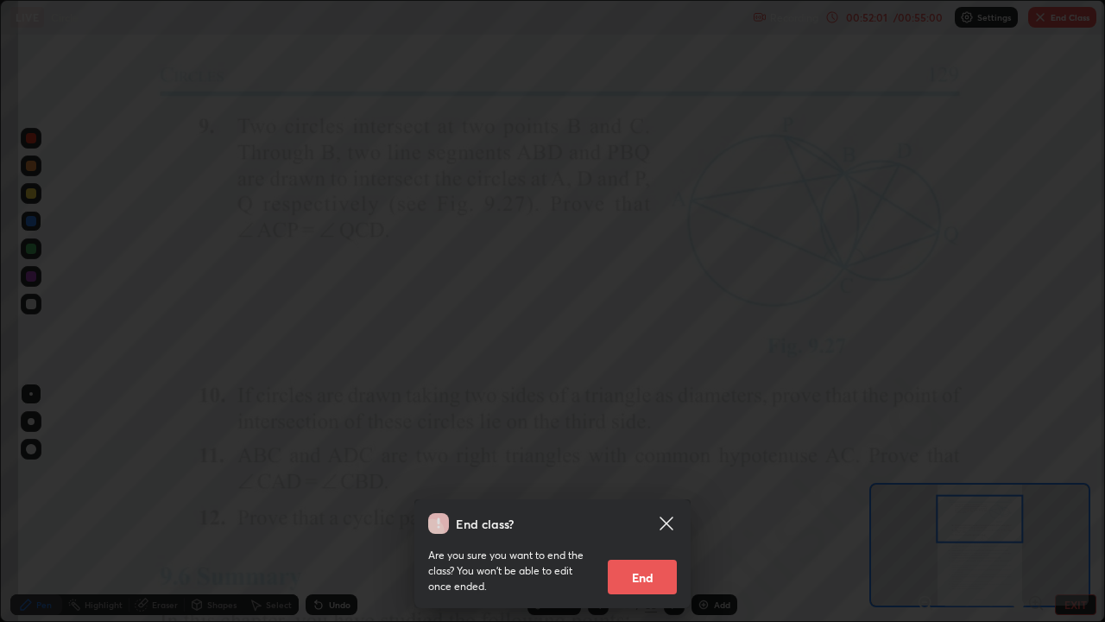
click at [634, 504] on button "End" at bounding box center [642, 577] width 69 height 35
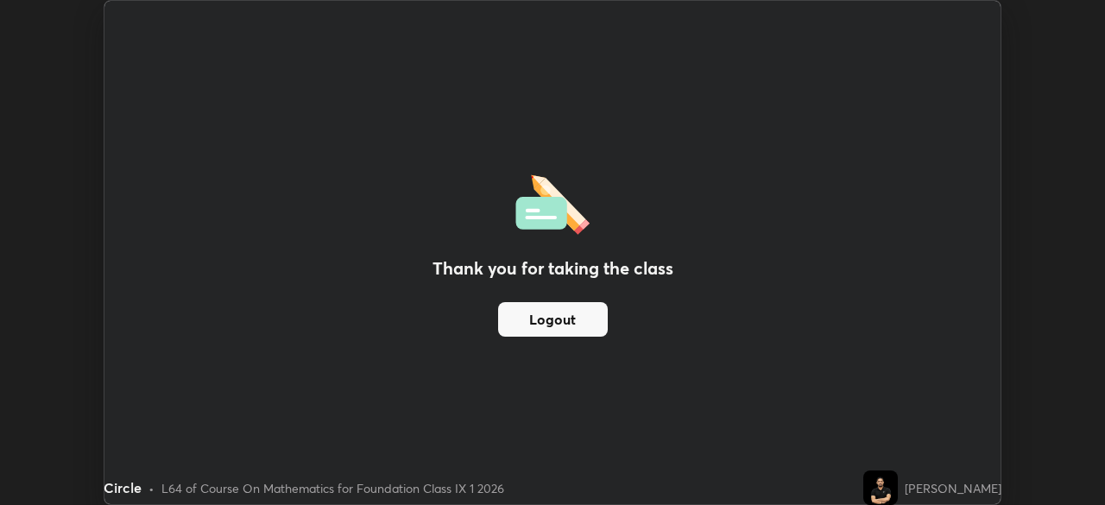
scroll to position [85861, 85260]
